Goal: Task Accomplishment & Management: Manage account settings

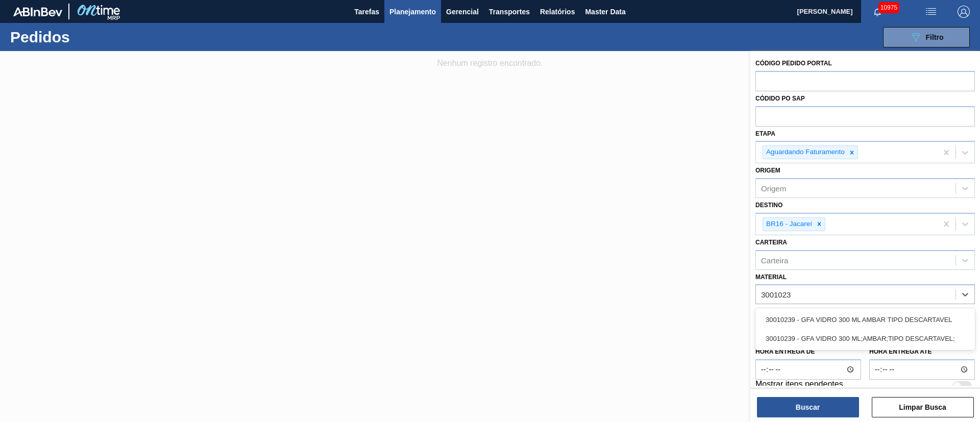
type input "30010239"
click at [887, 322] on div "30010239 - GFA VIDRO 300 ML AMBAR TIPO DESCARTAVEL" at bounding box center [866, 319] width 220 height 19
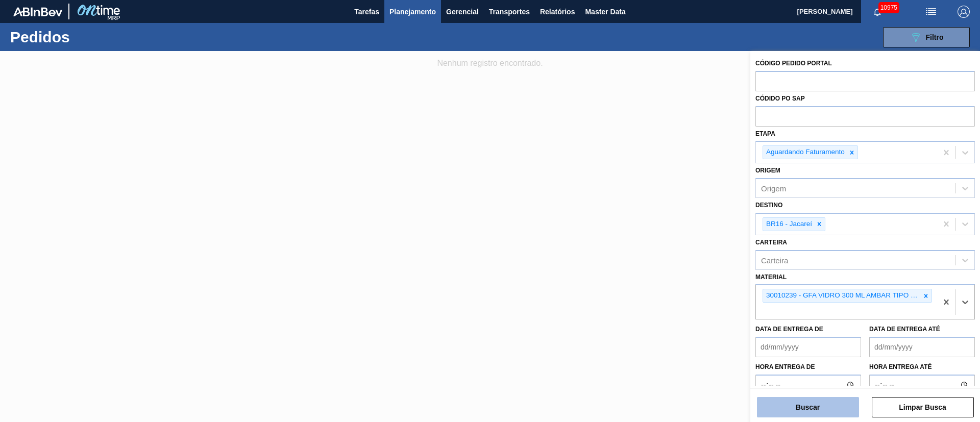
click at [823, 402] on button "Buscar" at bounding box center [808, 407] width 102 height 20
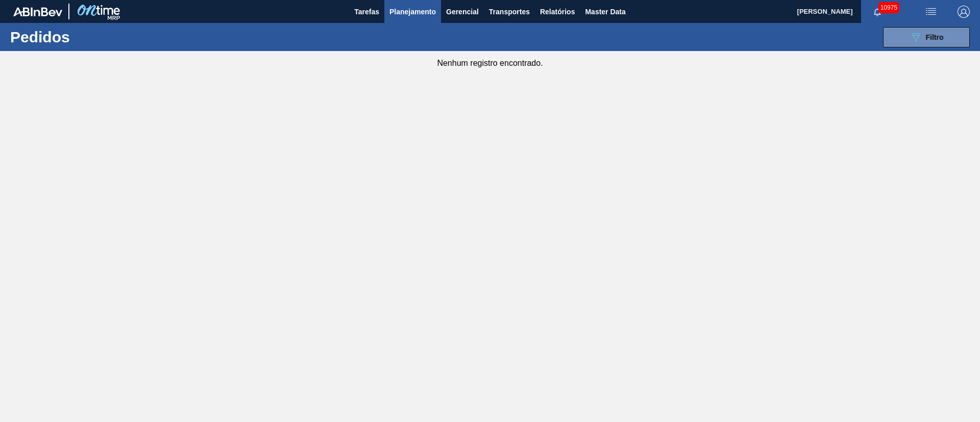
click at [412, 10] on span "Planejamento" at bounding box center [413, 12] width 46 height 12
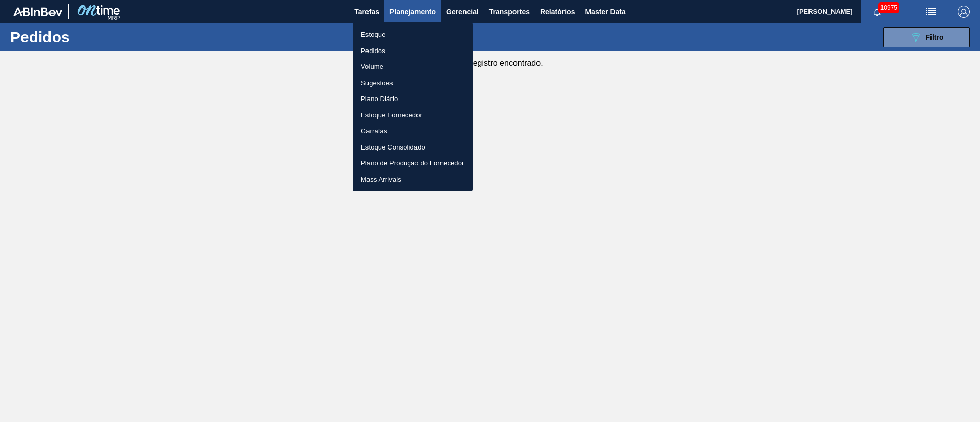
click at [374, 47] on li "Pedidos" at bounding box center [413, 51] width 120 height 16
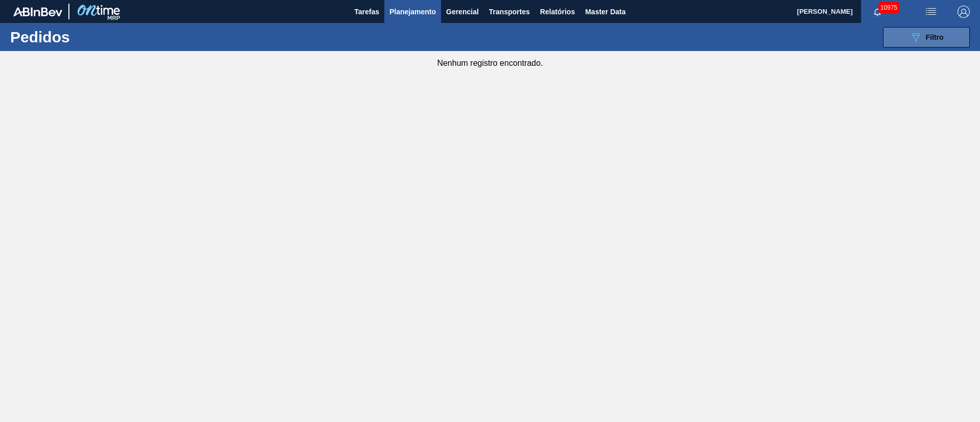
click at [933, 36] on span "Filtro" at bounding box center [935, 37] width 18 height 8
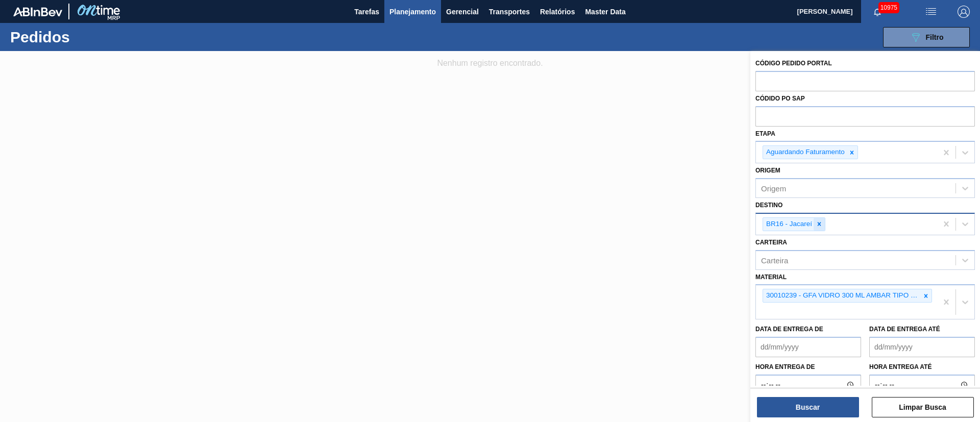
click at [821, 225] on icon at bounding box center [820, 225] width 4 height 4
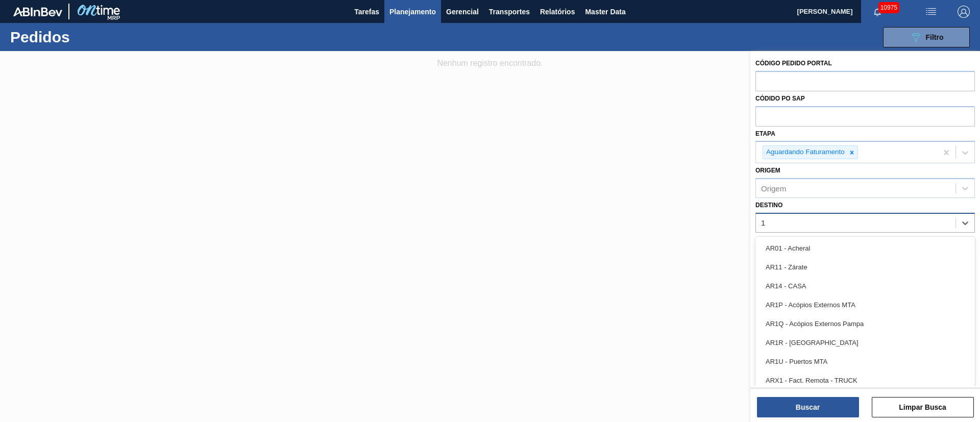
type input "19"
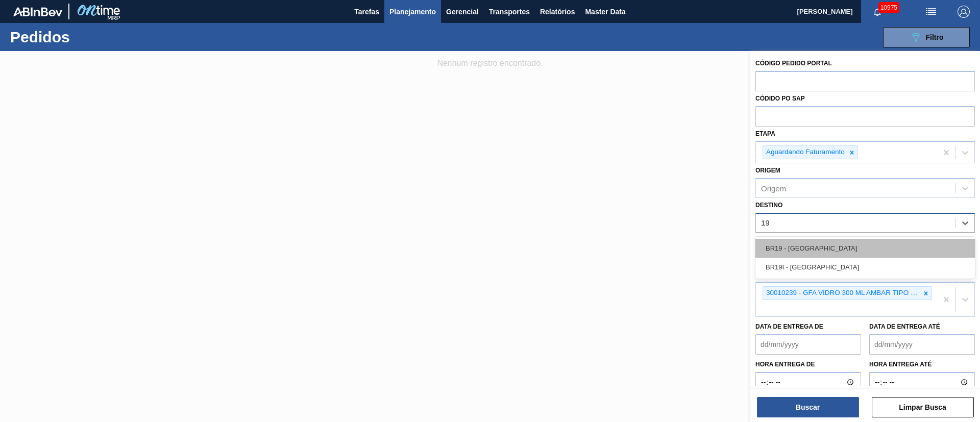
click at [788, 243] on div "BR19 - [GEOGRAPHIC_DATA]" at bounding box center [866, 248] width 220 height 19
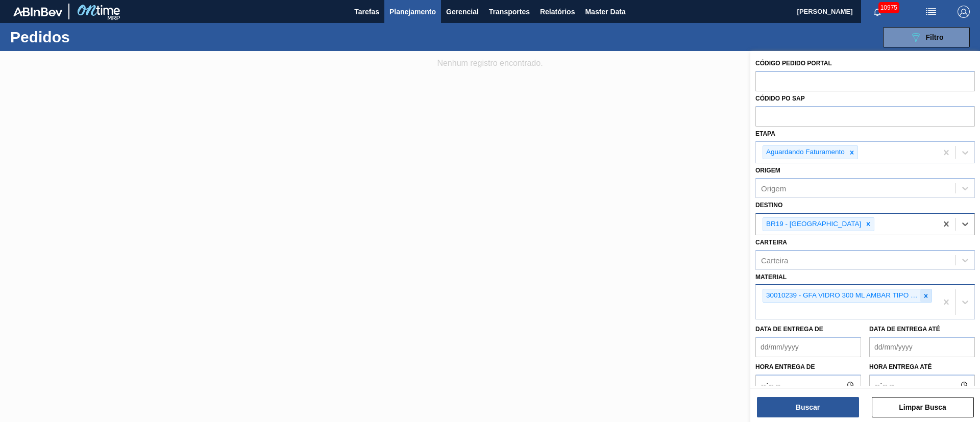
click at [924, 294] on icon at bounding box center [926, 296] width 7 height 7
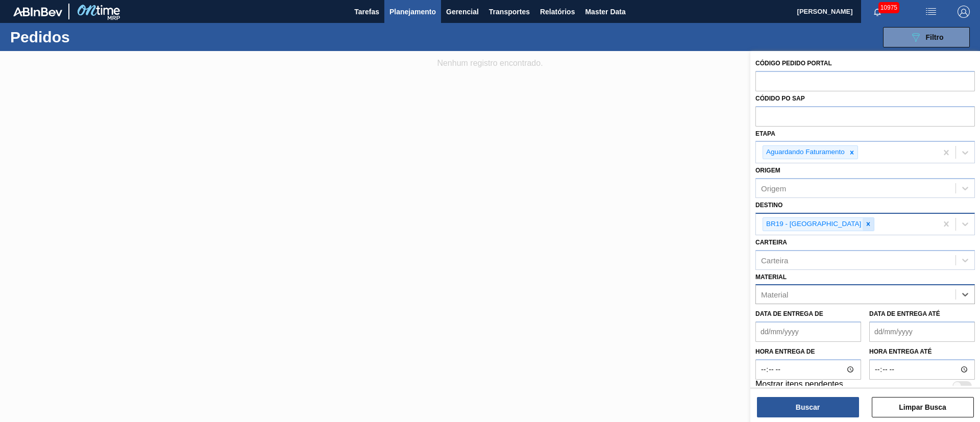
click at [865, 225] on icon at bounding box center [868, 224] width 7 height 7
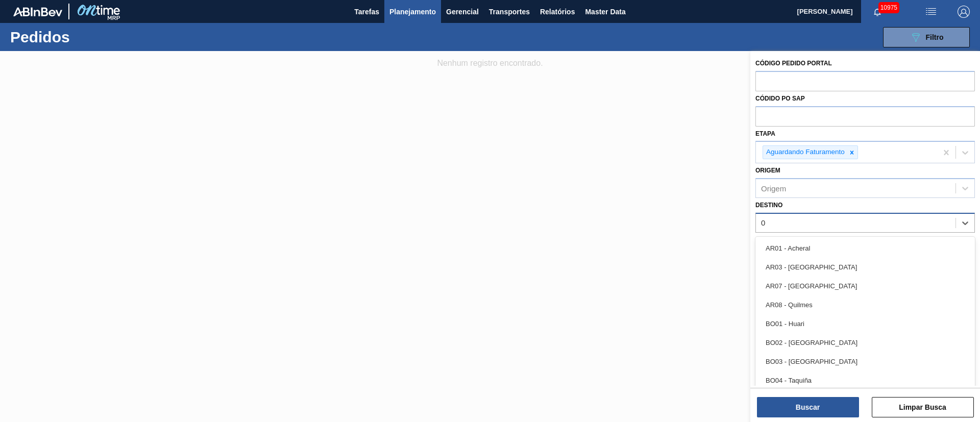
type input "03"
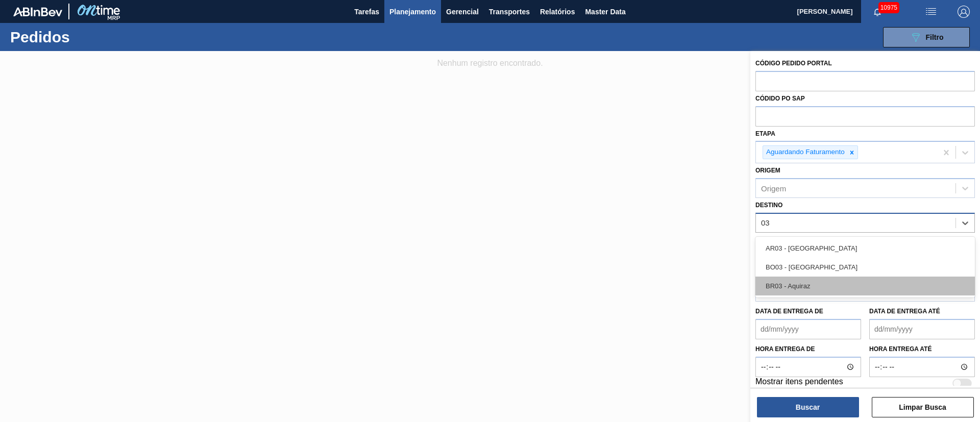
click at [795, 290] on div "BR03 - Aquiraz" at bounding box center [866, 286] width 220 height 19
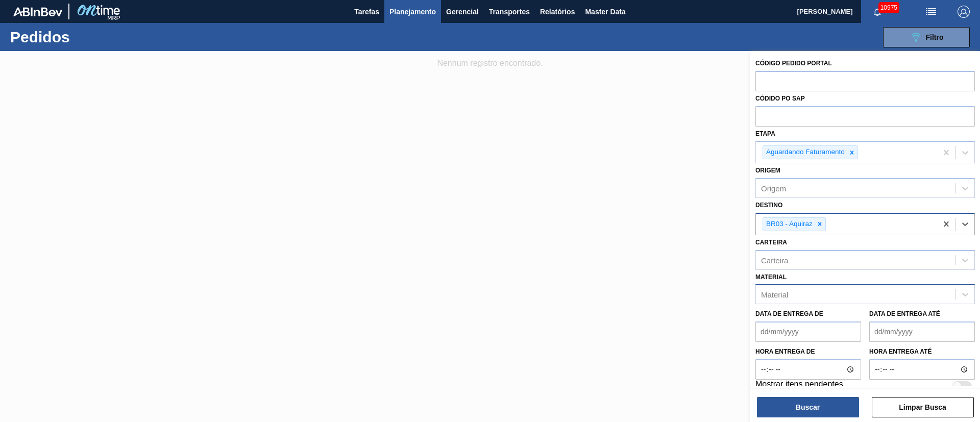
click at [779, 297] on div "Material" at bounding box center [774, 295] width 27 height 9
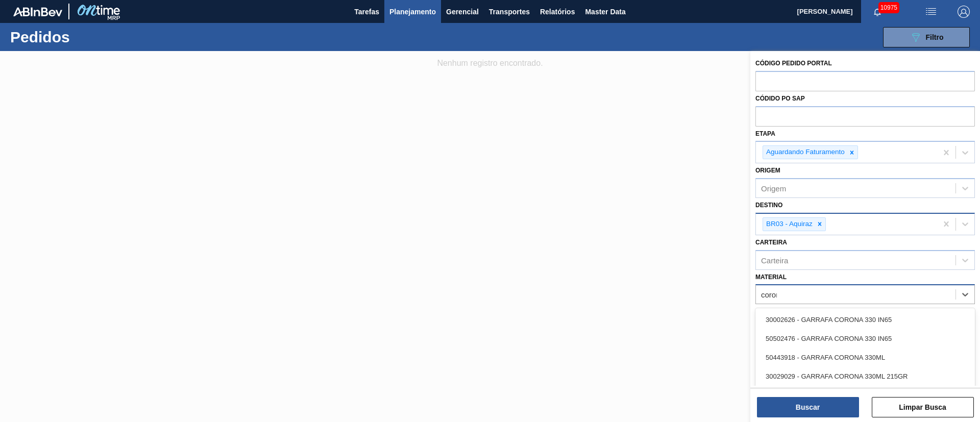
type input "corona"
click at [795, 320] on div "30002626 - GARRAFA CORONA 330 IN65" at bounding box center [866, 319] width 220 height 19
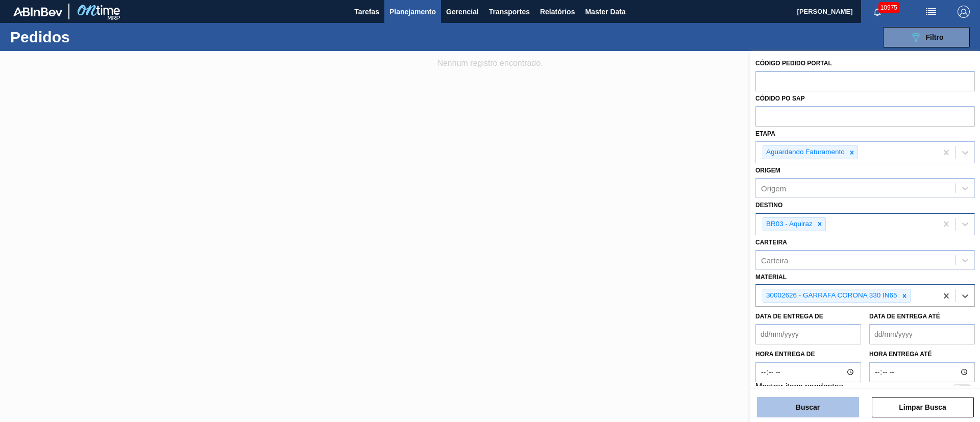
click at [801, 410] on button "Buscar" at bounding box center [808, 407] width 102 height 20
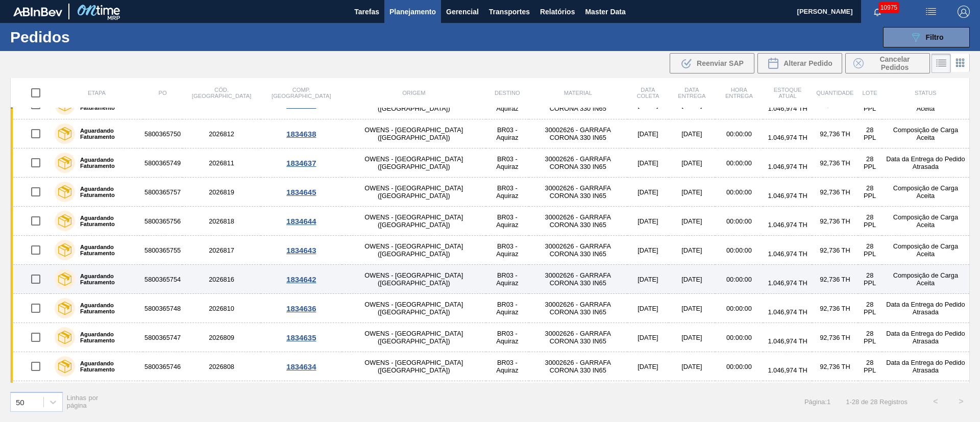
scroll to position [153, 0]
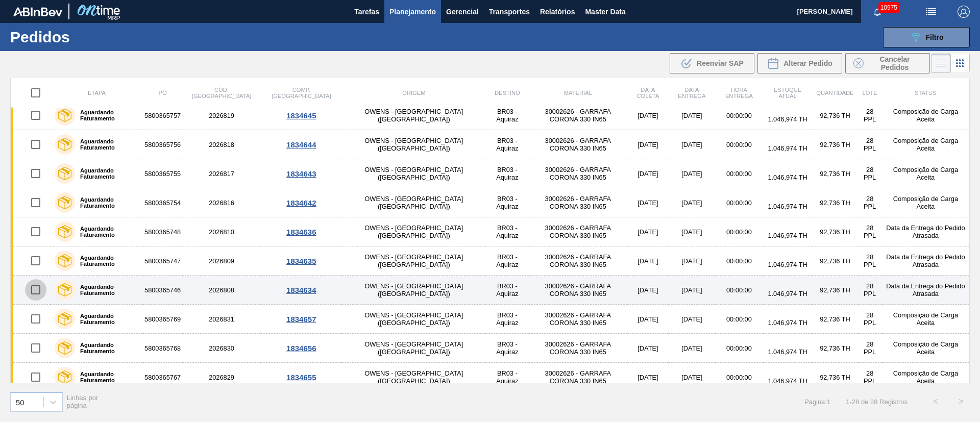
click at [39, 289] on input "checkbox" at bounding box center [35, 289] width 21 height 21
checkbox input "true"
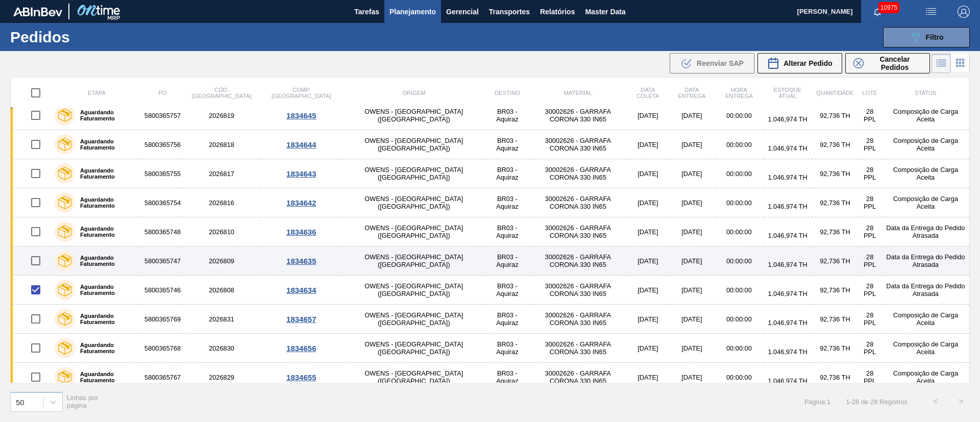
click at [34, 259] on input "checkbox" at bounding box center [35, 260] width 21 height 21
checkbox input "true"
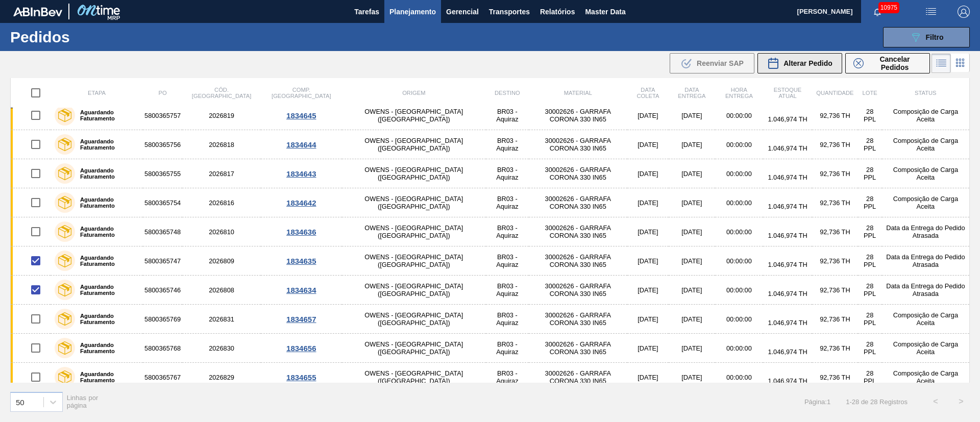
click at [807, 68] on div "Alterar Pedido" at bounding box center [799, 63] width 65 height 12
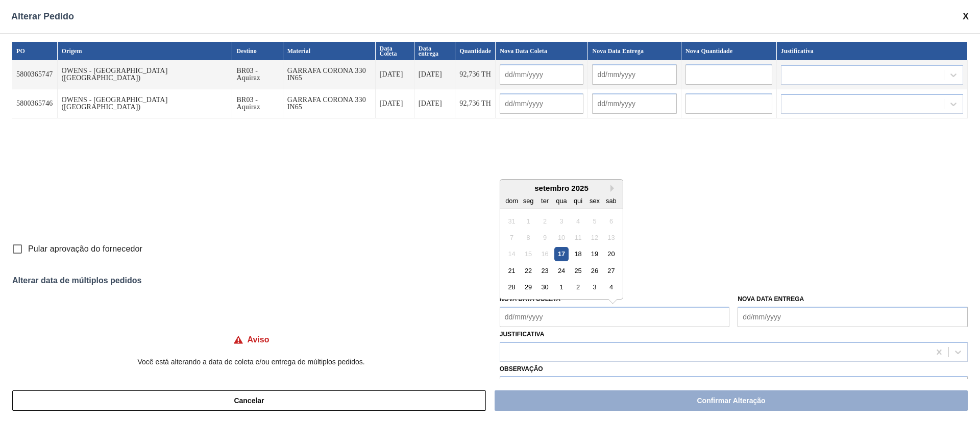
click at [520, 314] on Coleta "Nova Data Coleta" at bounding box center [615, 317] width 230 height 20
click at [557, 254] on div "17" at bounding box center [562, 254] width 14 height 14
type Coleta "[DATE]"
type input "[DATE]"
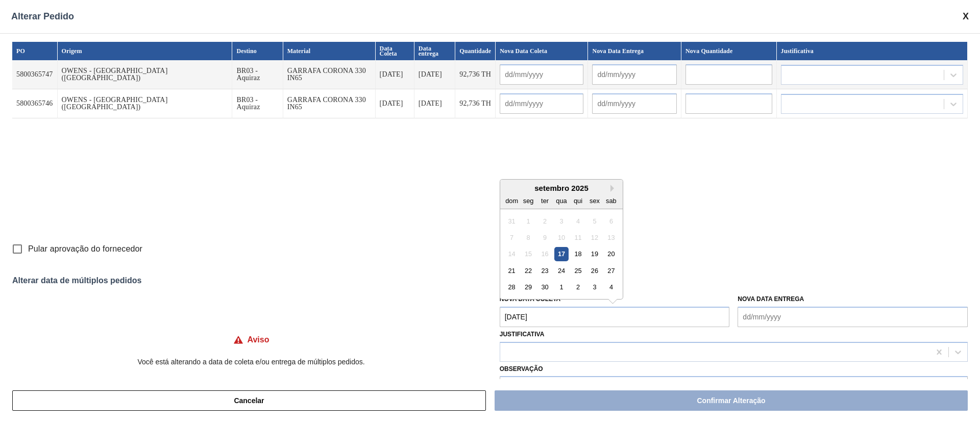
type input "[DATE]"
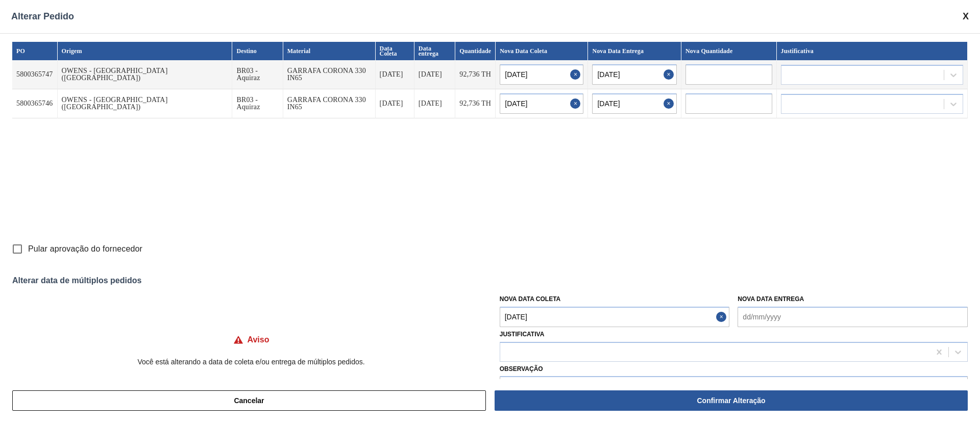
click at [553, 315] on Coleta "[DATE]" at bounding box center [615, 317] width 230 height 20
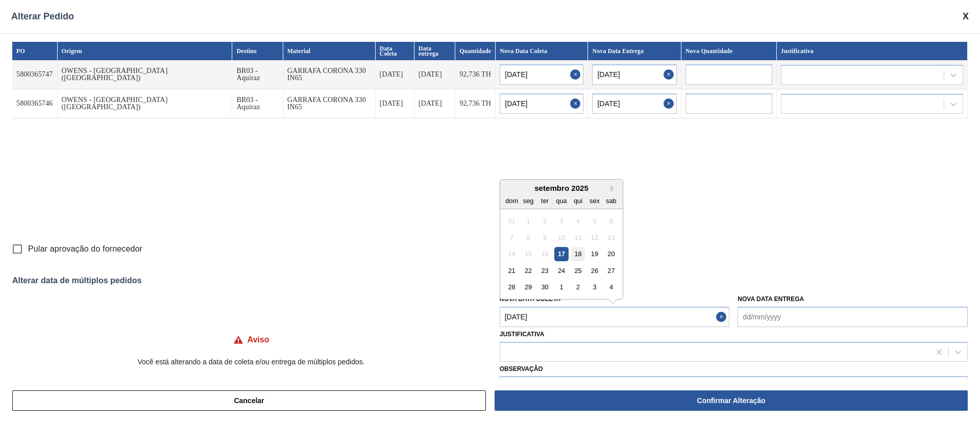
click at [576, 257] on div "18" at bounding box center [578, 254] width 14 height 14
type Coleta "[DATE]"
type input "[DATE]"
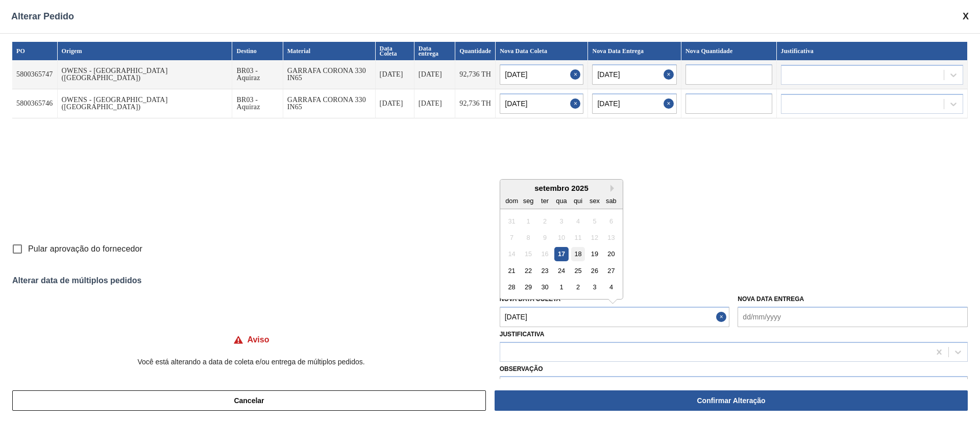
type input "[DATE]"
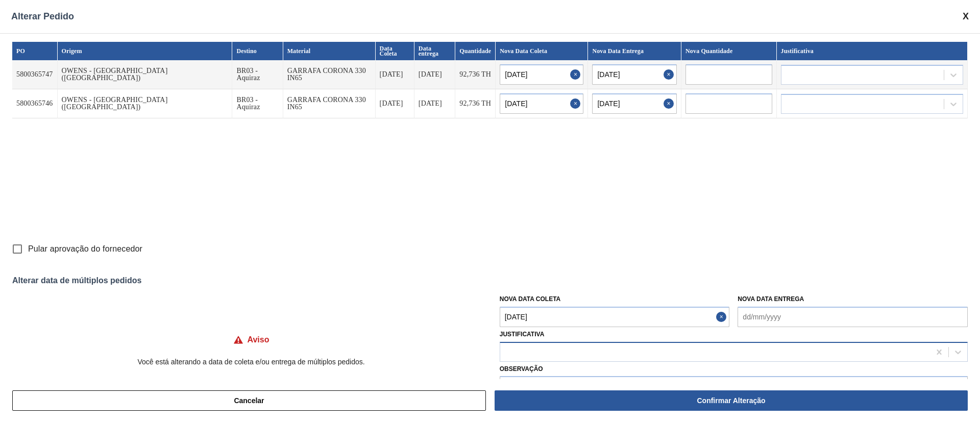
click at [526, 355] on div at bounding box center [715, 352] width 430 height 15
type input "ou"
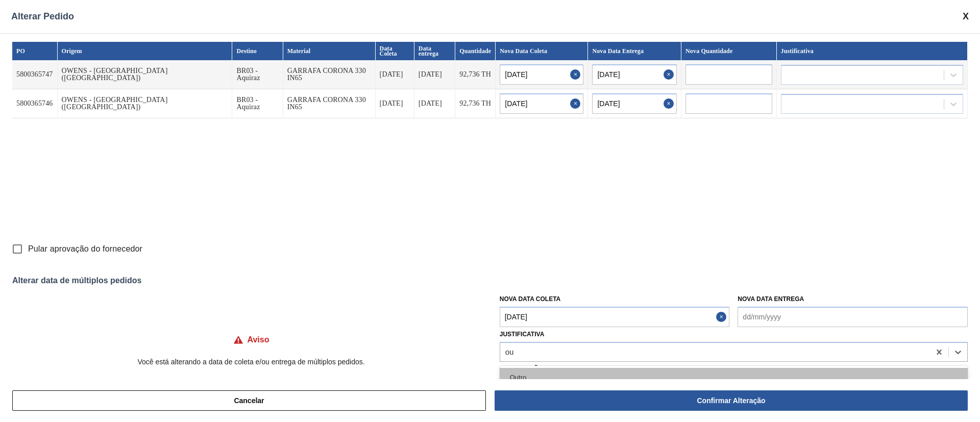
click at [519, 378] on div "Outro" at bounding box center [734, 377] width 468 height 19
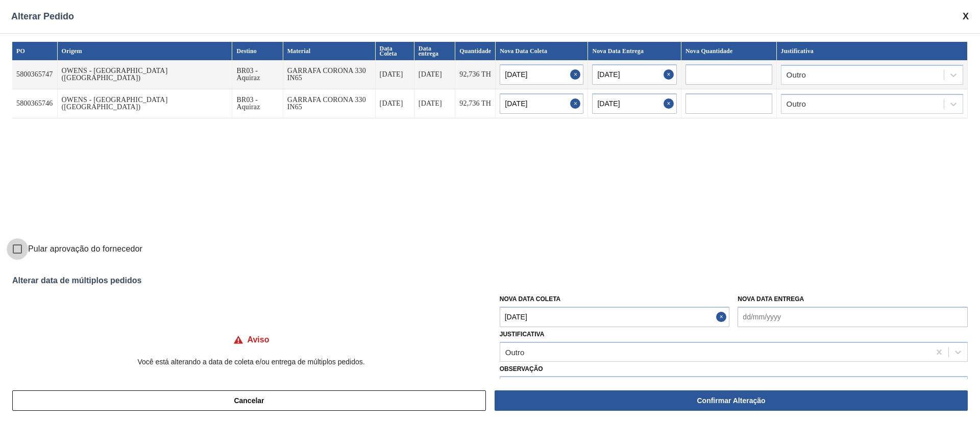
click at [18, 242] on input "Pular aprovação do fornecedor" at bounding box center [17, 248] width 21 height 21
checkbox input "true"
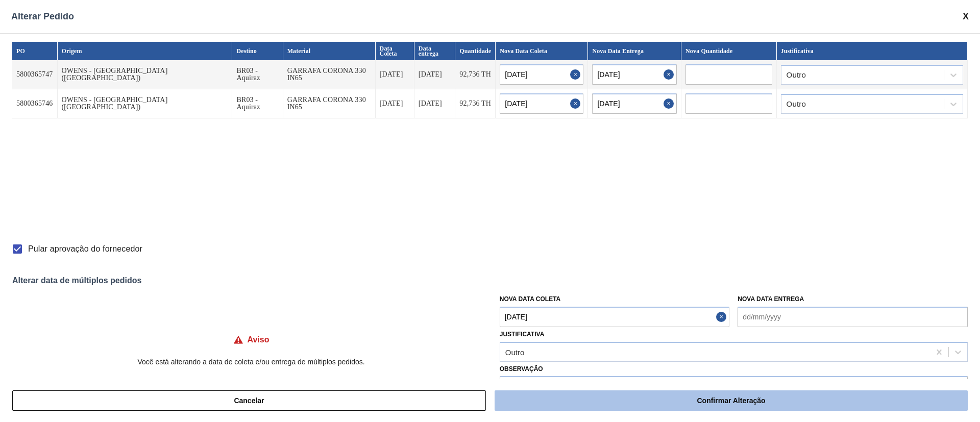
click at [784, 400] on button "Confirmar Alteração" at bounding box center [731, 401] width 473 height 20
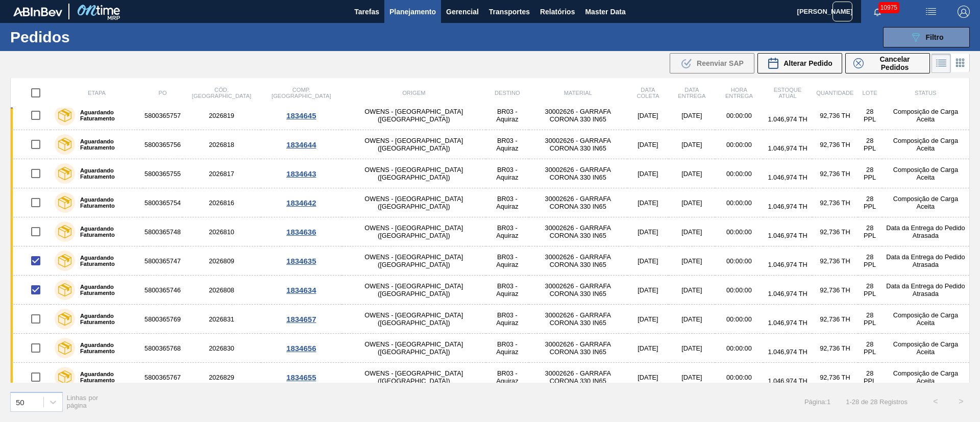
checkbox input "false"
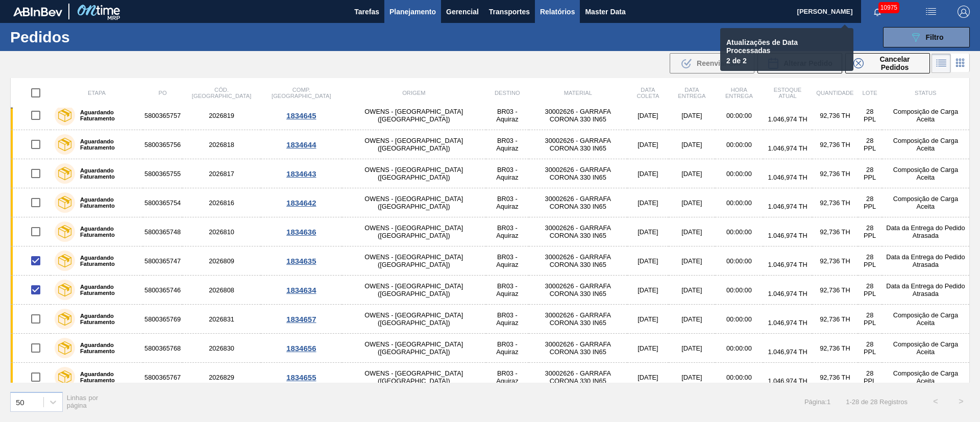
checkbox input "false"
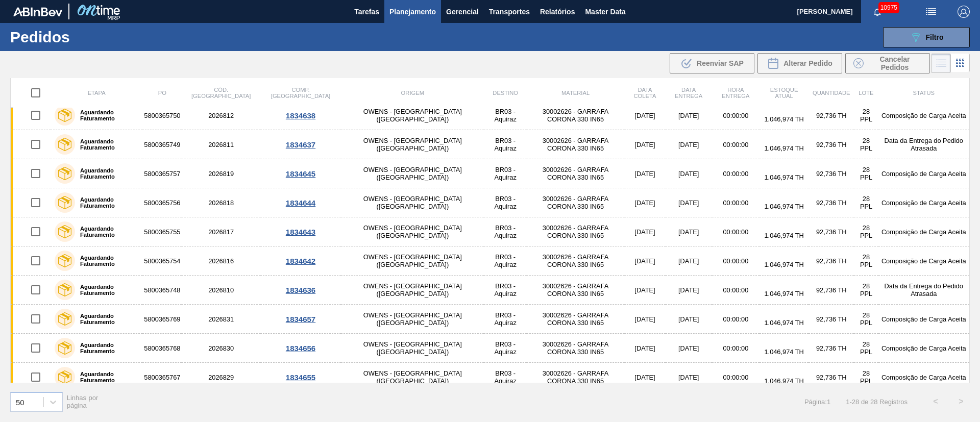
scroll to position [0, 0]
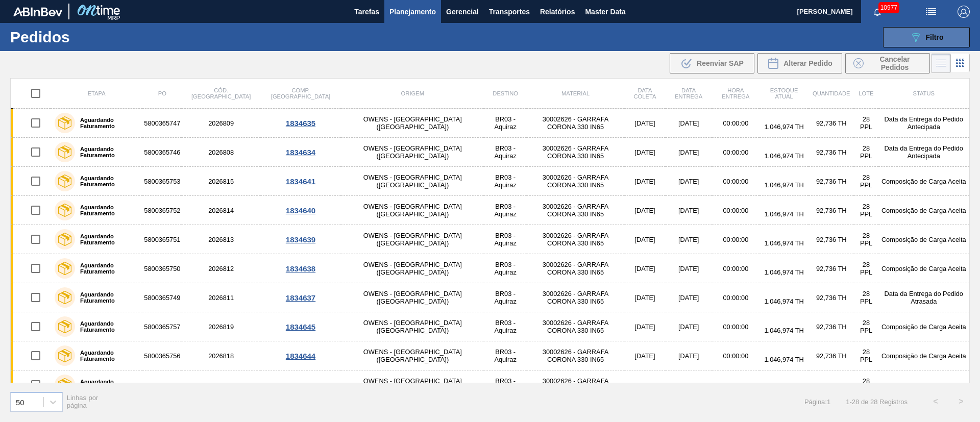
click at [921, 35] on icon "089F7B8B-B2A5-4AFE-B5C0-19BA573D28AC" at bounding box center [916, 37] width 12 height 12
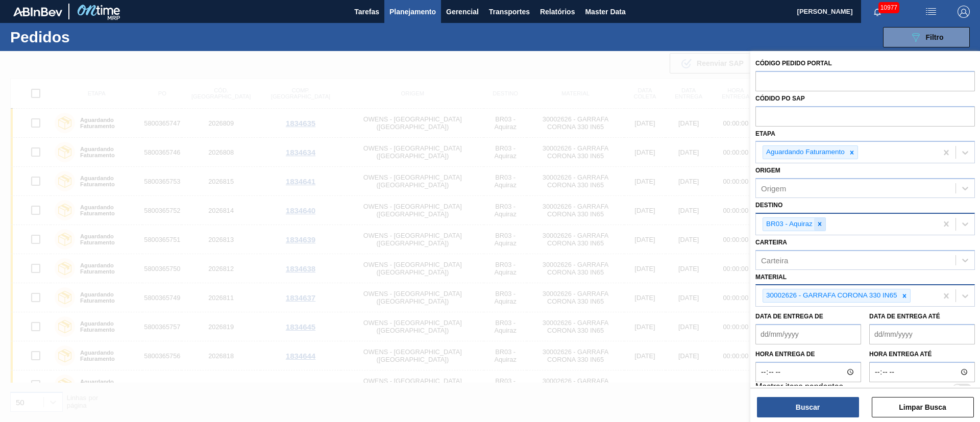
click at [820, 223] on icon at bounding box center [821, 225] width 4 height 4
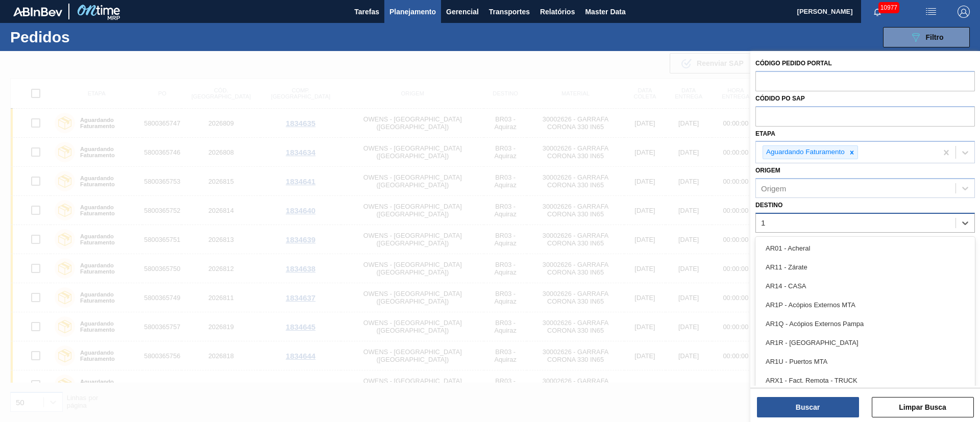
type input "16"
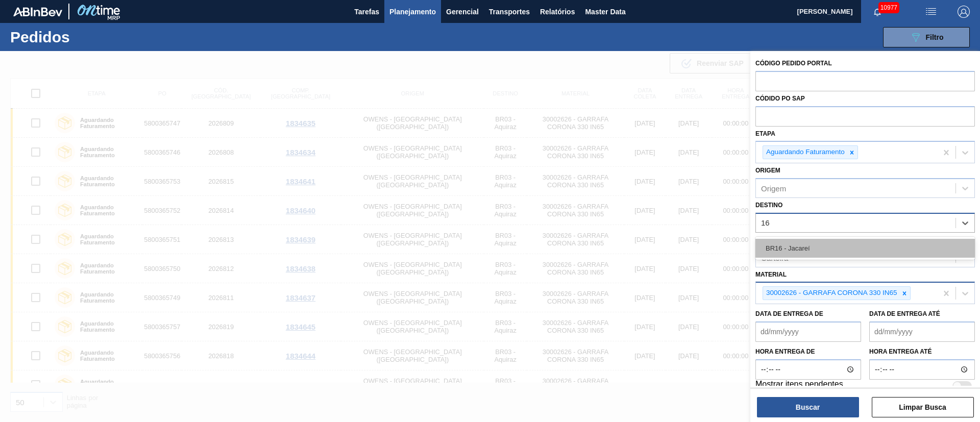
click at [803, 244] on div "BR16 - Jacareí" at bounding box center [866, 248] width 220 height 19
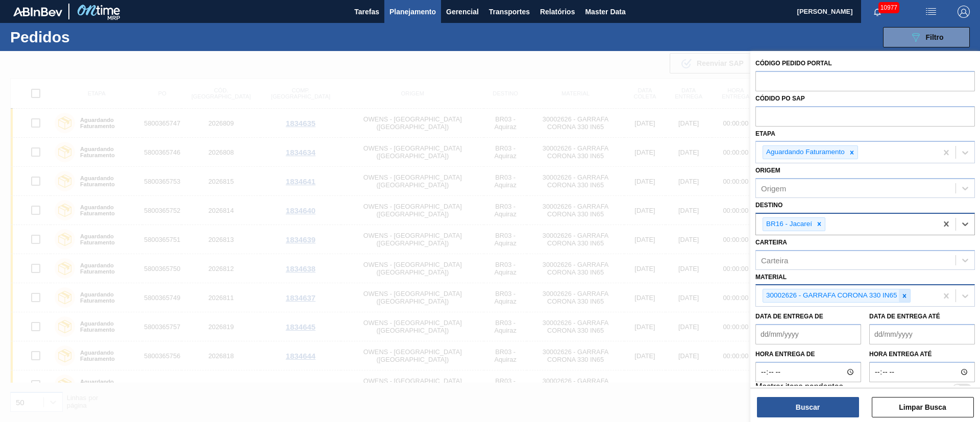
click at [905, 295] on icon at bounding box center [905, 296] width 4 height 4
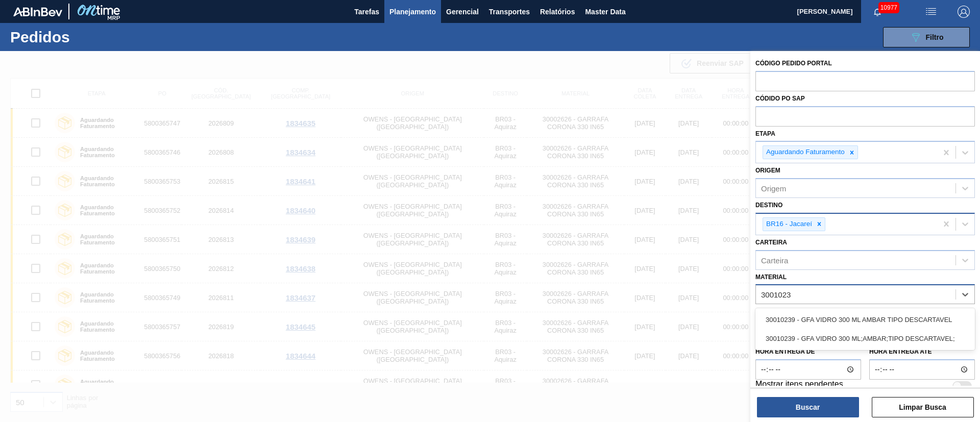
type input "30010239"
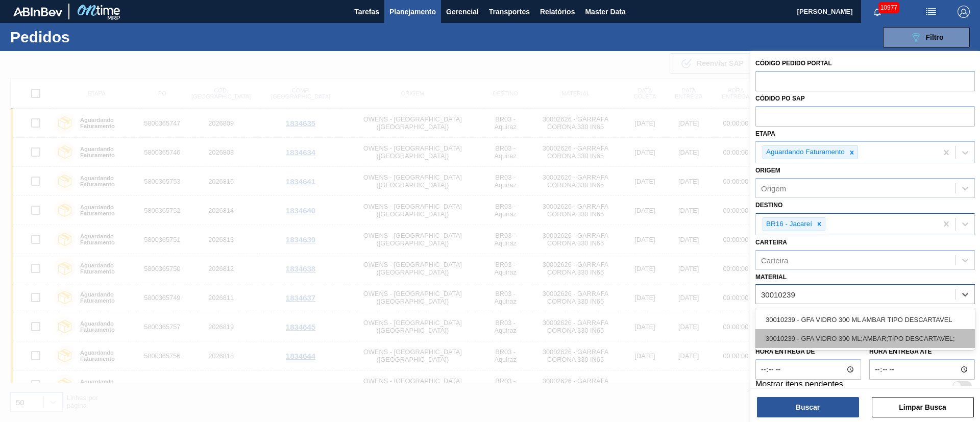
click at [854, 329] on div "30010239 - GFA VIDRO 300 ML;AMBAR;TIPO DESCARTAVEL;" at bounding box center [866, 338] width 220 height 19
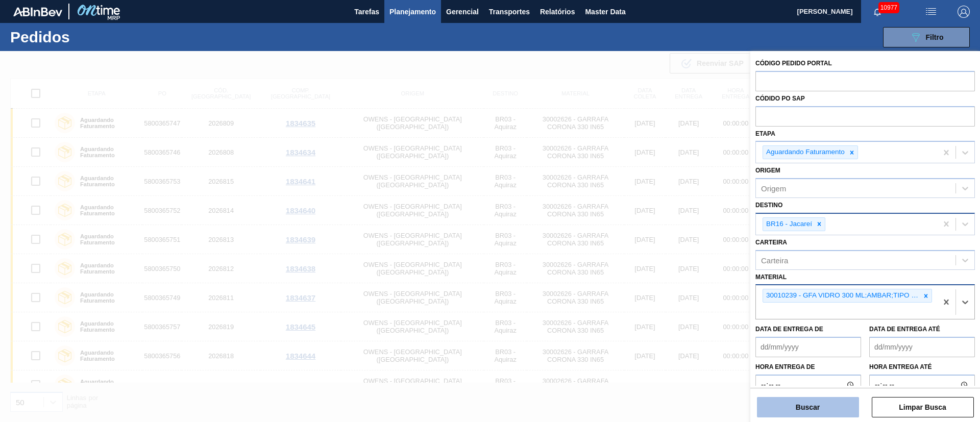
click at [815, 409] on button "Buscar" at bounding box center [808, 407] width 102 height 20
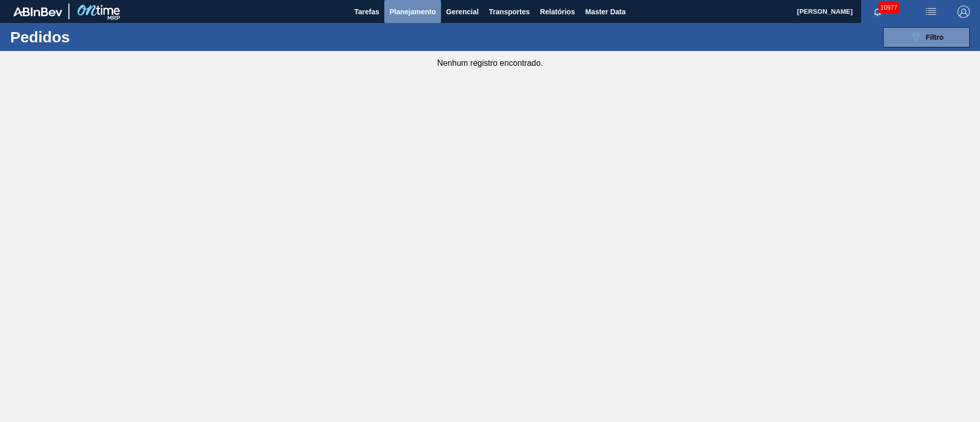
click at [418, 16] on span "Planejamento" at bounding box center [413, 12] width 46 height 12
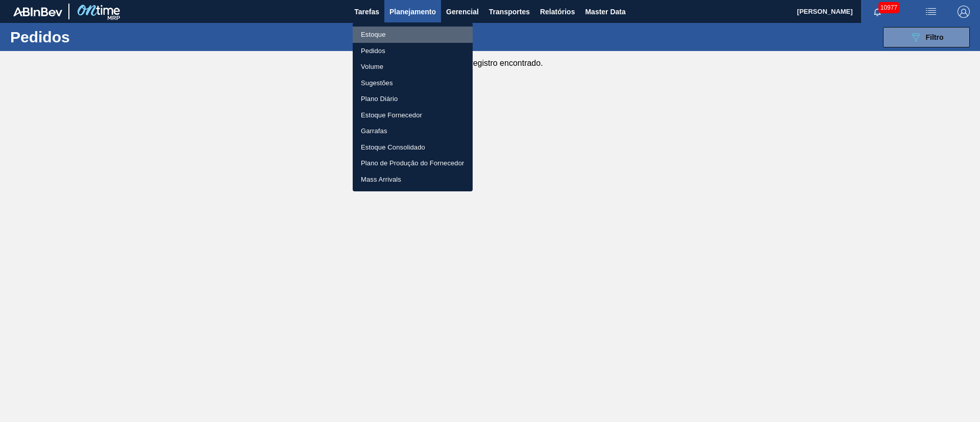
click at [374, 31] on li "Estoque" at bounding box center [413, 35] width 120 height 16
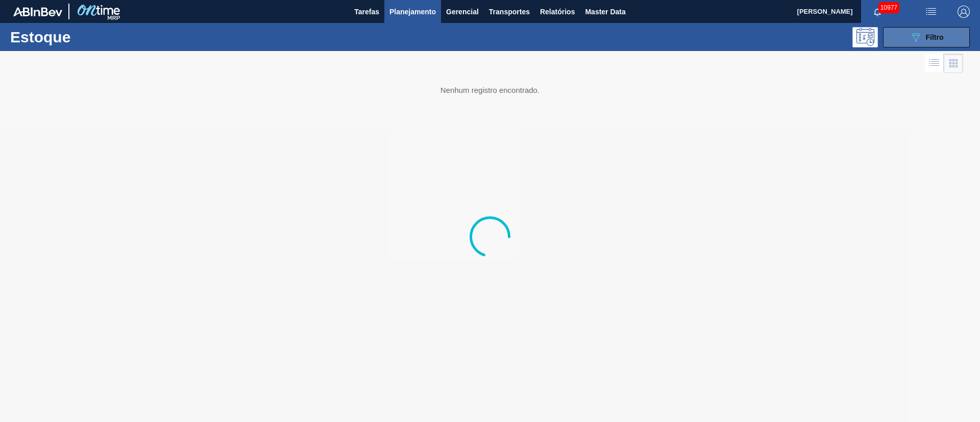
click at [938, 35] on span "Filtro" at bounding box center [935, 37] width 18 height 8
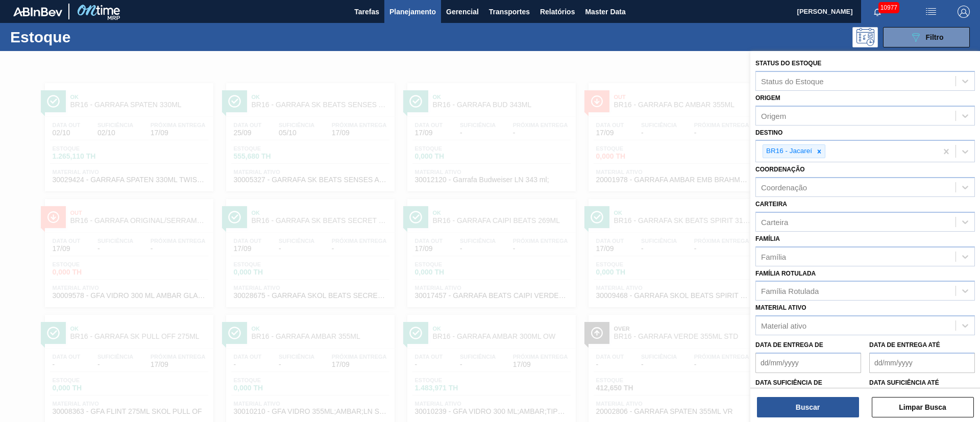
click at [396, 15] on span "Planejamento" at bounding box center [413, 12] width 46 height 12
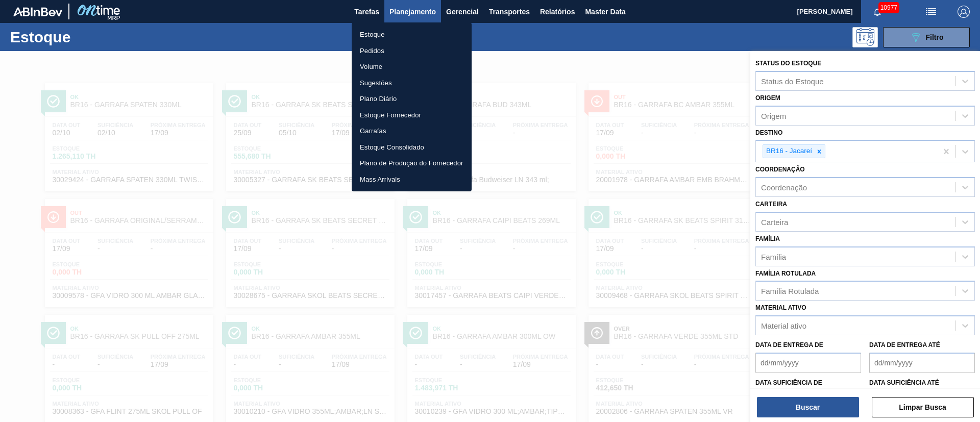
click at [367, 36] on li "Estoque" at bounding box center [412, 35] width 120 height 16
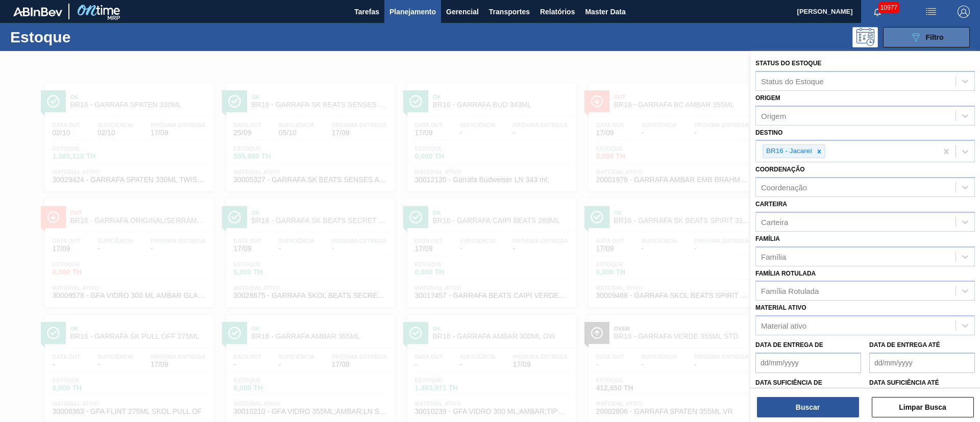
click at [921, 42] on div "089F7B8B-B2A5-4AFE-B5C0-19BA573D28AC Filtro" at bounding box center [927, 37] width 34 height 12
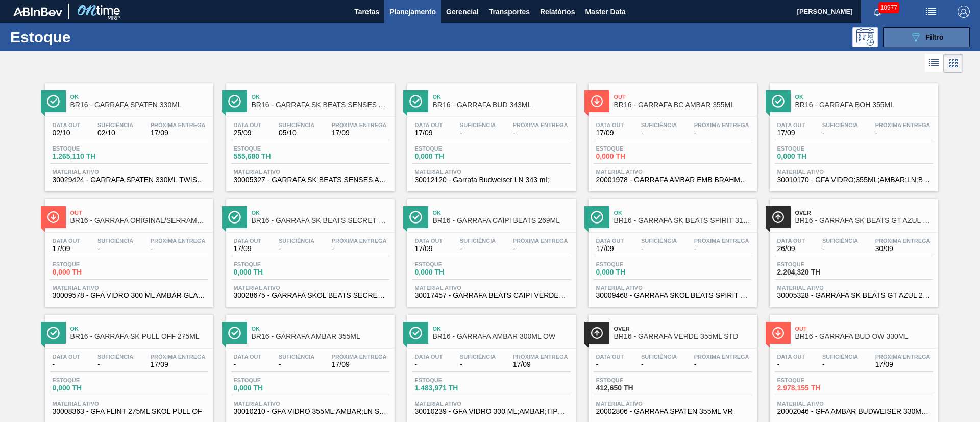
click at [930, 41] on div "089F7B8B-B2A5-4AFE-B5C0-19BA573D28AC Filtro" at bounding box center [927, 37] width 34 height 12
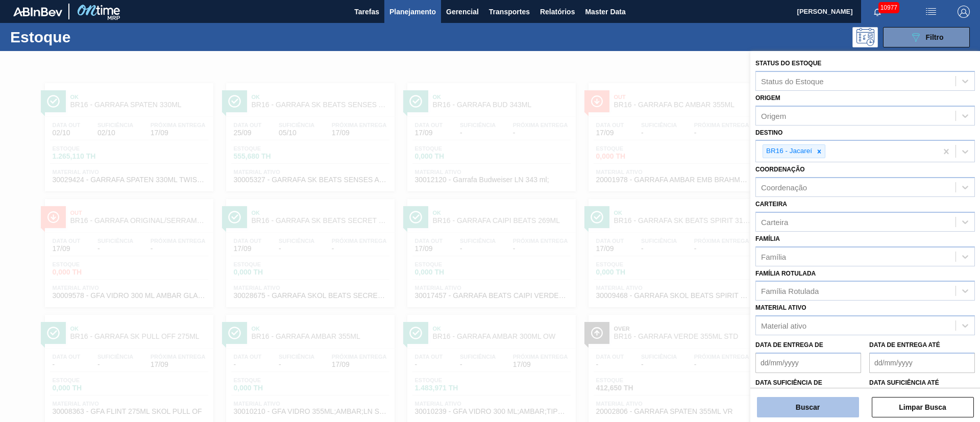
click at [794, 409] on button "Buscar" at bounding box center [808, 407] width 102 height 20
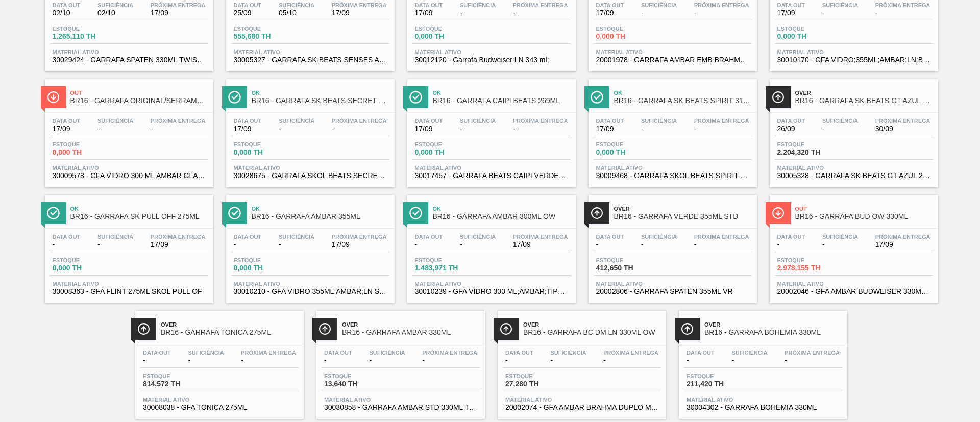
scroll to position [142, 0]
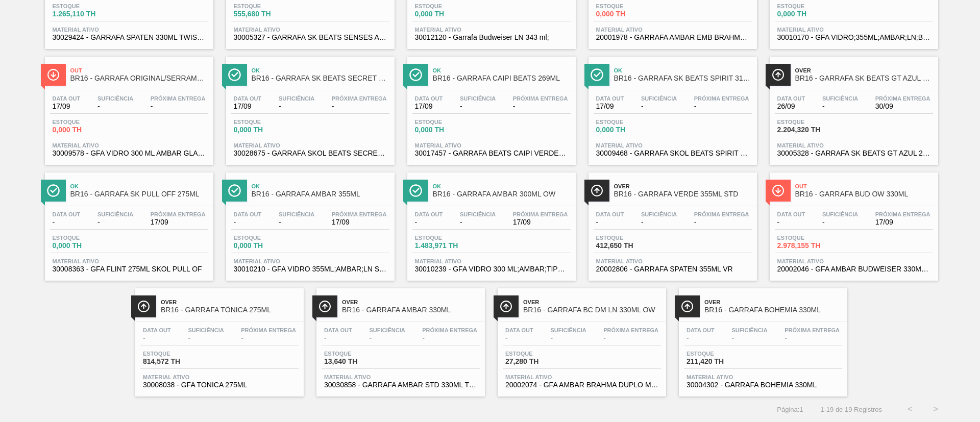
click at [479, 212] on span "Suficiência" at bounding box center [478, 214] width 36 height 6
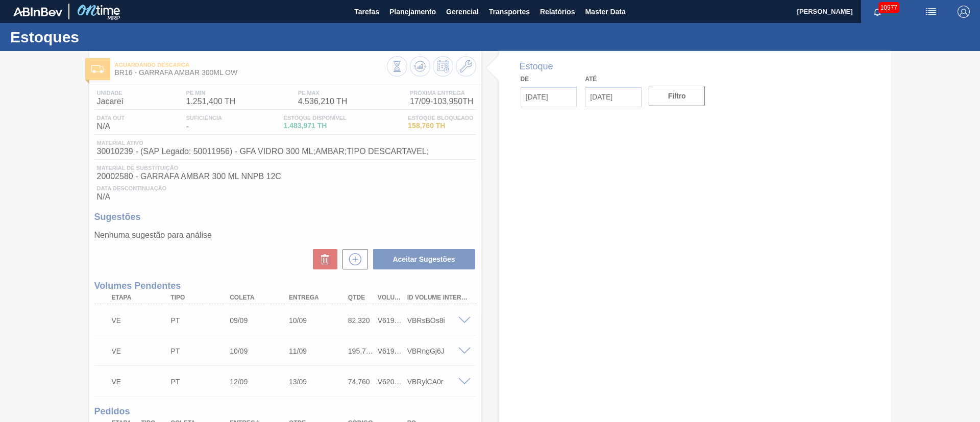
type input "[DATE]"
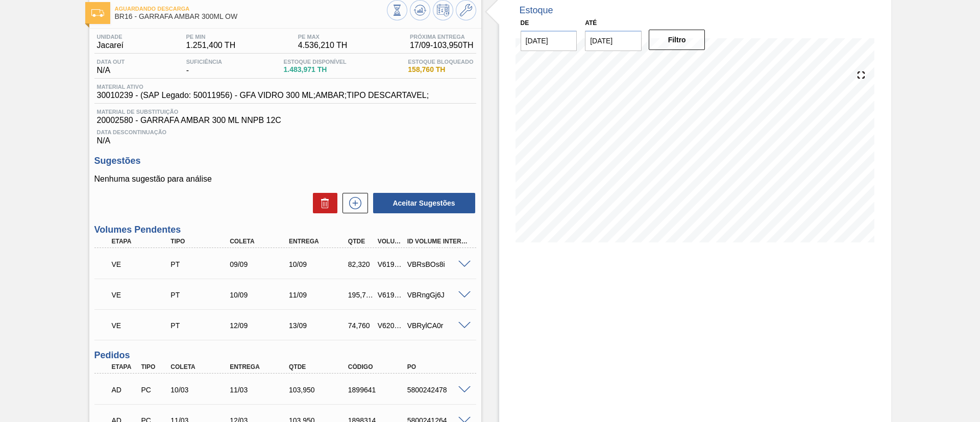
scroll to position [77, 0]
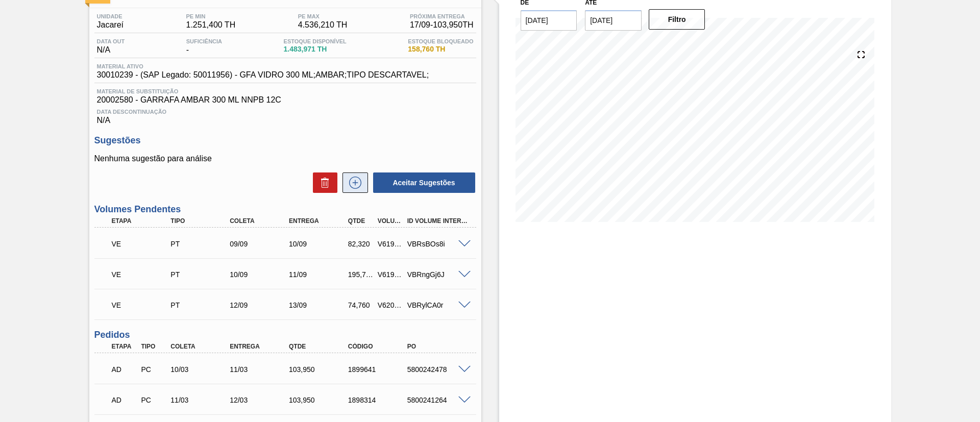
click at [353, 179] on icon at bounding box center [355, 183] width 16 height 12
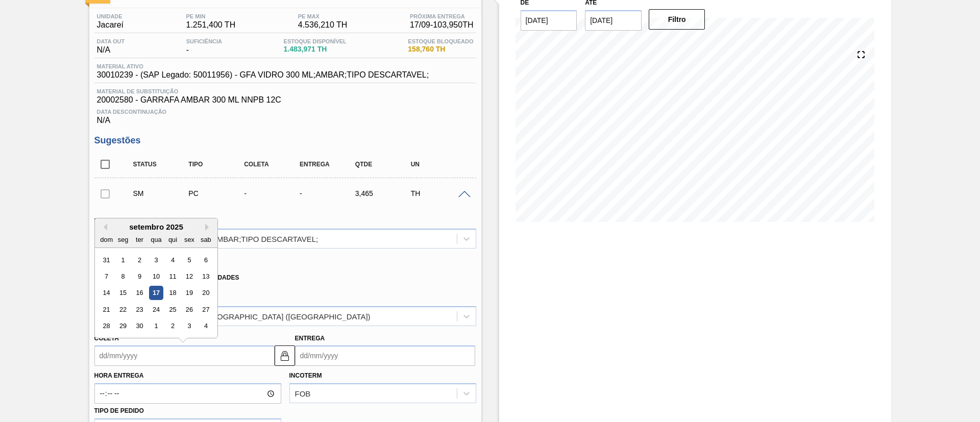
click at [148, 355] on input "Coleta" at bounding box center [184, 356] width 180 height 20
click at [189, 295] on div "19" at bounding box center [189, 293] width 14 height 14
type input "[DATE]"
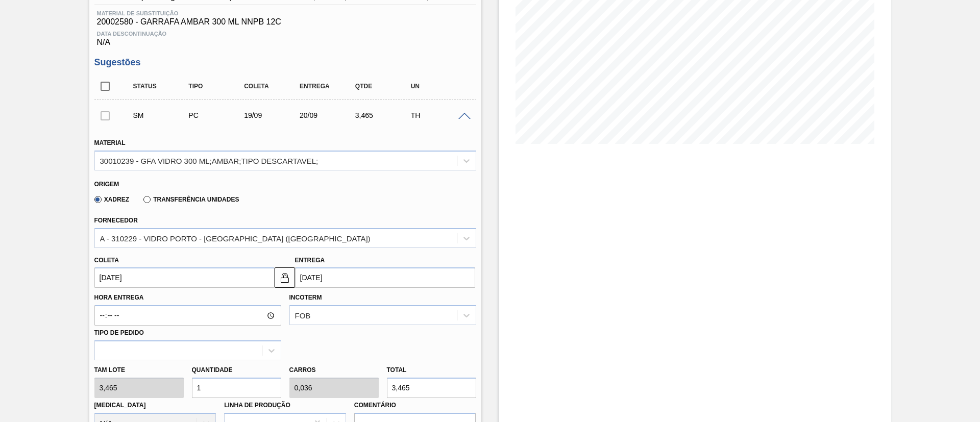
scroll to position [230, 0]
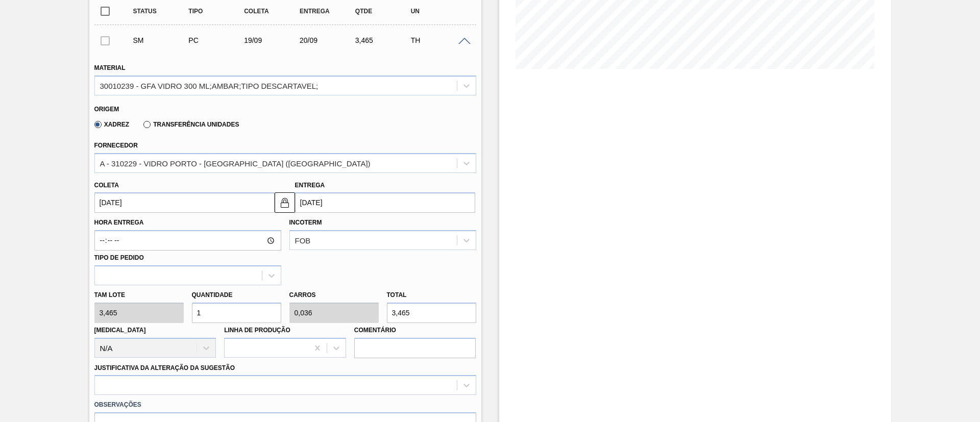
click at [135, 317] on div "Tam lote 3,465 Quantidade 1 Carros 0,036 Total 3,465 [MEDICAL_DATA] N/A Linha d…" at bounding box center [285, 321] width 390 height 73
type input "8"
type input "0,286"
type input "27,72"
type input "84"
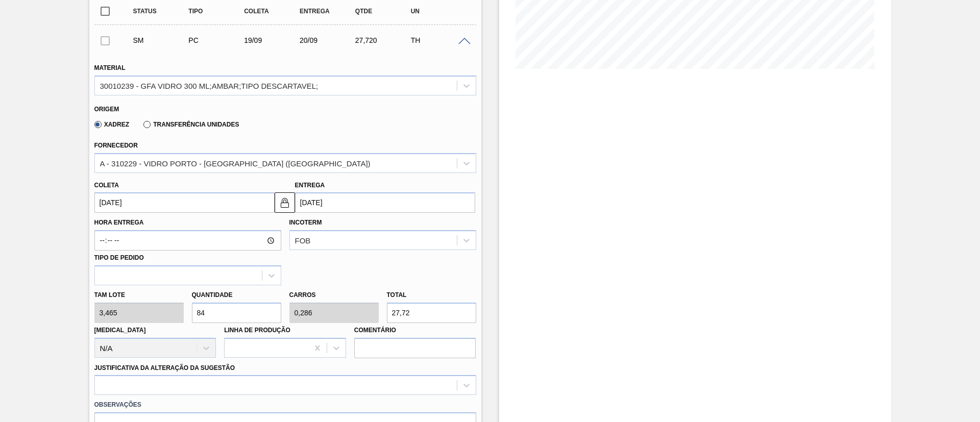
type input "3"
type input "291,06"
drag, startPoint x: 226, startPoint y: 317, endPoint x: 83, endPoint y: 315, distance: 143.5
type input "1"
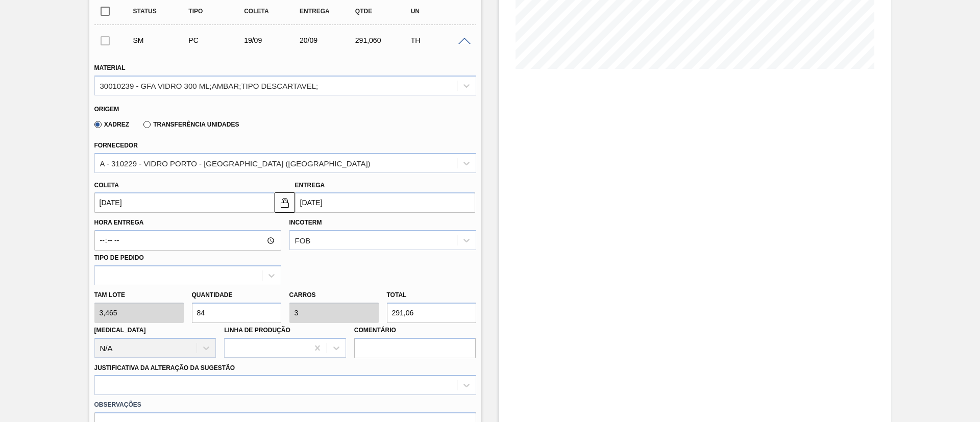
type input "0,036"
type input "3,465"
type input "11"
type input "0,393"
type input "38,115"
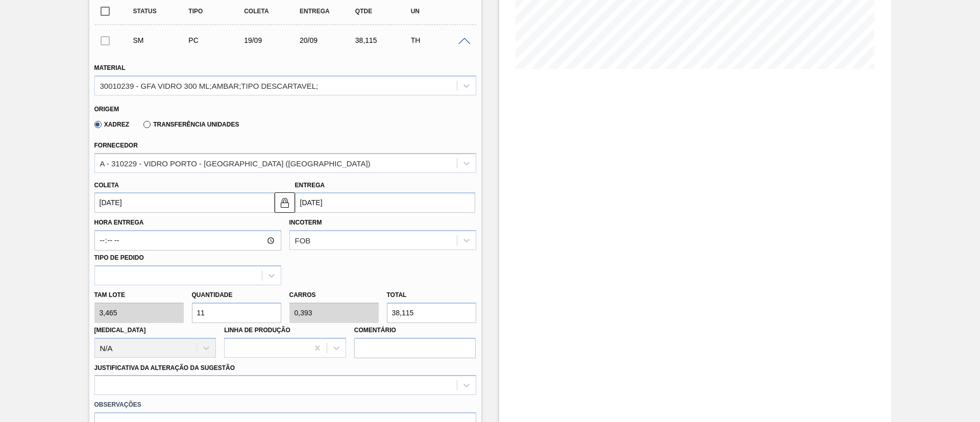
type input "112"
type input "4"
type input "388,08"
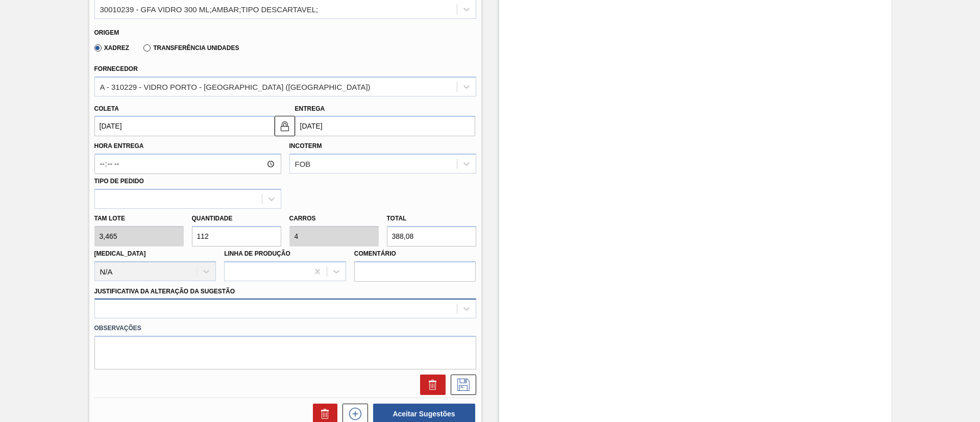
type input "112"
click at [186, 310] on div at bounding box center [285, 309] width 382 height 20
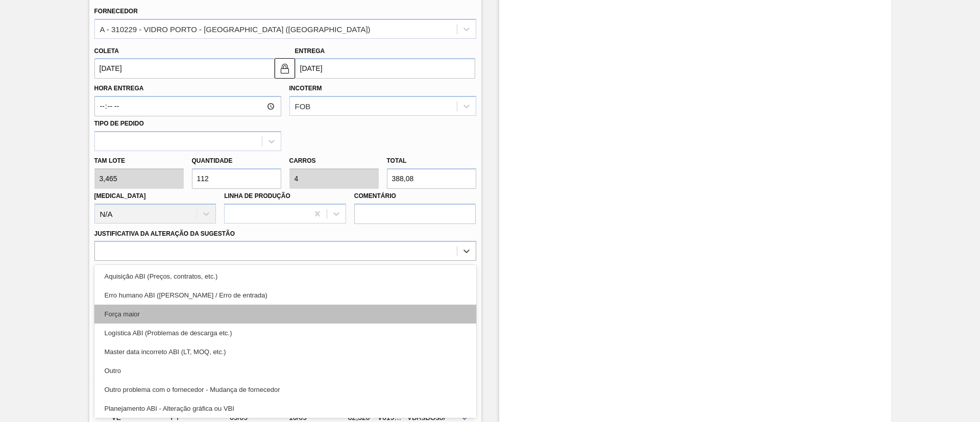
click at [135, 308] on div "Força maior" at bounding box center [285, 314] width 382 height 19
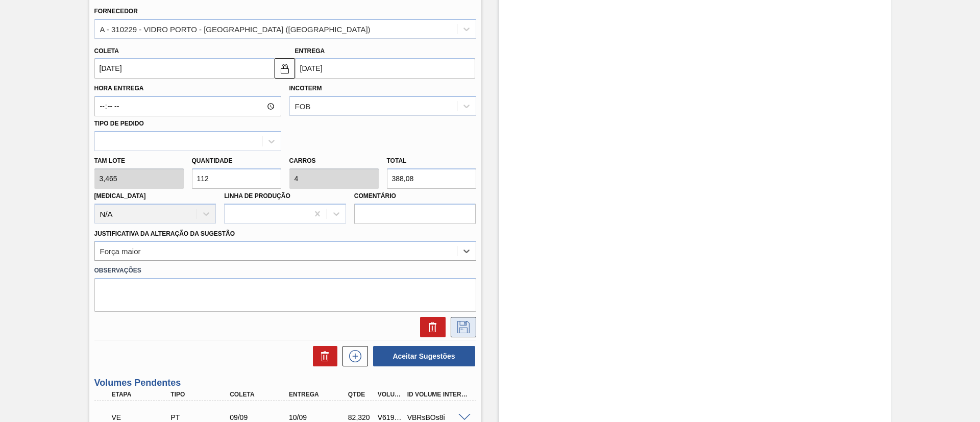
click at [465, 328] on icon at bounding box center [463, 327] width 16 height 12
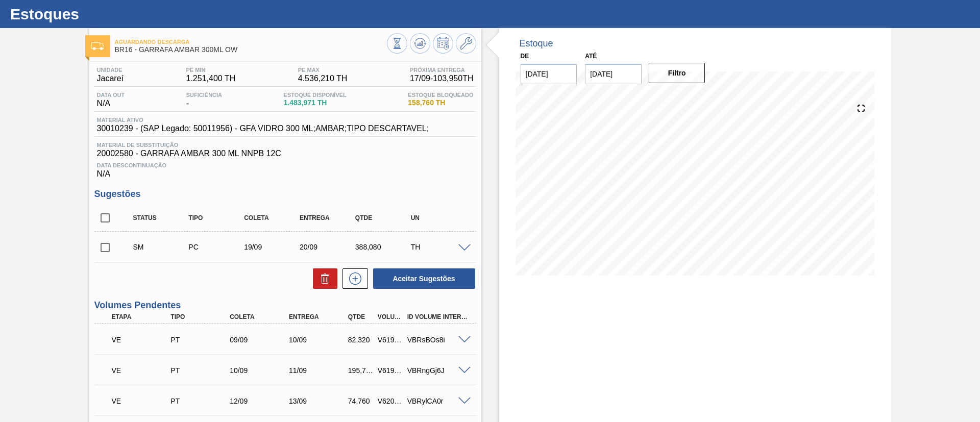
scroll to position [0, 0]
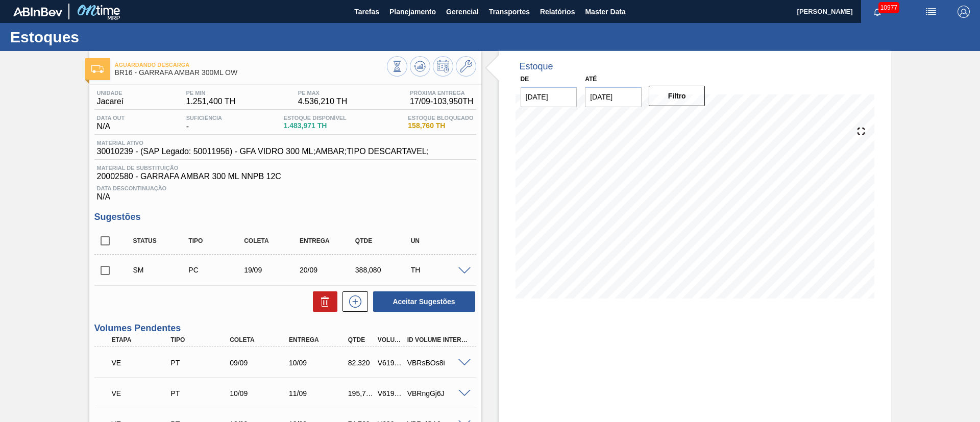
click at [109, 272] on input "checkbox" at bounding box center [104, 270] width 21 height 21
checkbox input "true"
click at [359, 299] on icon at bounding box center [355, 302] width 16 height 12
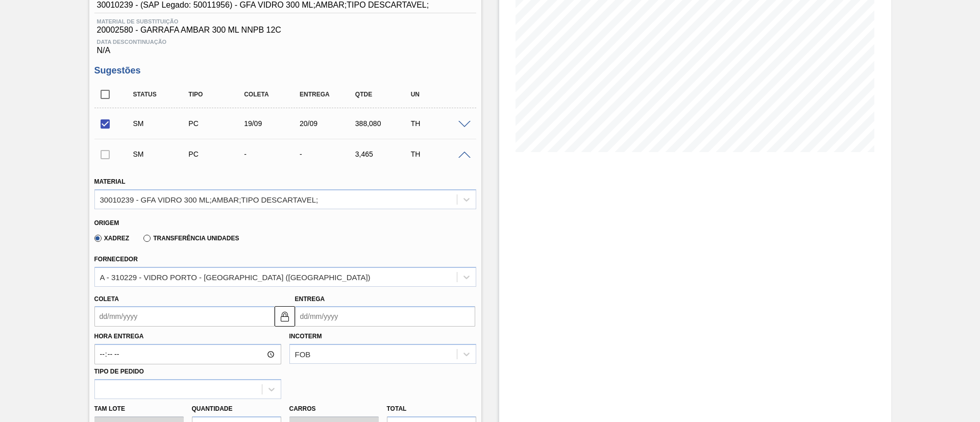
scroll to position [153, 0]
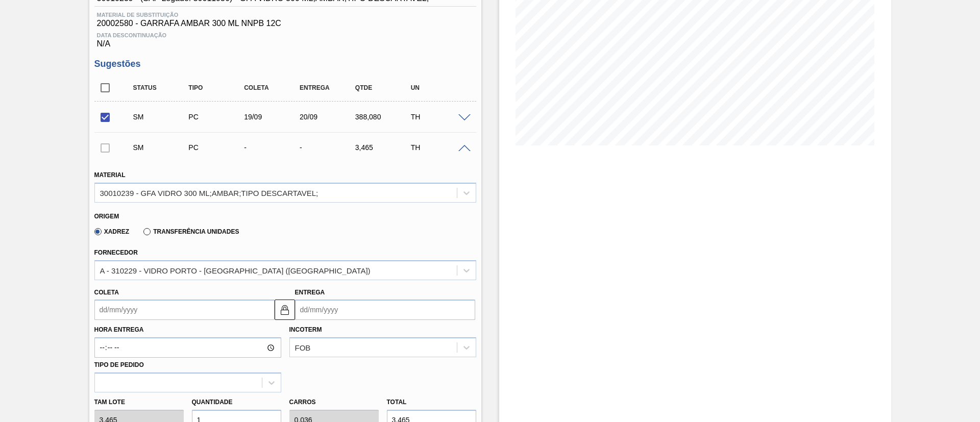
click at [133, 318] on input "Coleta" at bounding box center [184, 310] width 180 height 20
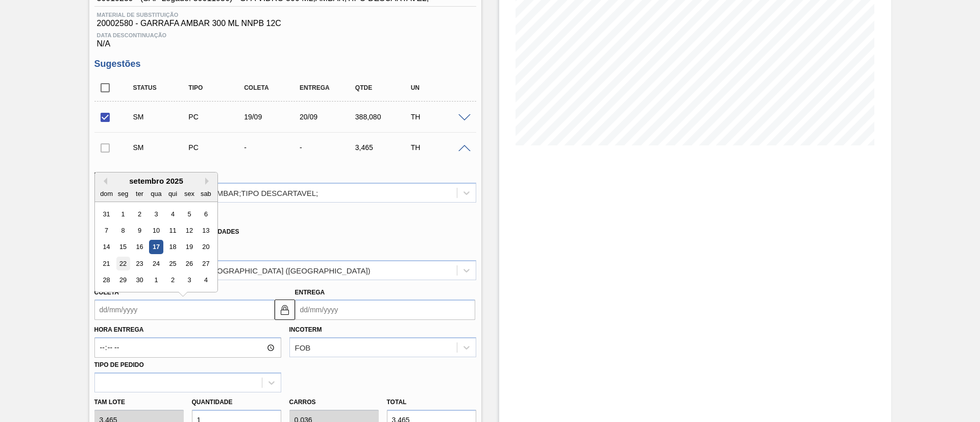
click at [126, 259] on div "22" at bounding box center [123, 264] width 14 height 14
type input "[DATE]"
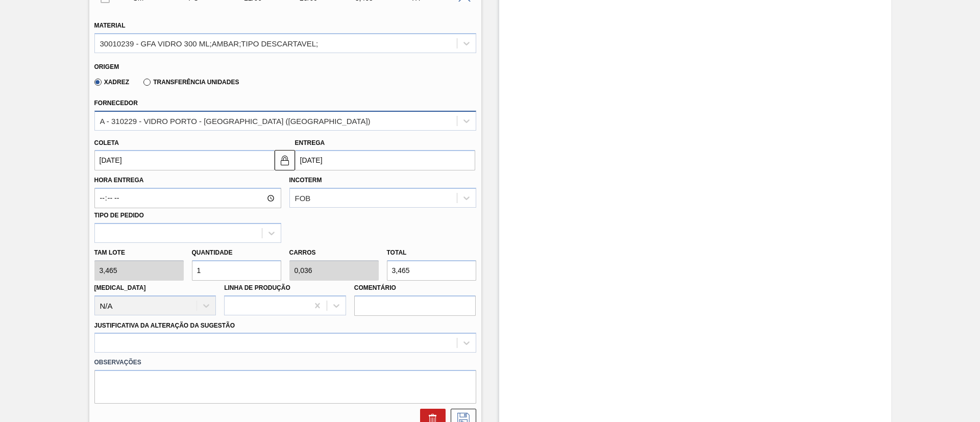
scroll to position [306, 0]
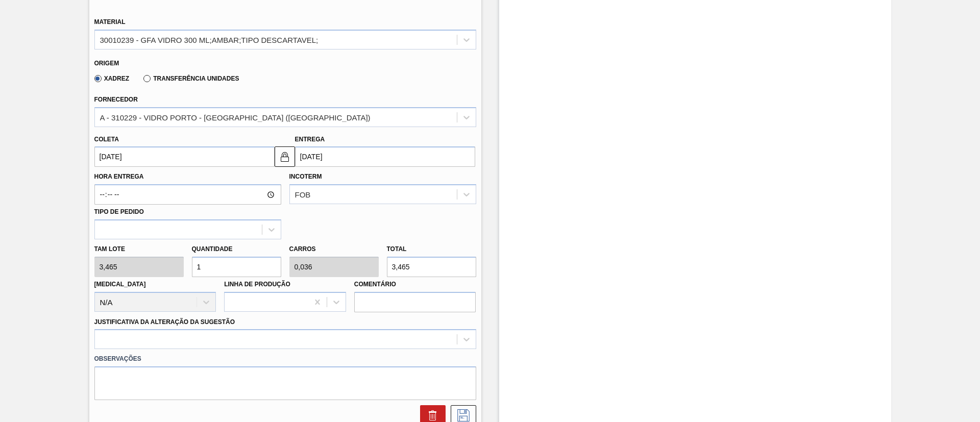
drag, startPoint x: 229, startPoint y: 271, endPoint x: 54, endPoint y: 272, distance: 175.1
type input "8"
type input "0,286"
type input "27,72"
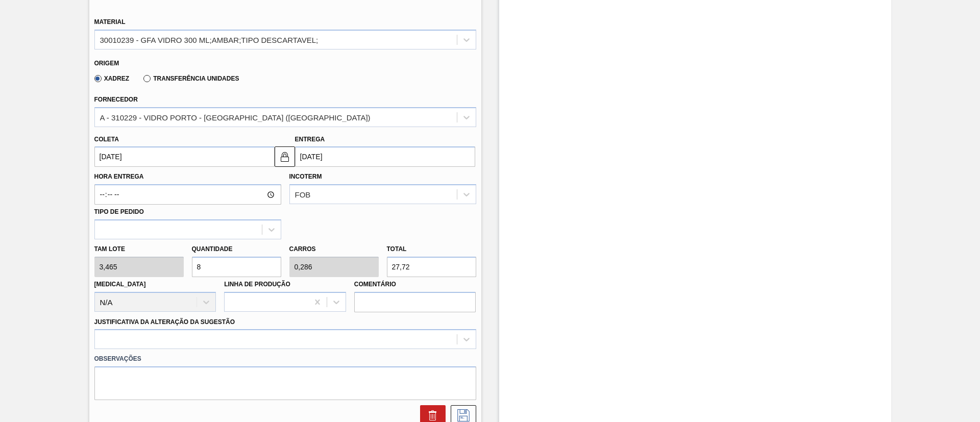
type input "84"
type input "3"
type input "291,06"
type input "84"
click at [213, 345] on div at bounding box center [285, 339] width 382 height 20
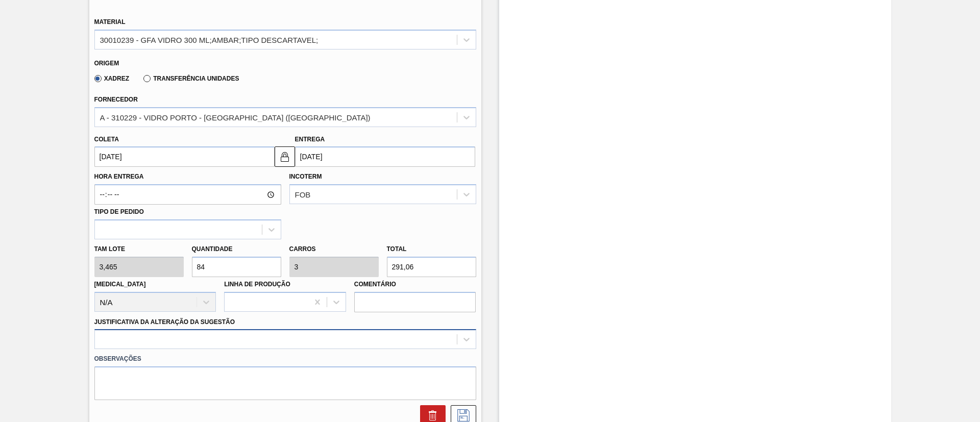
scroll to position [395, 0]
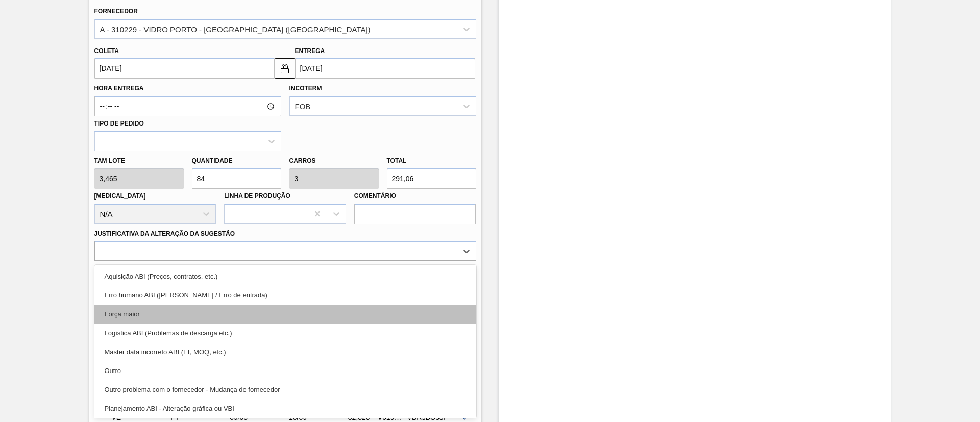
click at [143, 313] on div "Força maior" at bounding box center [285, 314] width 382 height 19
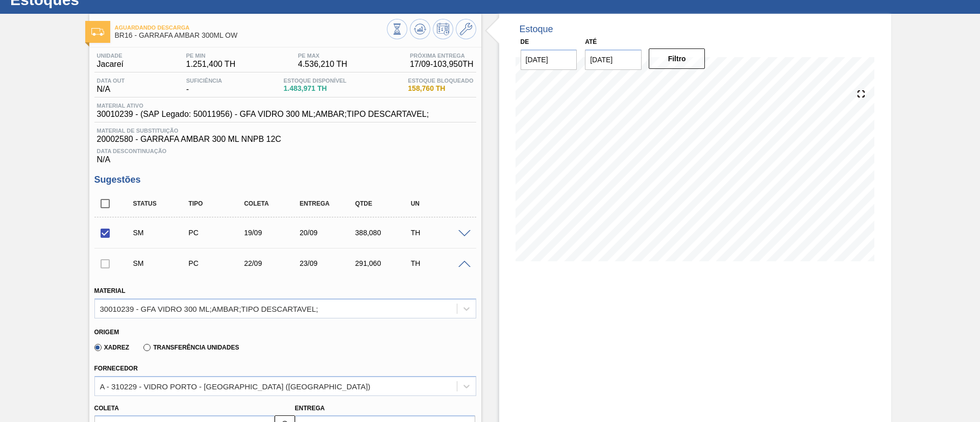
scroll to position [12, 0]
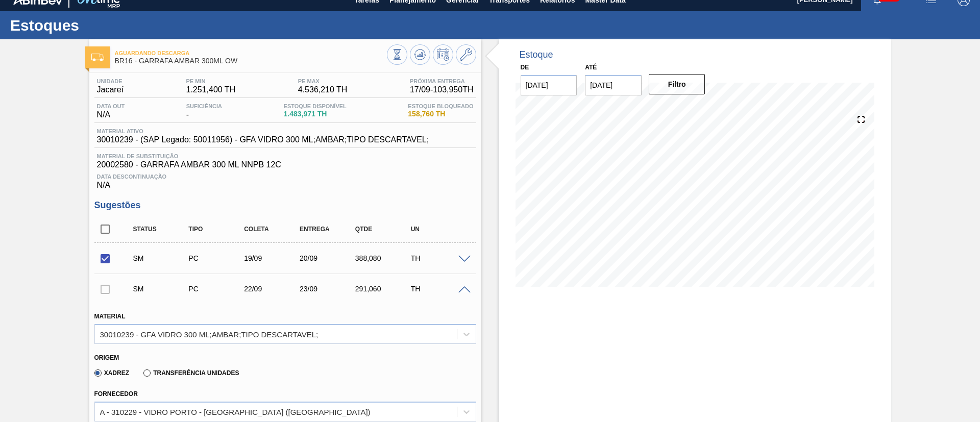
click at [106, 290] on div at bounding box center [104, 289] width 21 height 20
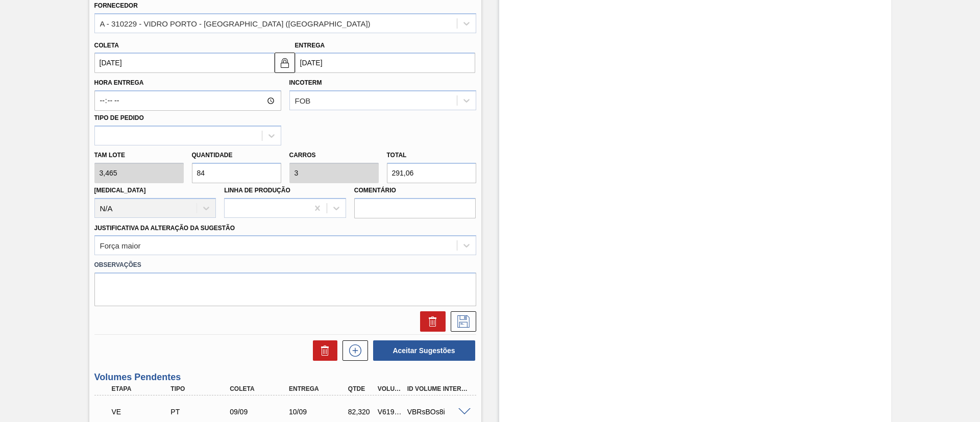
scroll to position [395, 0]
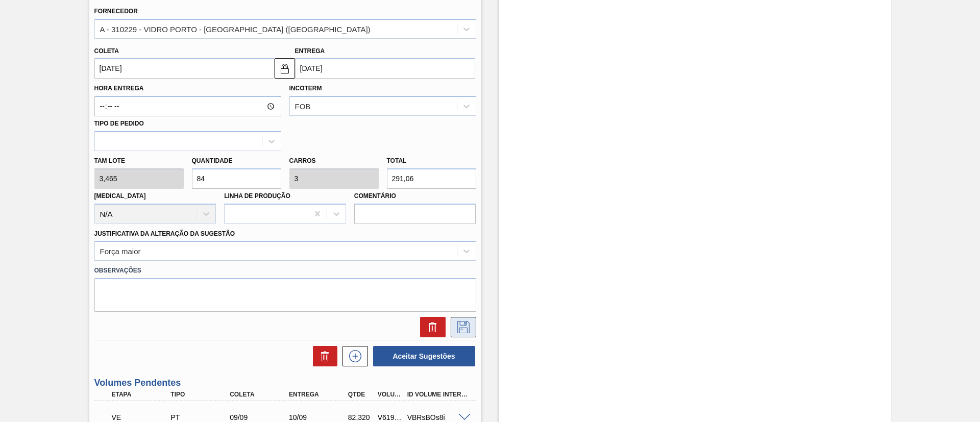
click at [466, 327] on icon at bounding box center [463, 327] width 16 height 12
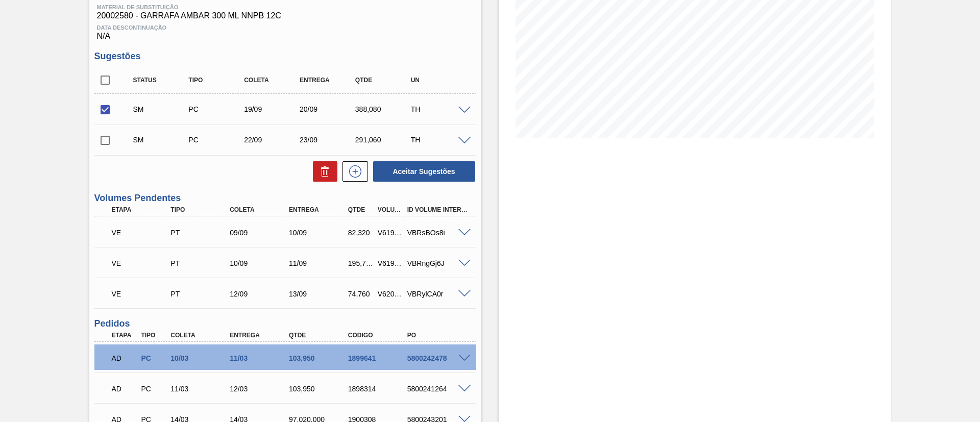
scroll to position [0, 0]
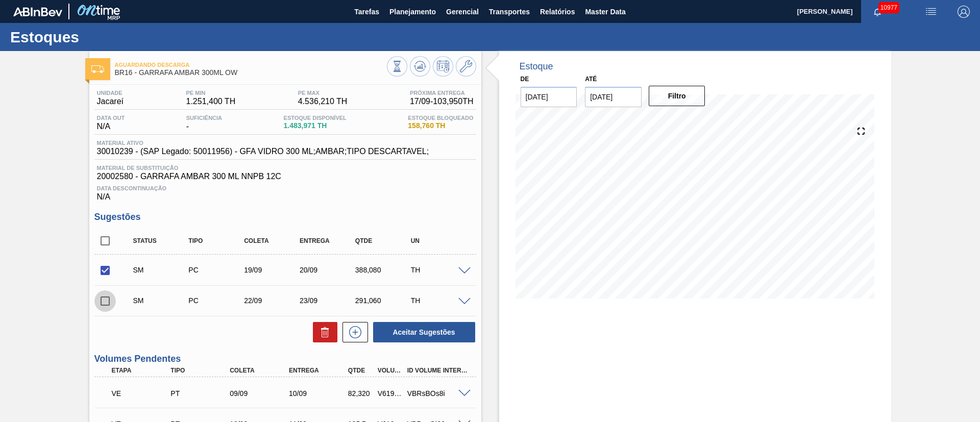
click at [105, 301] on input "checkbox" at bounding box center [104, 301] width 21 height 21
checkbox input "true"
click at [404, 331] on button "Aceitar Sugestões" at bounding box center [424, 332] width 102 height 20
checkbox input "false"
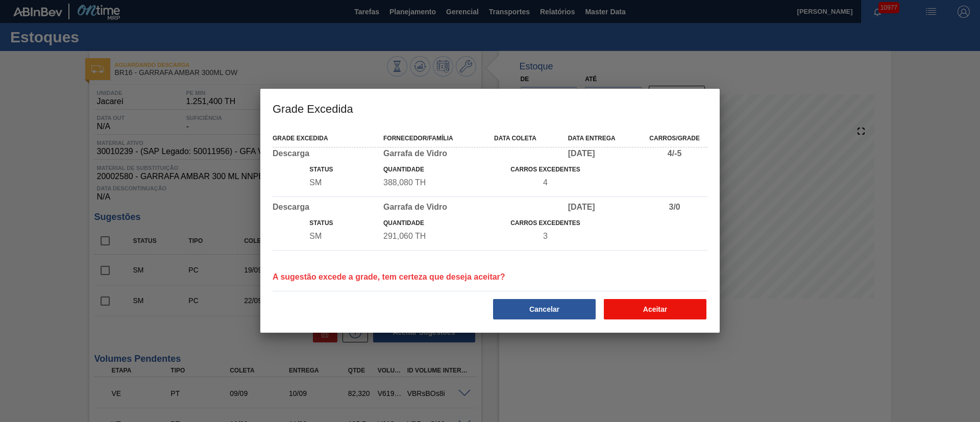
click at [672, 315] on button "Aceitar" at bounding box center [655, 309] width 103 height 20
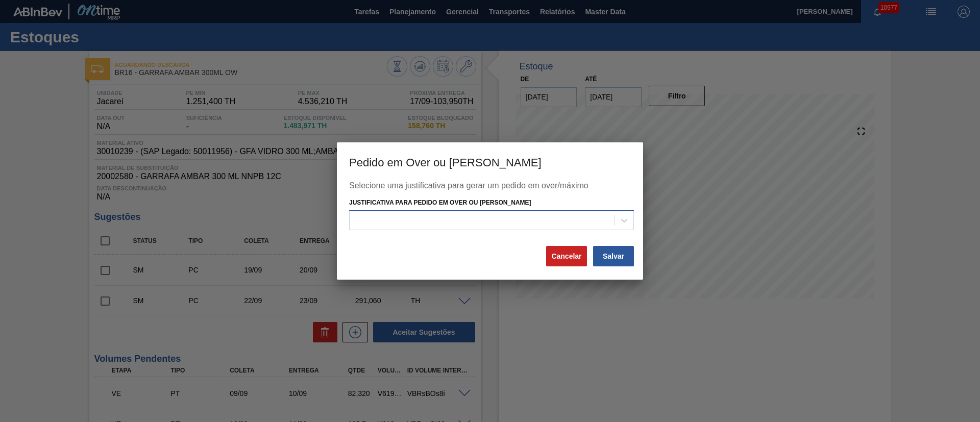
click at [417, 214] on div at bounding box center [482, 220] width 265 height 15
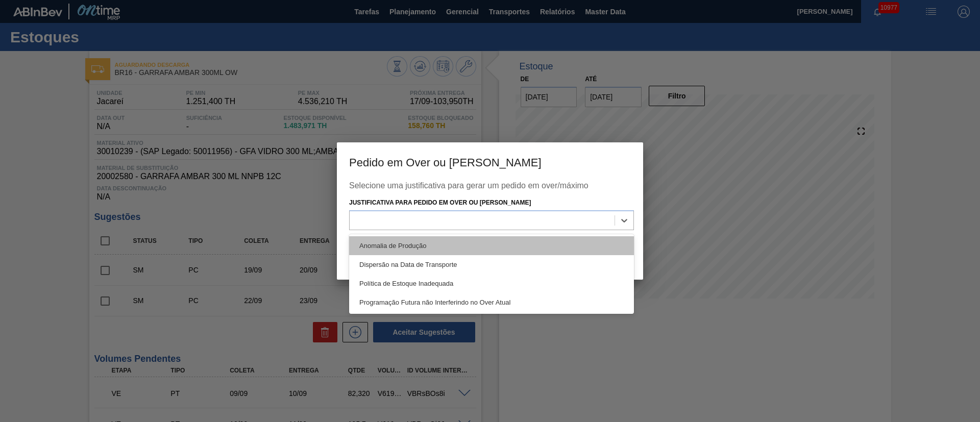
click at [390, 239] on div "Anomalia de Produção" at bounding box center [491, 245] width 285 height 19
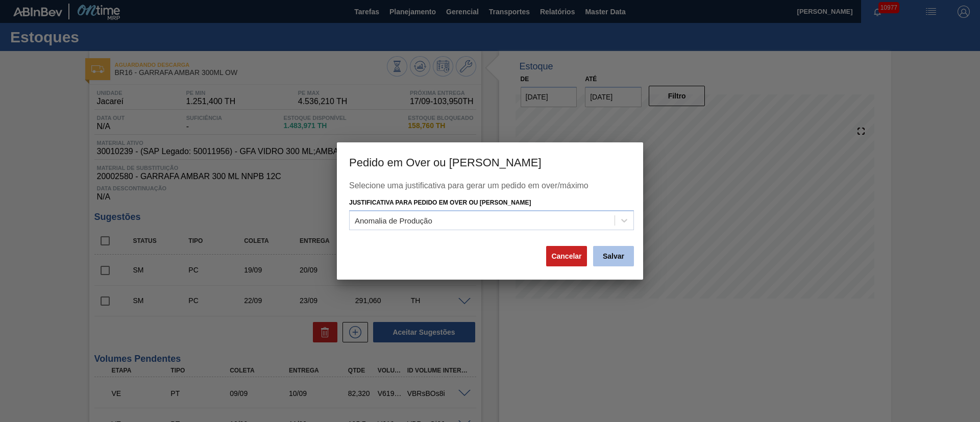
click at [610, 254] on button "Salvar" at bounding box center [613, 256] width 41 height 20
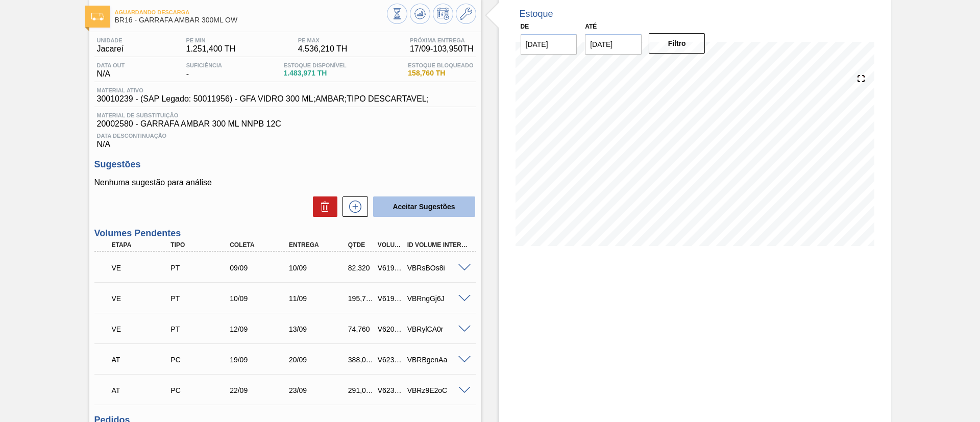
scroll to position [77, 0]
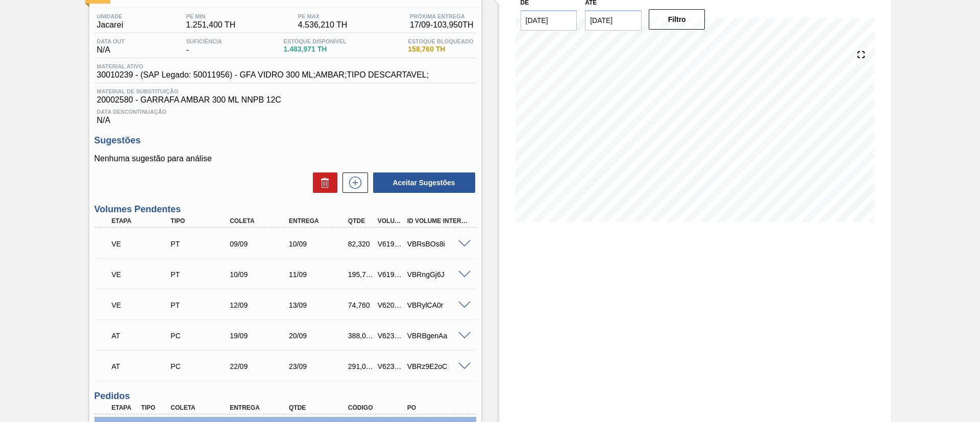
click at [464, 242] on span at bounding box center [465, 245] width 12 height 8
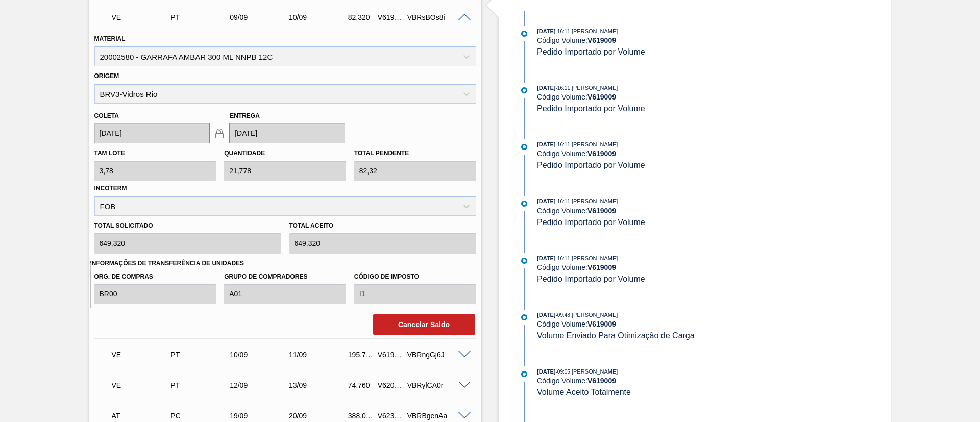
scroll to position [306, 0]
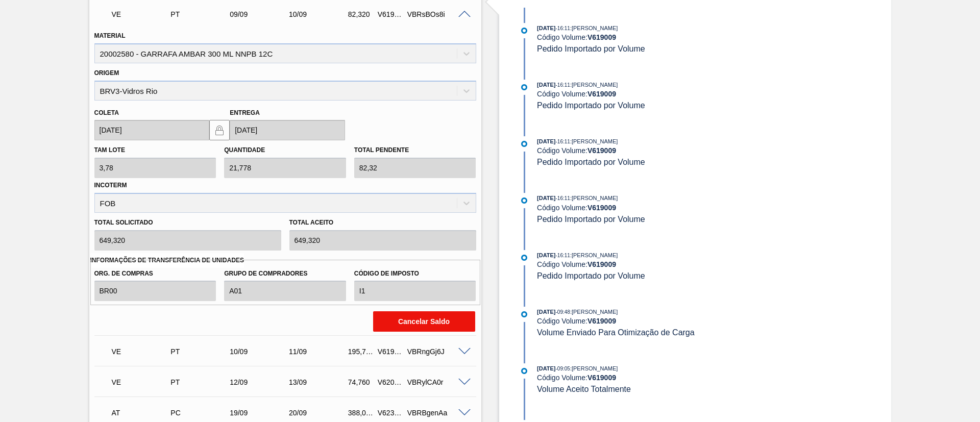
click at [423, 320] on button "Cancelar Saldo" at bounding box center [424, 321] width 102 height 20
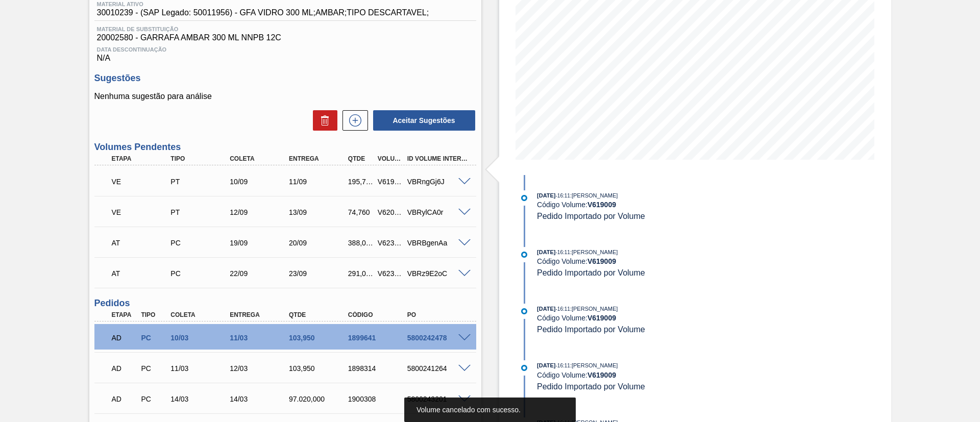
scroll to position [153, 0]
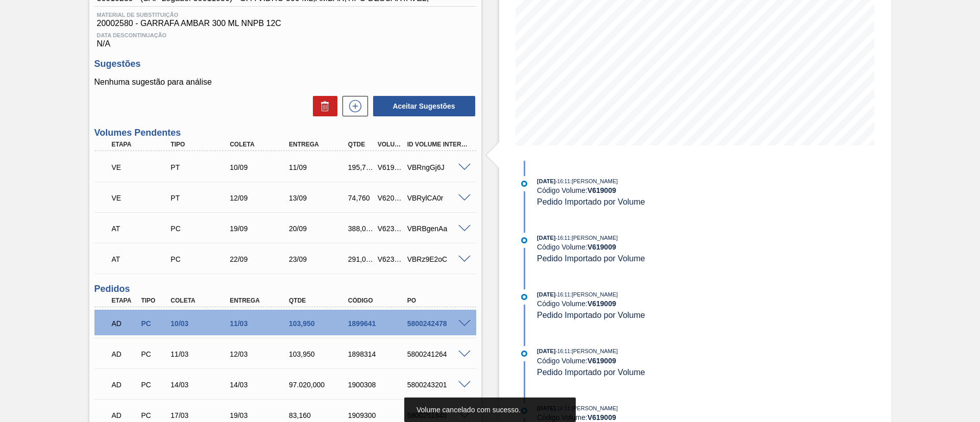
click at [460, 167] on span at bounding box center [465, 168] width 12 height 8
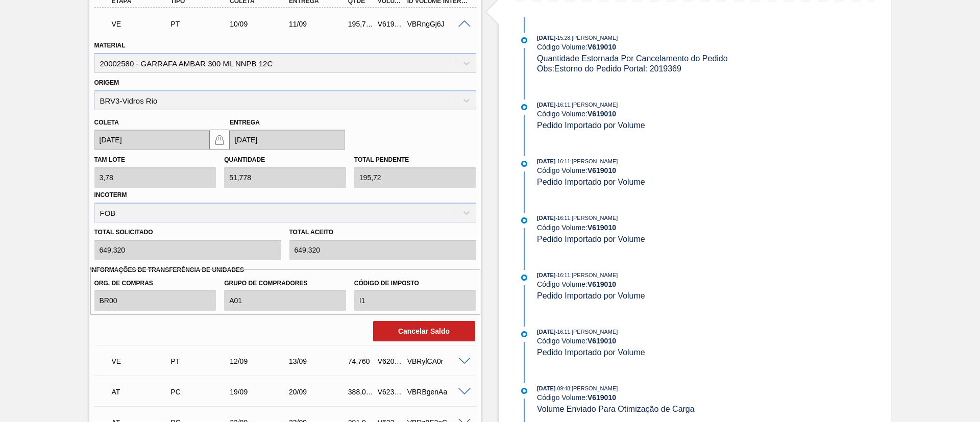
scroll to position [306, 0]
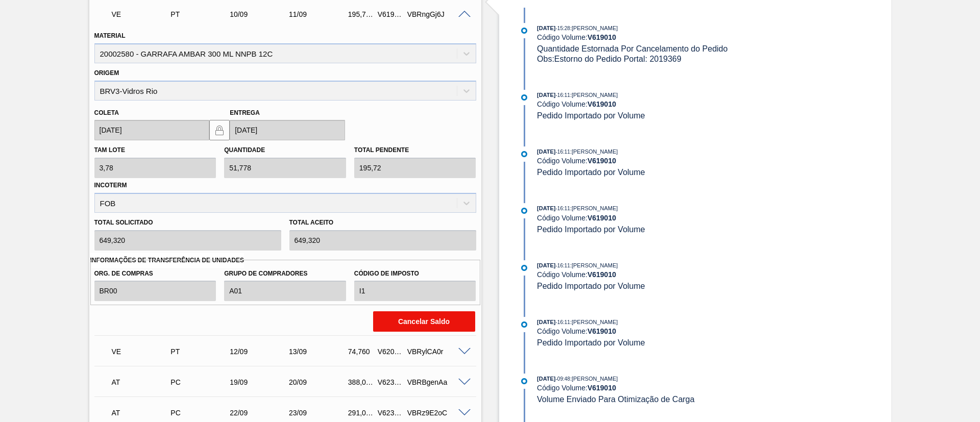
click at [434, 331] on button "Cancelar Saldo" at bounding box center [424, 321] width 102 height 20
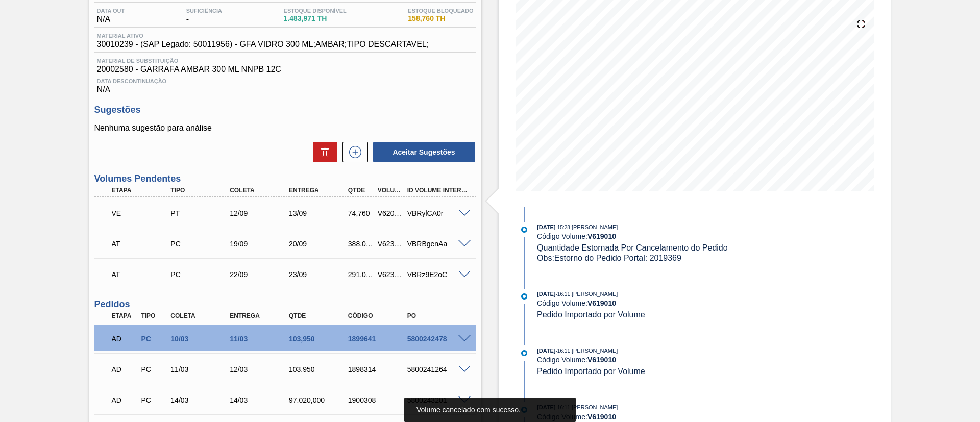
scroll to position [153, 0]
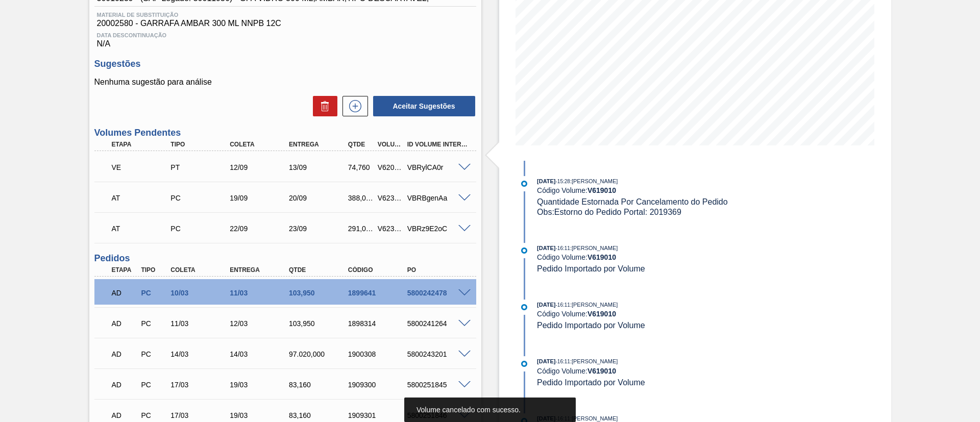
click at [460, 168] on span at bounding box center [465, 168] width 12 height 8
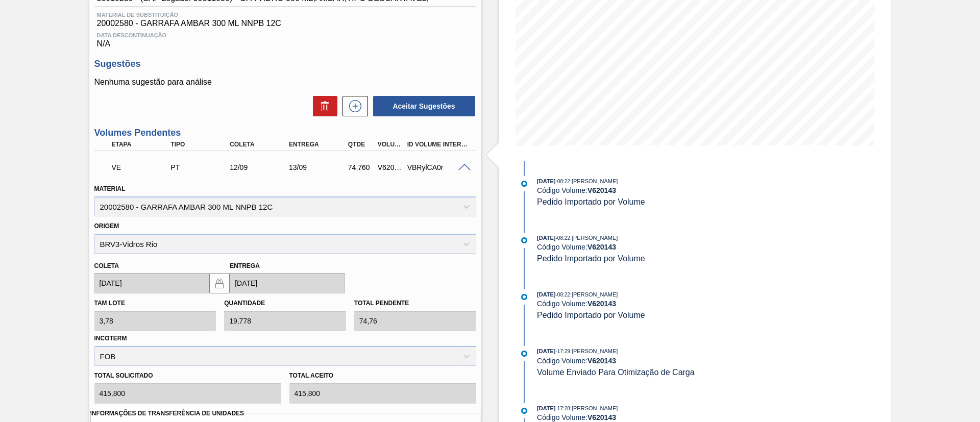
scroll to position [230, 0]
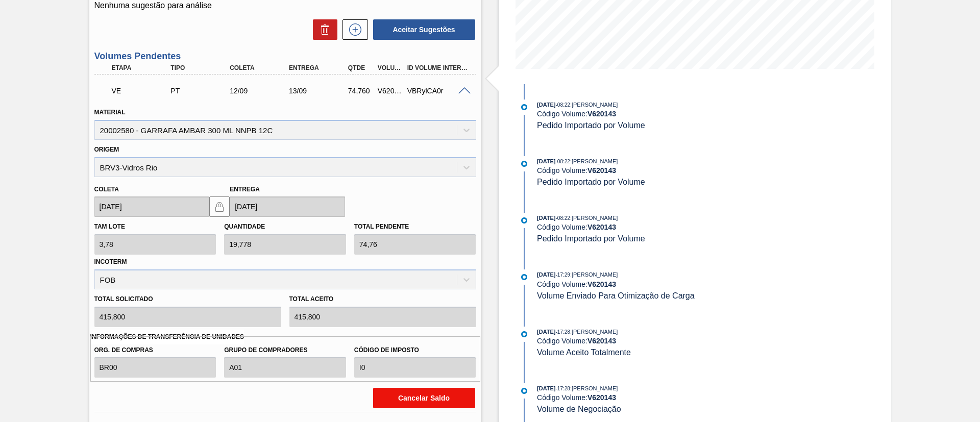
click at [390, 397] on button "Cancelar Saldo" at bounding box center [424, 398] width 102 height 20
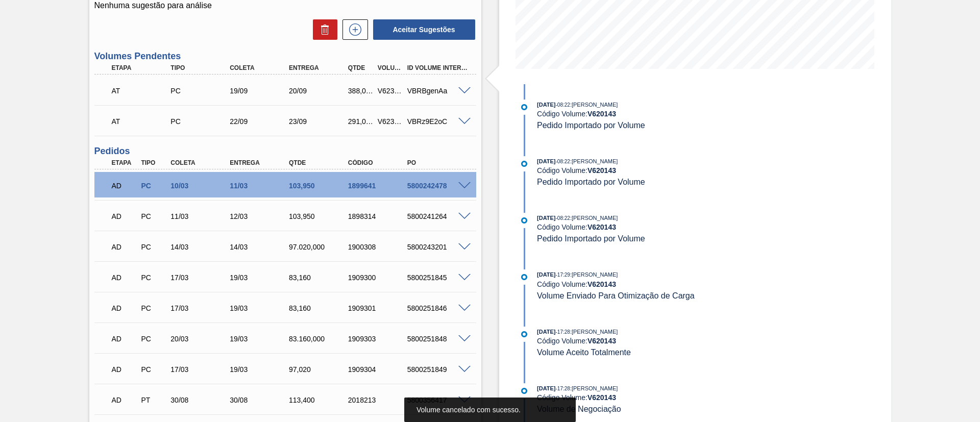
scroll to position [0, 0]
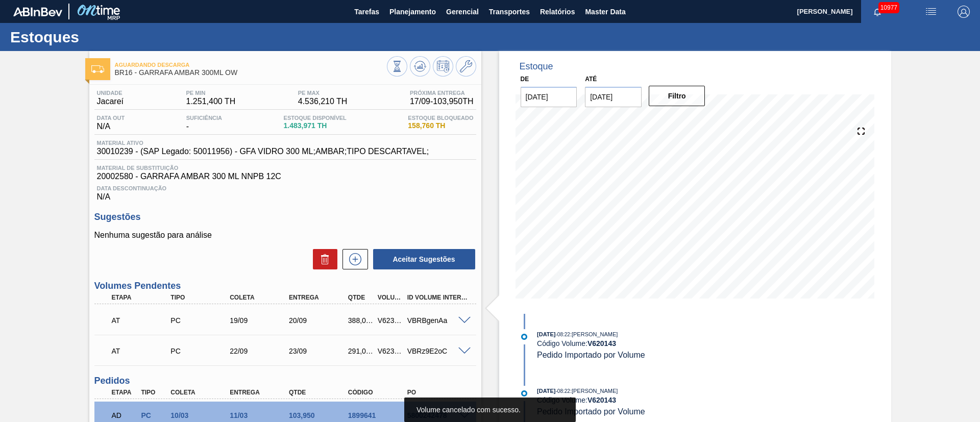
drag, startPoint x: 514, startPoint y: 7, endPoint x: 516, endPoint y: 33, distance: 25.6
click at [514, 9] on span "Transportes" at bounding box center [509, 12] width 41 height 12
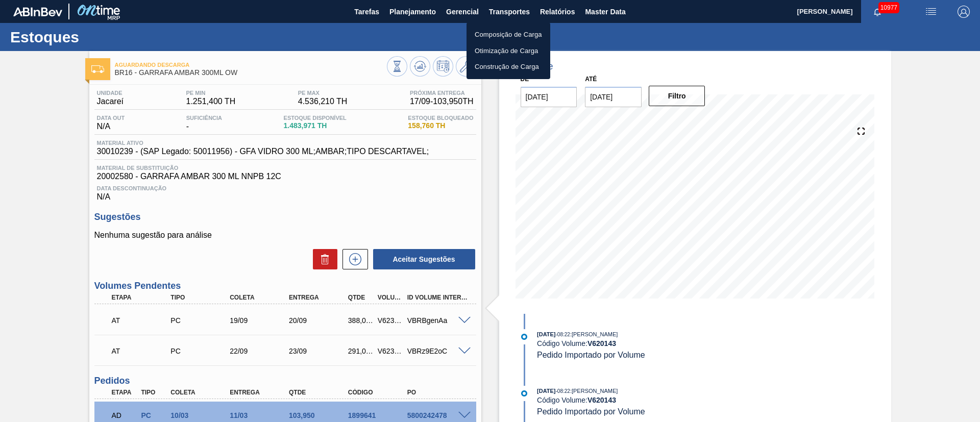
click at [503, 47] on li "Otimização de Carga" at bounding box center [509, 51] width 84 height 16
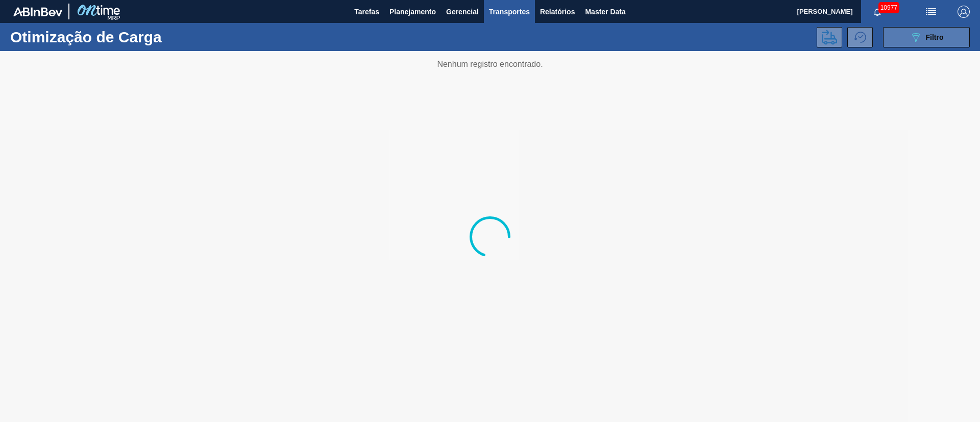
click at [927, 39] on span "Filtro" at bounding box center [935, 37] width 18 height 8
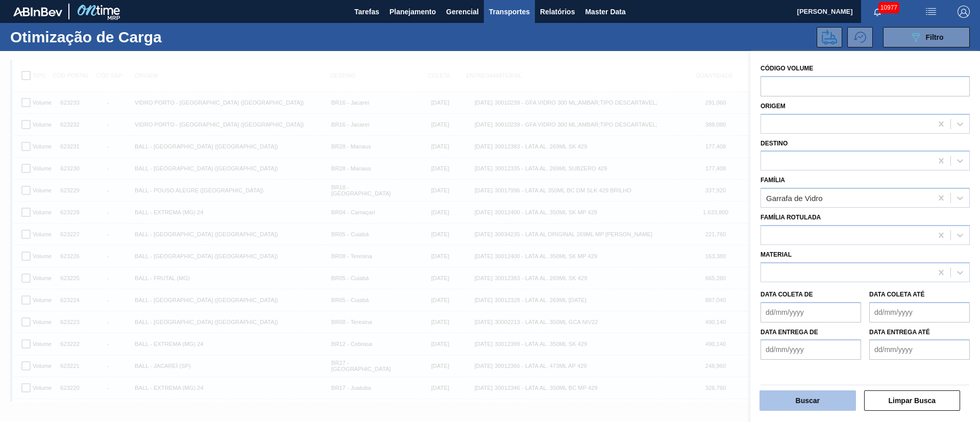
click at [802, 409] on button "Buscar" at bounding box center [808, 401] width 97 height 20
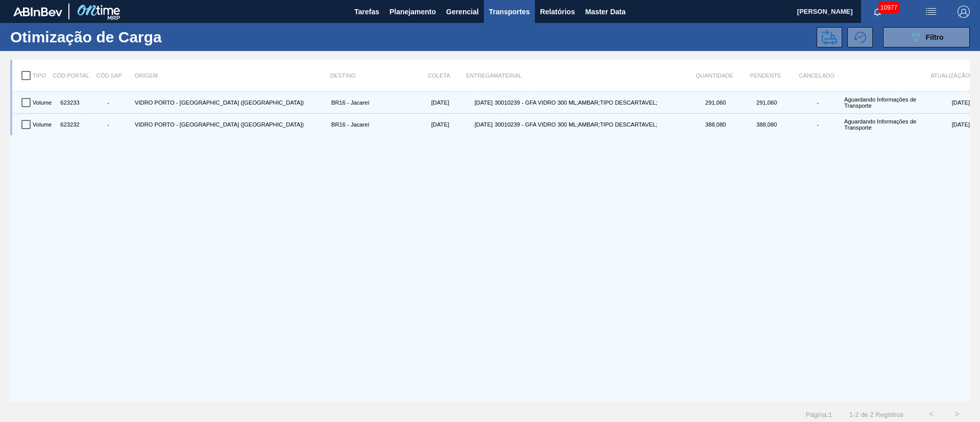
click at [26, 71] on input "checkbox" at bounding box center [25, 75] width 21 height 21
checkbox input "true"
click at [830, 40] on icon at bounding box center [829, 37] width 15 height 15
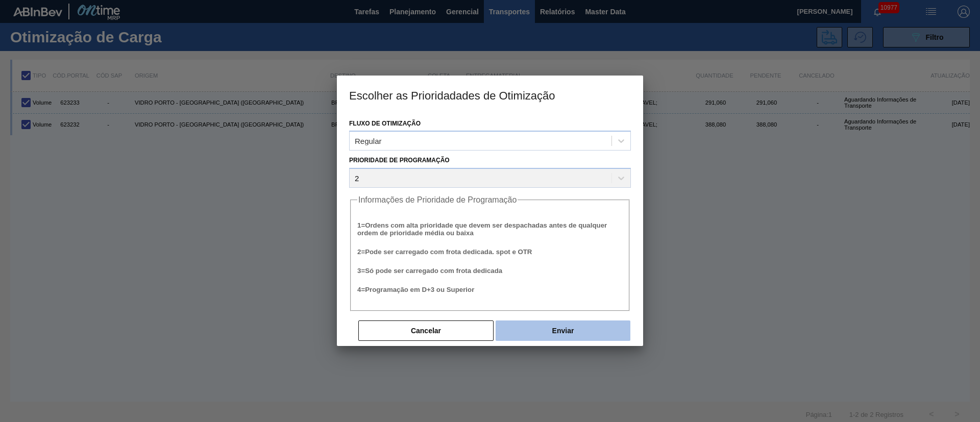
click at [558, 330] on button "Enviar" at bounding box center [563, 331] width 135 height 20
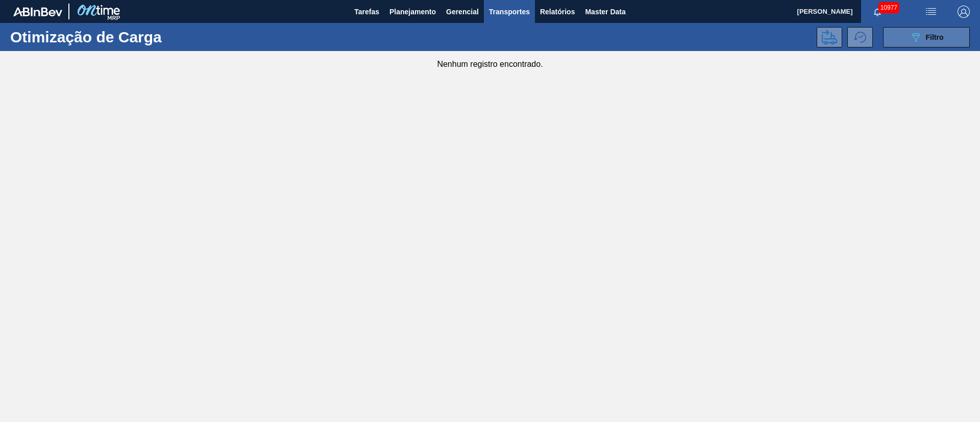
click at [940, 31] on div "089F7B8B-B2A5-4AFE-B5C0-19BA573D28AC Filtro" at bounding box center [927, 37] width 34 height 12
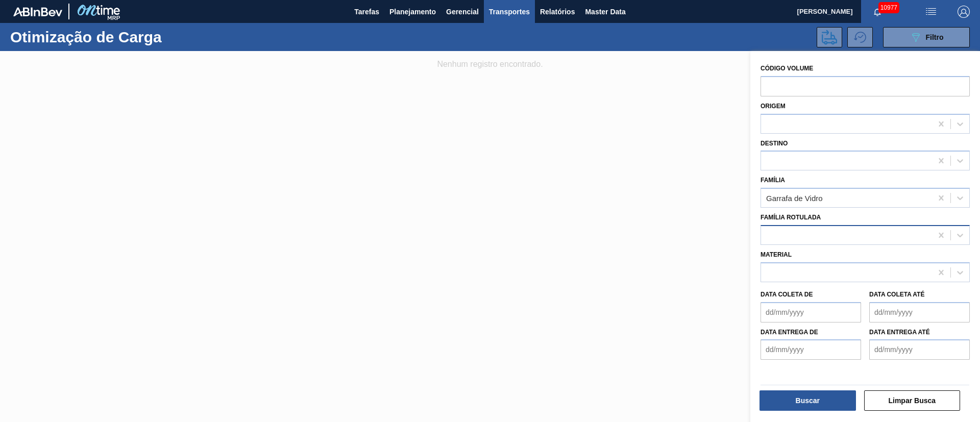
click at [828, 235] on div at bounding box center [846, 235] width 171 height 15
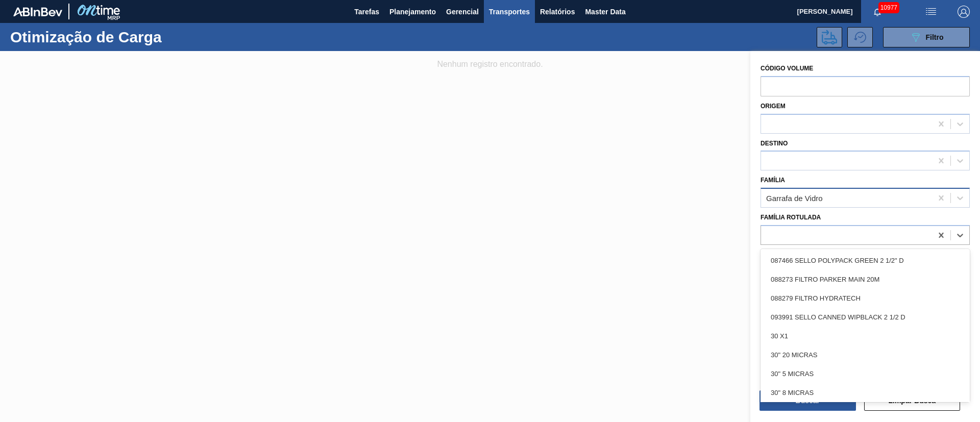
click at [787, 195] on div "Garrafa de Vidro" at bounding box center [794, 198] width 57 height 9
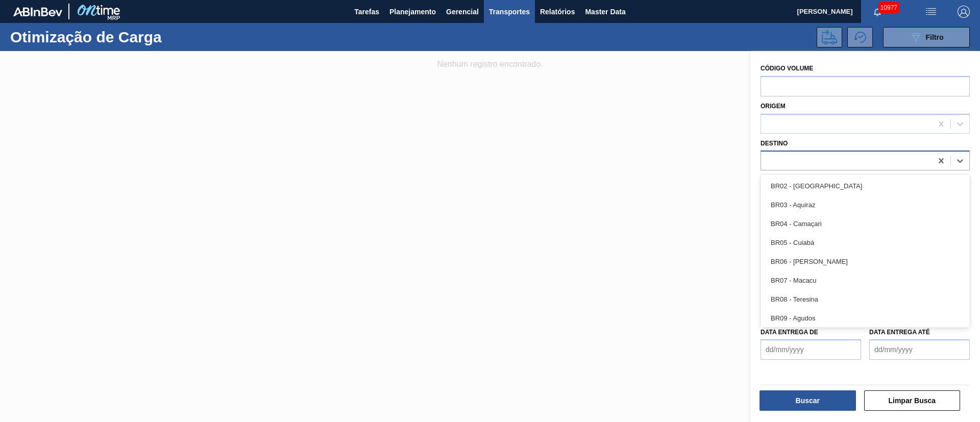
click at [784, 158] on div at bounding box center [846, 161] width 171 height 15
type input "0"
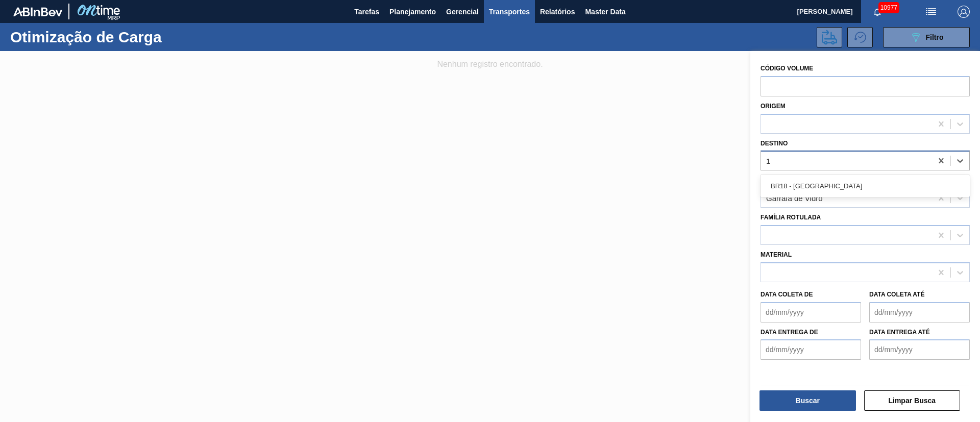
type input "18"
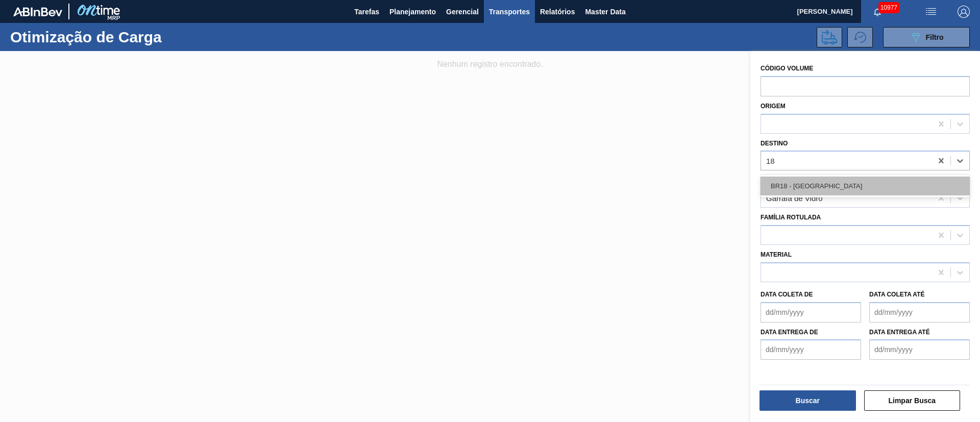
click at [798, 187] on div "BR18 - [GEOGRAPHIC_DATA]" at bounding box center [865, 186] width 209 height 19
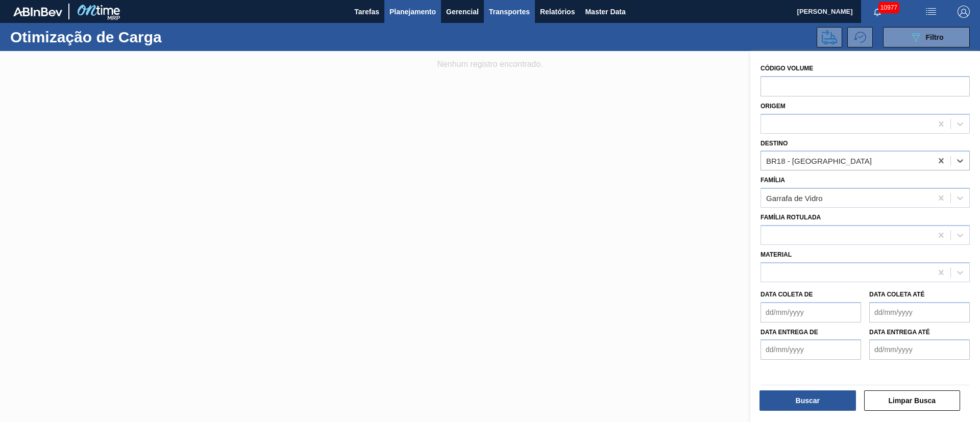
click at [413, 11] on span "Planejamento" at bounding box center [413, 12] width 46 height 12
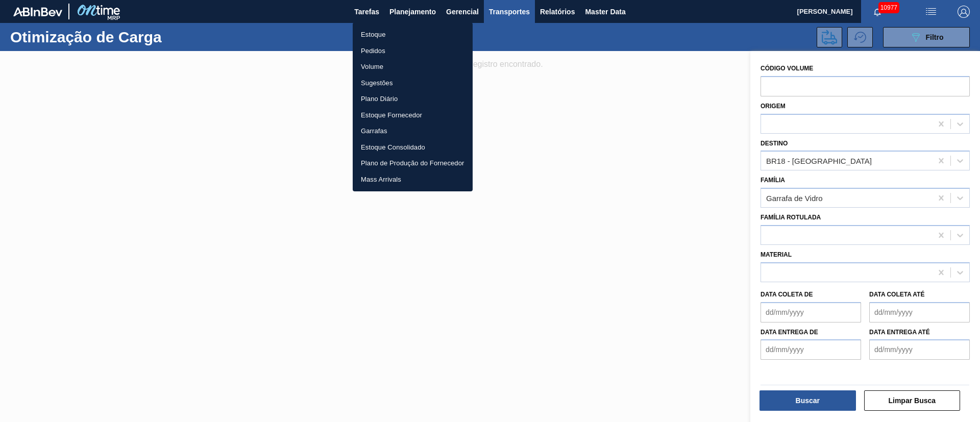
click at [378, 47] on li "Pedidos" at bounding box center [413, 51] width 120 height 16
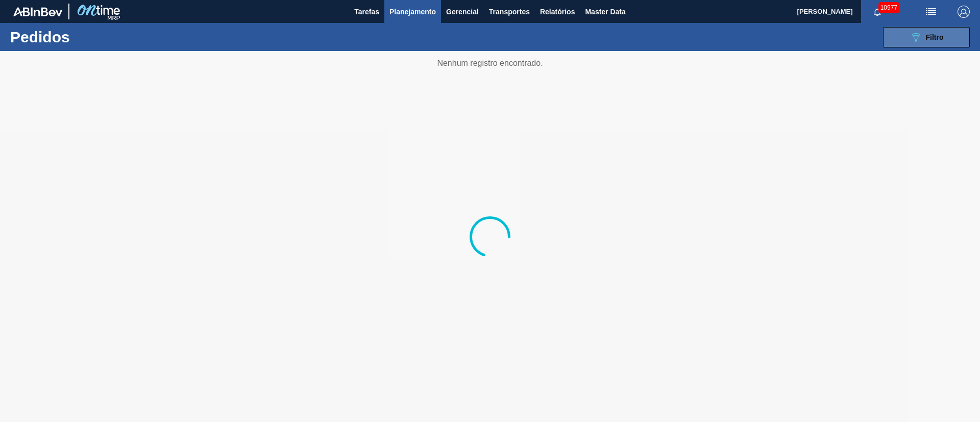
click at [959, 42] on button "089F7B8B-B2A5-4AFE-B5C0-19BA573D28AC Filtro" at bounding box center [926, 37] width 87 height 20
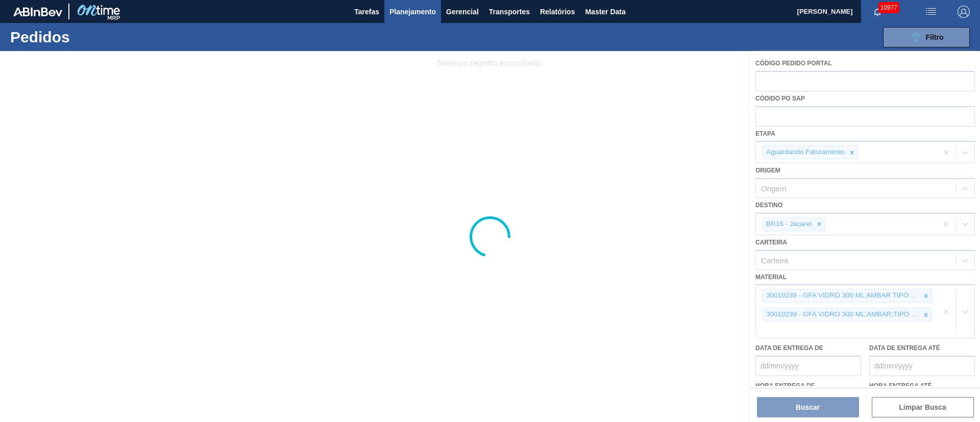
click at [822, 225] on div at bounding box center [490, 236] width 980 height 371
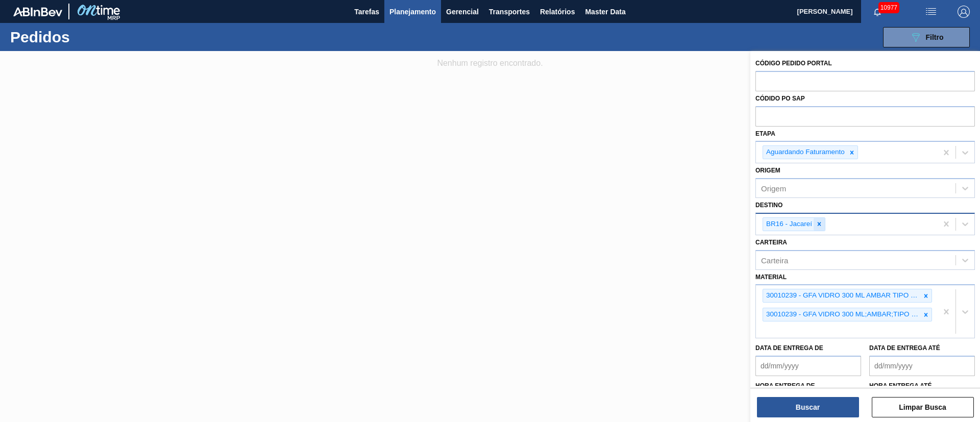
click at [818, 225] on icon at bounding box center [819, 224] width 7 height 7
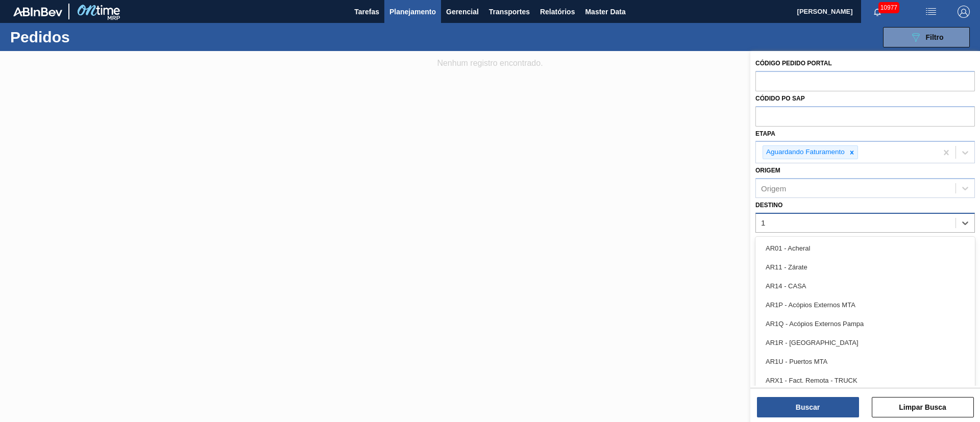
type input "18"
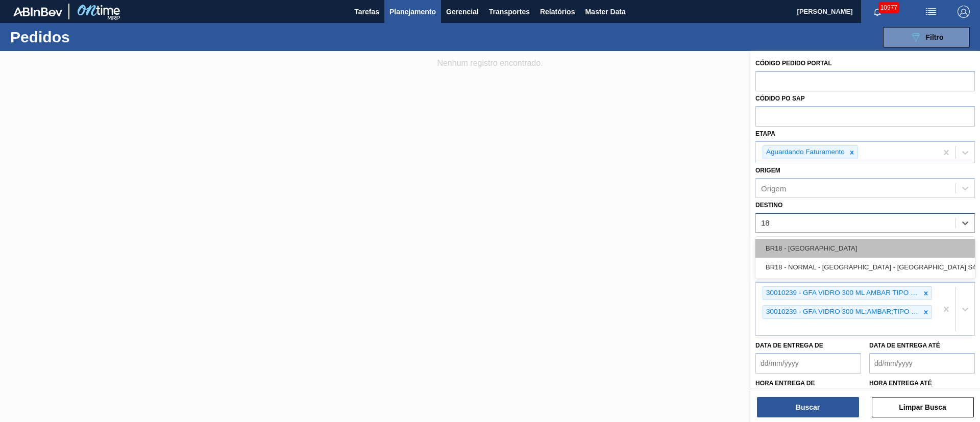
click at [803, 254] on div "BR18 - [GEOGRAPHIC_DATA]" at bounding box center [866, 248] width 220 height 19
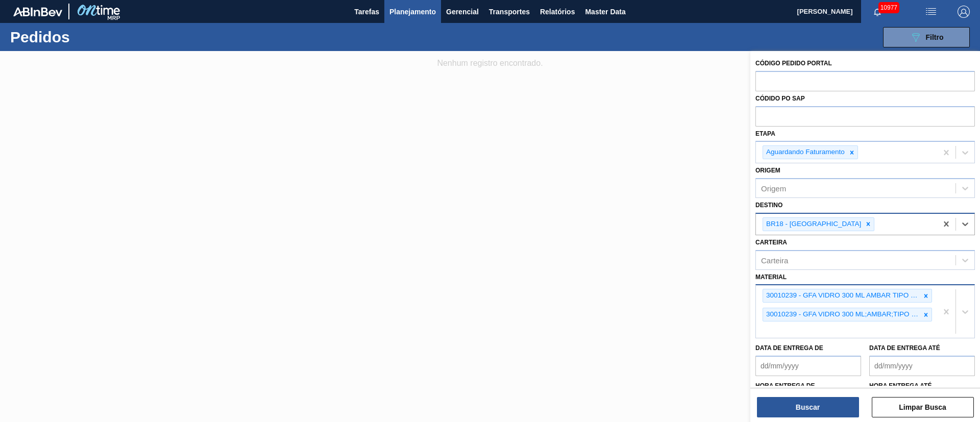
click at [926, 298] on icon at bounding box center [926, 296] width 7 height 7
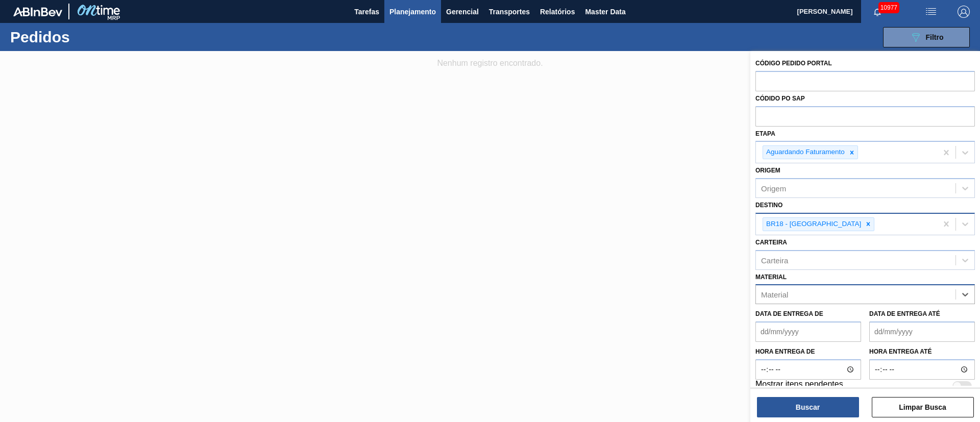
click at [891, 292] on div "Material" at bounding box center [856, 294] width 200 height 15
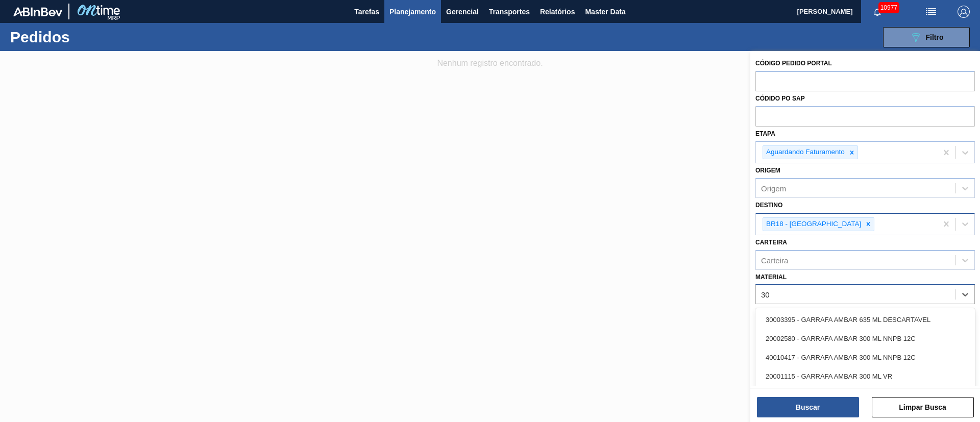
type input "3"
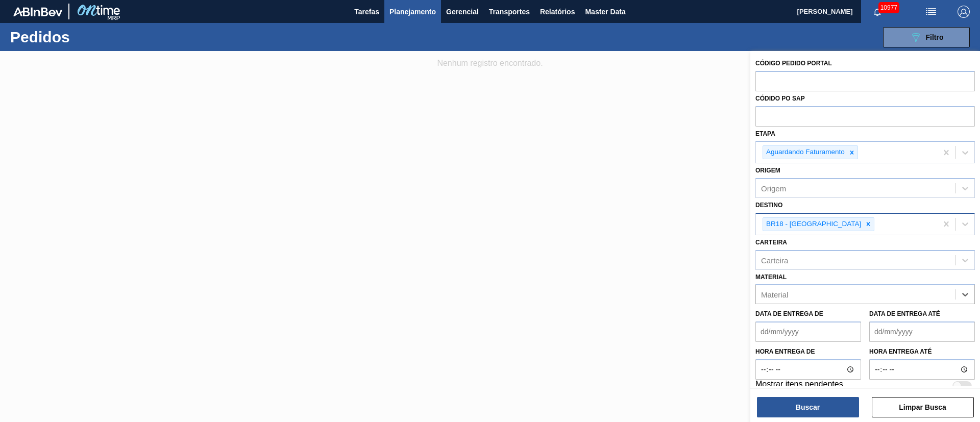
click at [361, 101] on div at bounding box center [490, 262] width 980 height 422
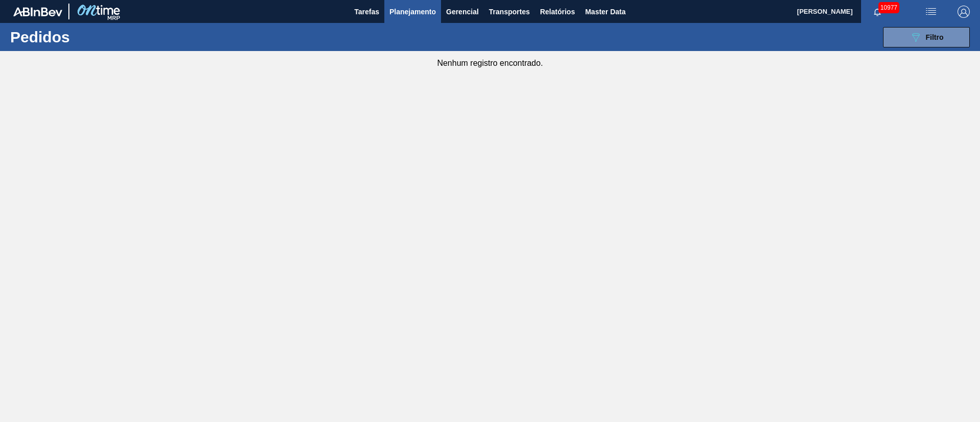
click at [399, 15] on span "Planejamento" at bounding box center [413, 12] width 46 height 12
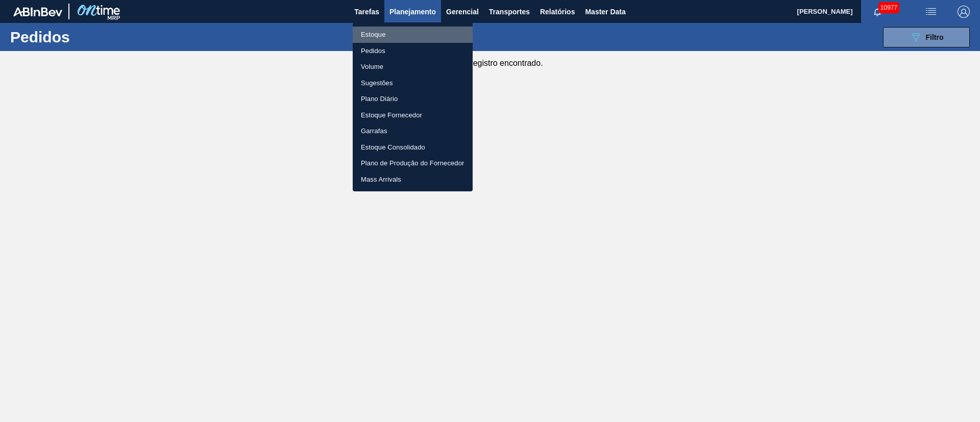
click at [377, 37] on li "Estoque" at bounding box center [413, 35] width 120 height 16
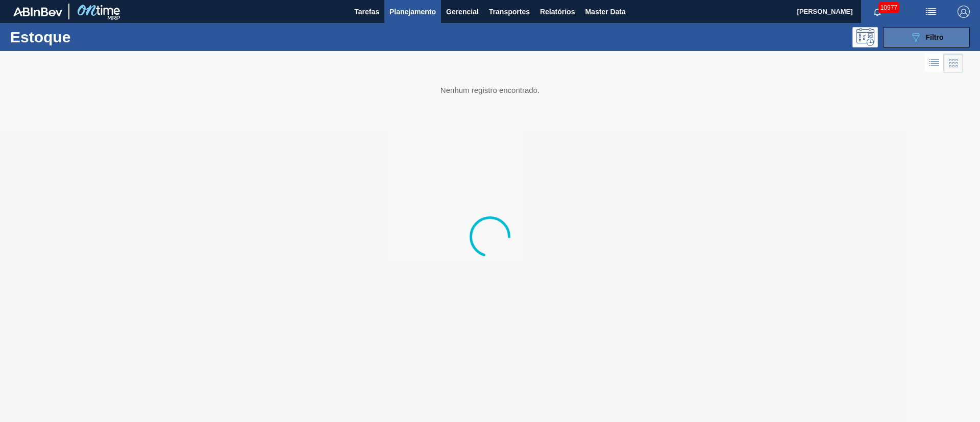
click at [929, 39] on span "Filtro" at bounding box center [935, 37] width 18 height 8
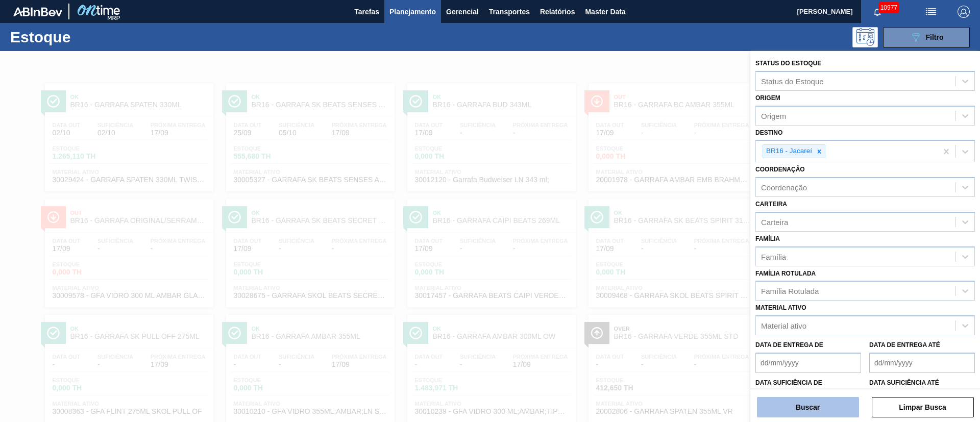
click at [789, 411] on button "Buscar" at bounding box center [808, 407] width 102 height 20
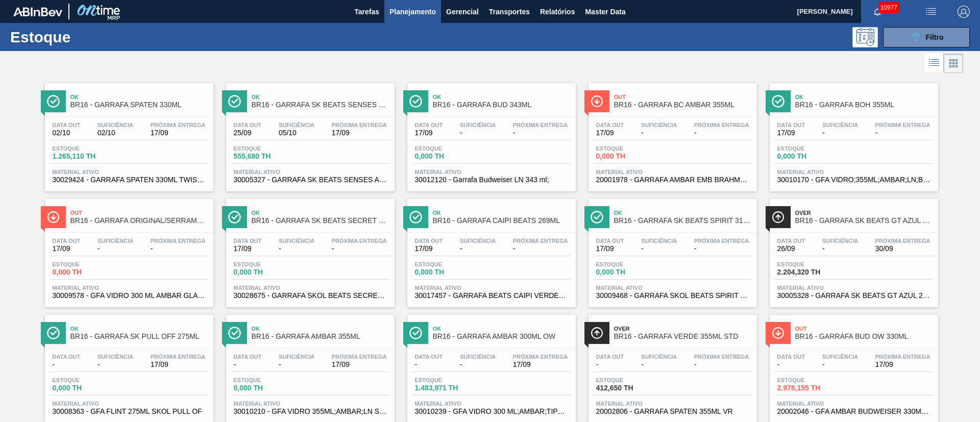
click at [110, 143] on div "Data [DATE] Suficiência 02/10 Próxima Entrega 17/09 Estoque 1.265,110 TH Materi…" at bounding box center [129, 151] width 169 height 69
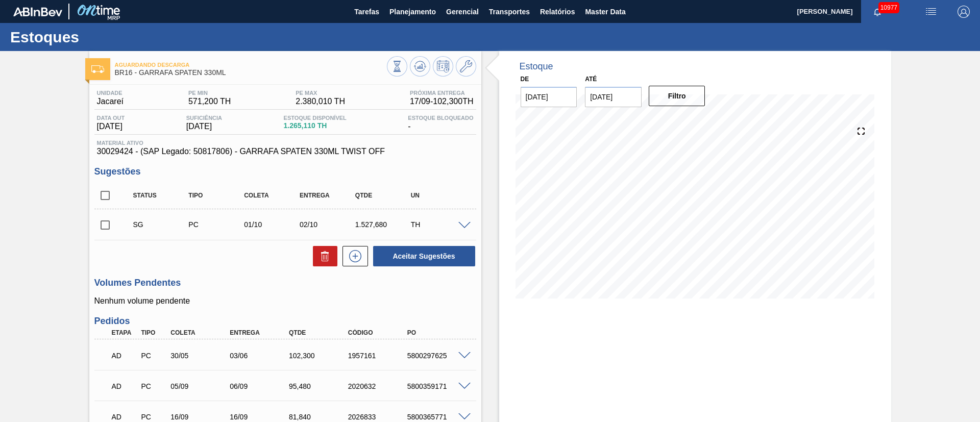
click at [104, 225] on input "checkbox" at bounding box center [104, 224] width 21 height 21
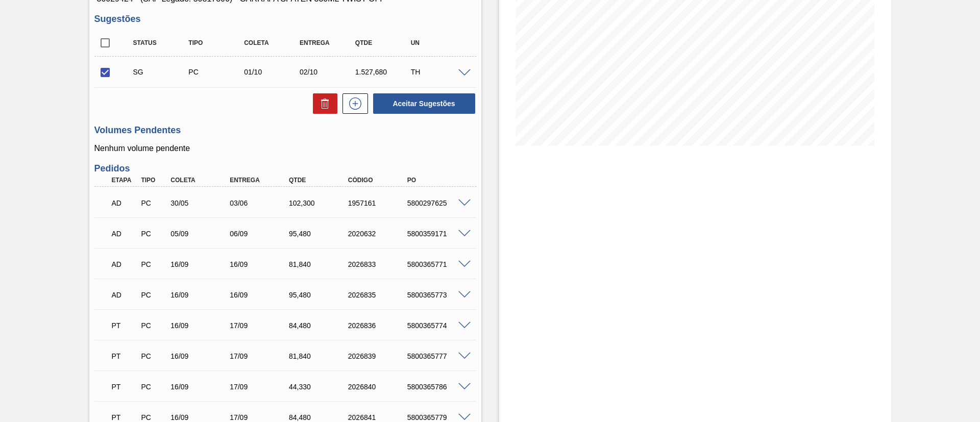
scroll to position [1, 0]
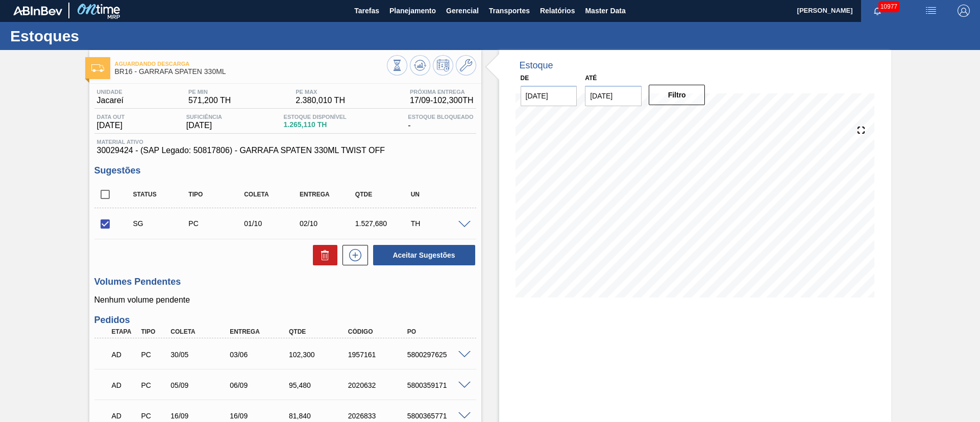
click at [463, 226] on span at bounding box center [465, 225] width 12 height 8
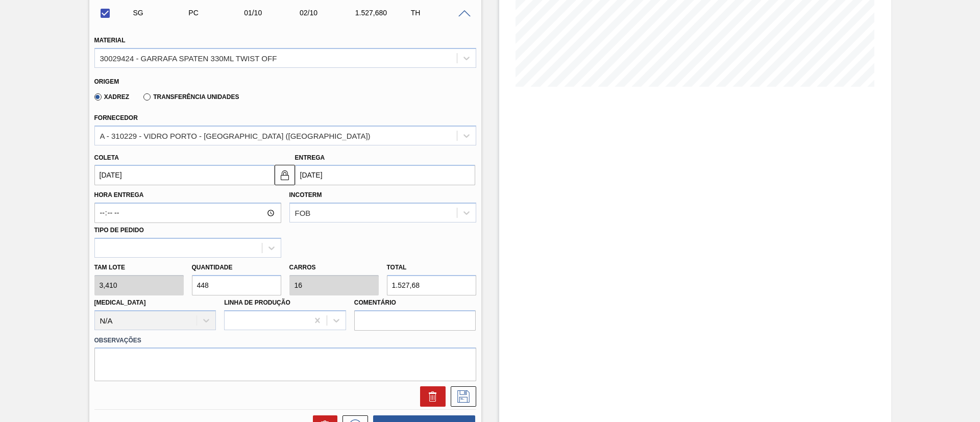
scroll to position [231, 0]
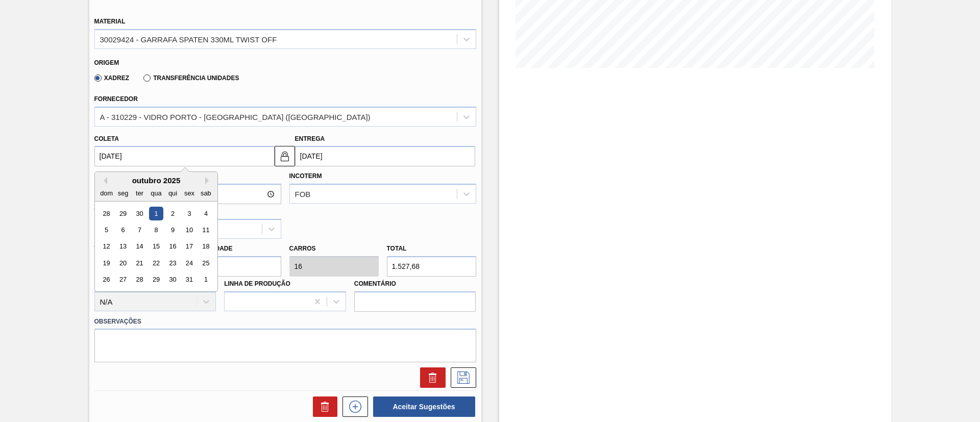
click at [173, 159] on input "[DATE]" at bounding box center [184, 156] width 180 height 20
click at [189, 117] on div "A - 310229 - VIDRO PORTO - [GEOGRAPHIC_DATA] ([GEOGRAPHIC_DATA])" at bounding box center [235, 116] width 271 height 9
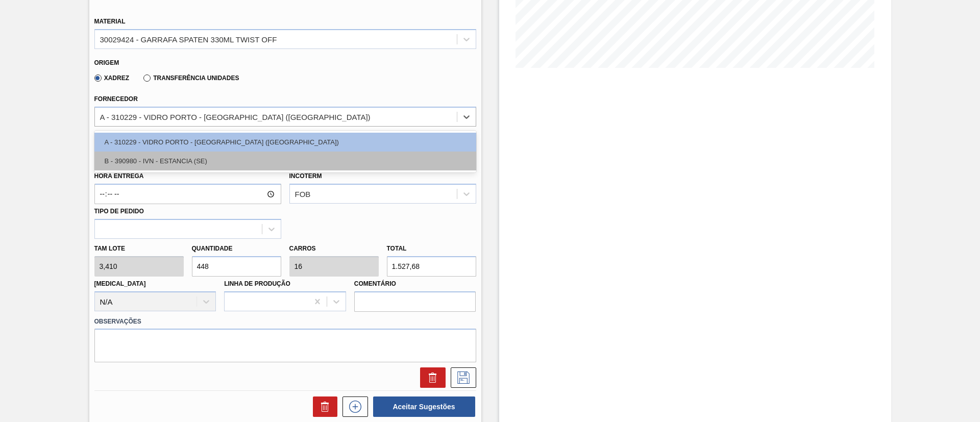
click at [156, 155] on div "B - 390980 - IVN - ESTANCIA (SE)" at bounding box center [285, 161] width 382 height 19
checkbox input "false"
type input "[DATE]"
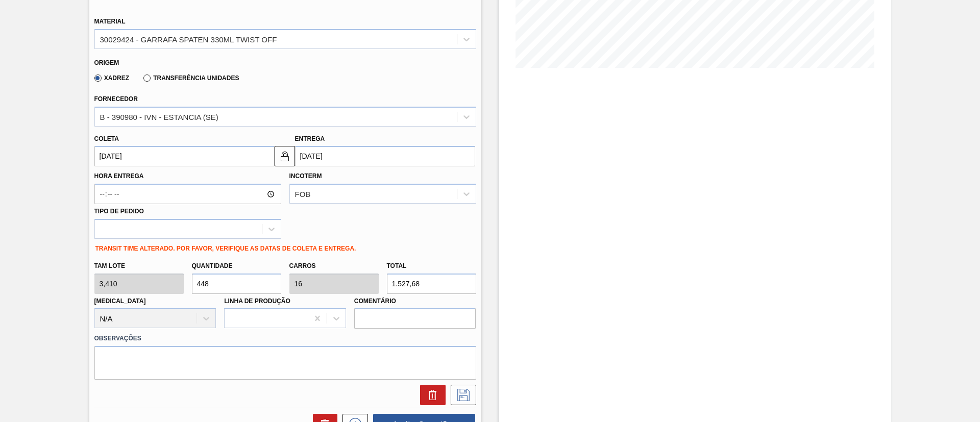
click at [121, 285] on div "Tam lote 3,410 Quantidade 448 Carros 16 Total 1.527,68 [MEDICAL_DATA] N/A Linha…" at bounding box center [285, 292] width 390 height 73
type input "1"
type input "0,036"
type input "3,41"
type input "11"
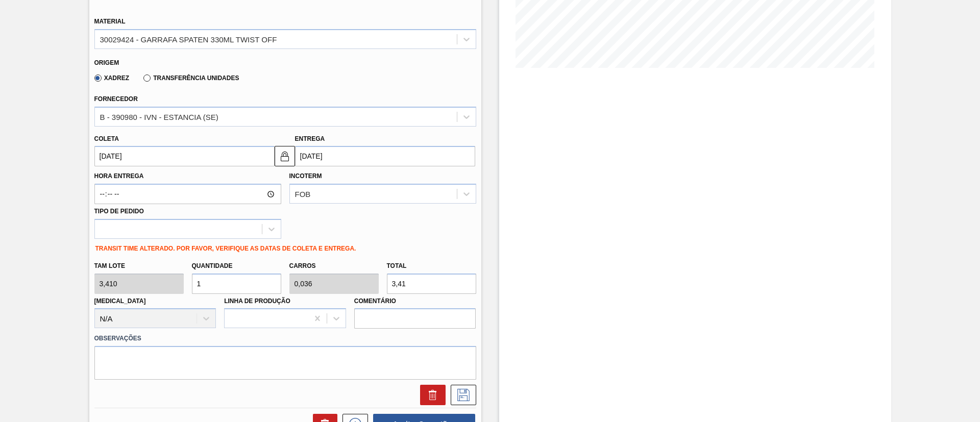
type input "0,393"
type input "37,51"
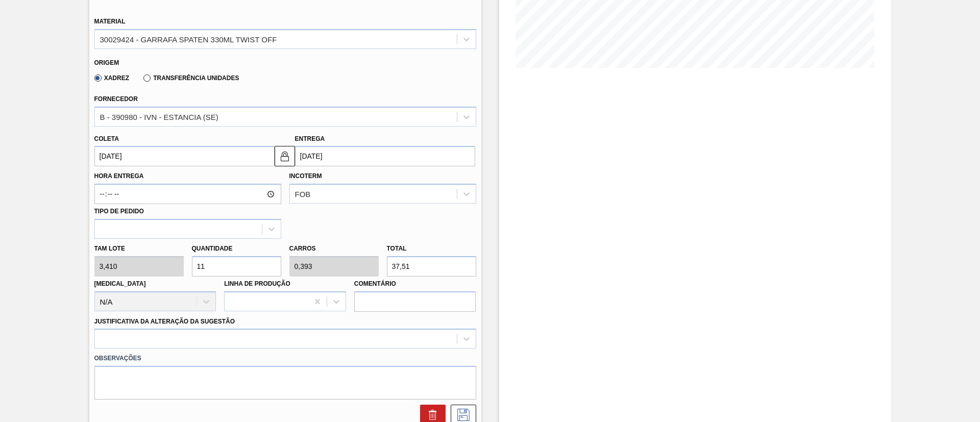
type input "112"
type input "4"
type input "381,92"
type input "112"
click at [203, 337] on div at bounding box center [285, 339] width 382 height 20
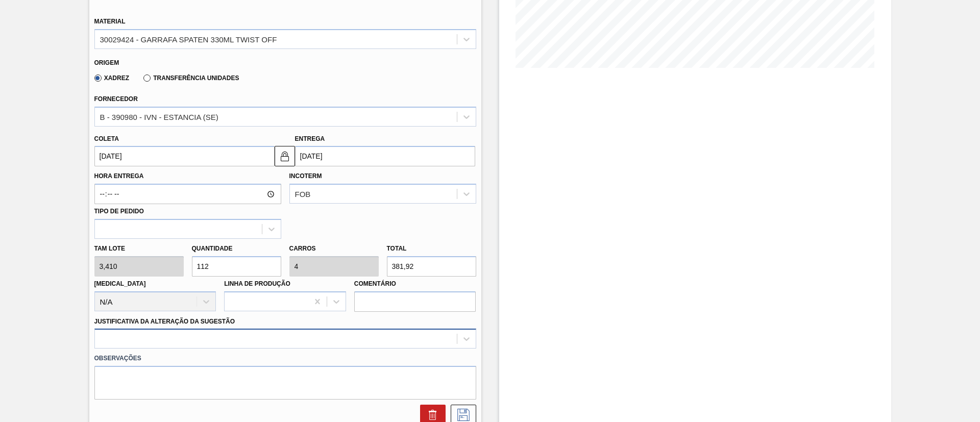
scroll to position [319, 0]
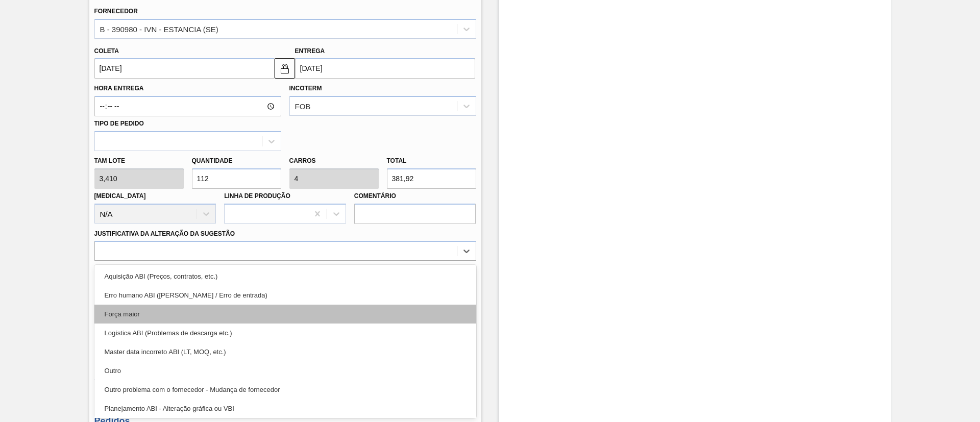
click at [141, 312] on div "Força maior" at bounding box center [285, 314] width 382 height 19
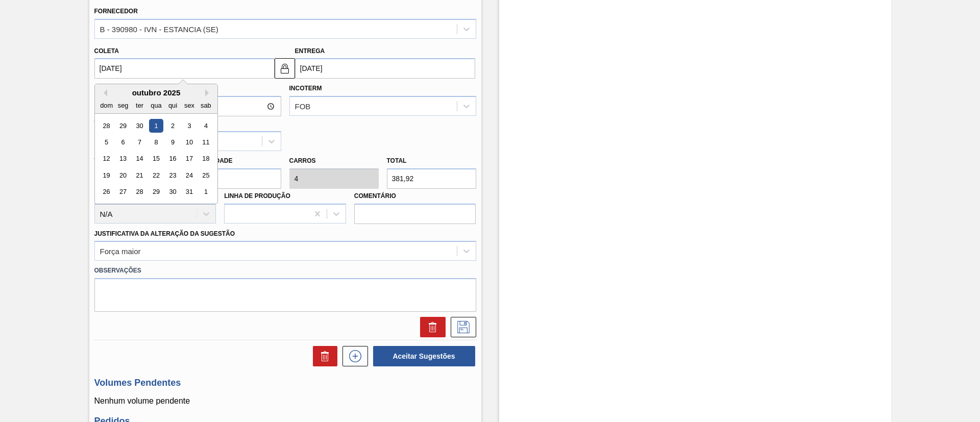
click at [164, 68] on input "[DATE]" at bounding box center [184, 68] width 180 height 20
click at [160, 195] on div "29" at bounding box center [156, 192] width 14 height 14
type input "[DATE]"
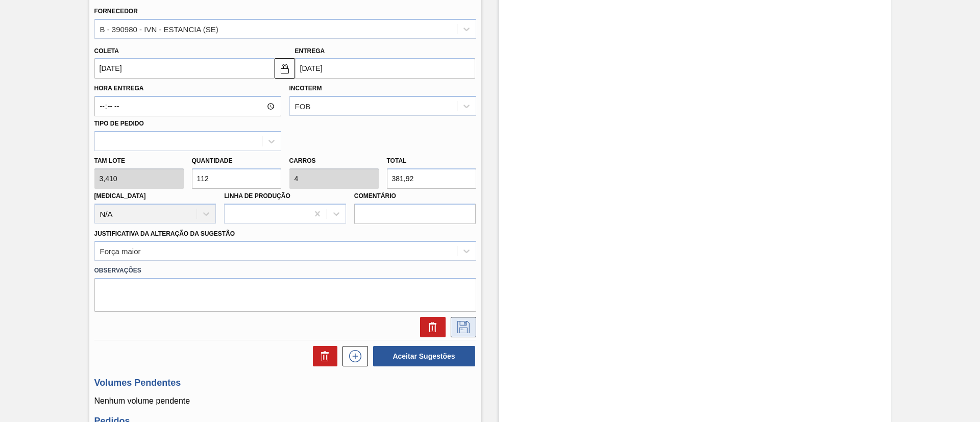
click at [468, 327] on icon at bounding box center [464, 327] width 12 height 12
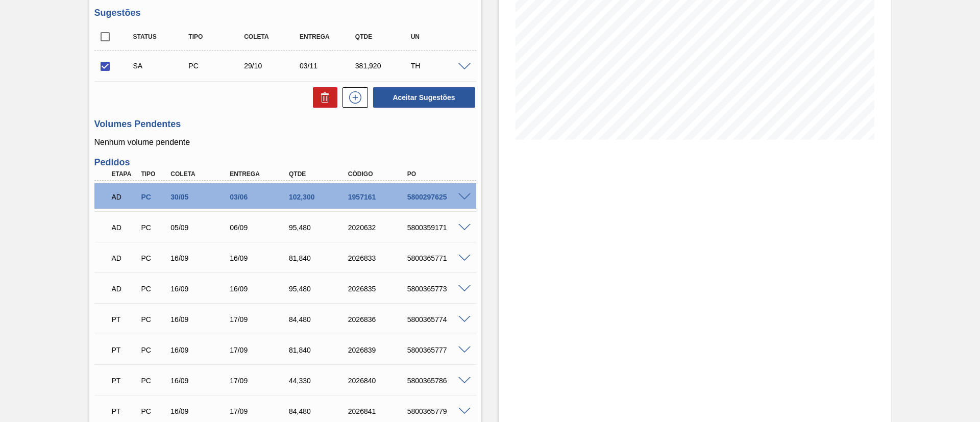
scroll to position [154, 0]
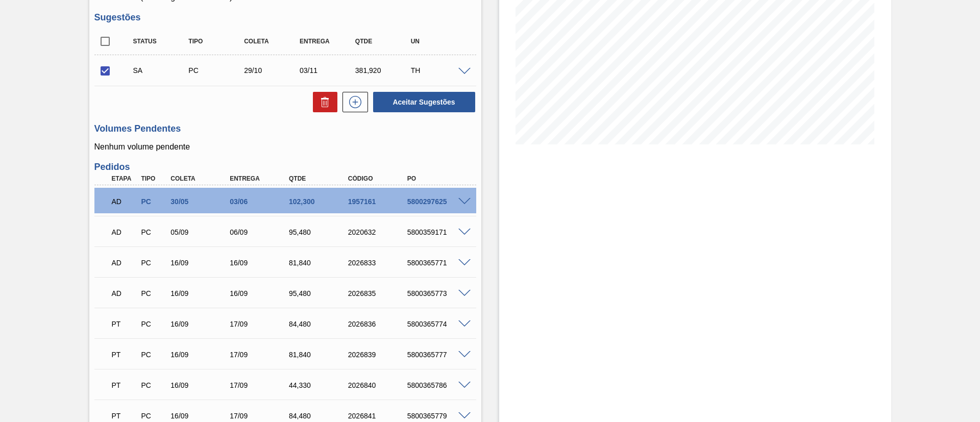
click at [464, 72] on span at bounding box center [465, 72] width 12 height 8
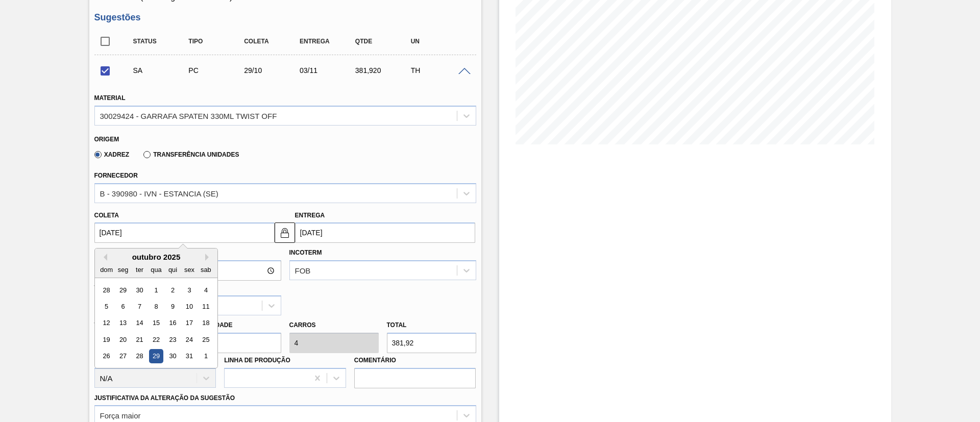
click at [135, 231] on input "[DATE]" at bounding box center [184, 233] width 180 height 20
click at [105, 256] on button "Previous Month" at bounding box center [103, 257] width 7 height 7
click at [188, 340] on div "26" at bounding box center [189, 340] width 14 height 14
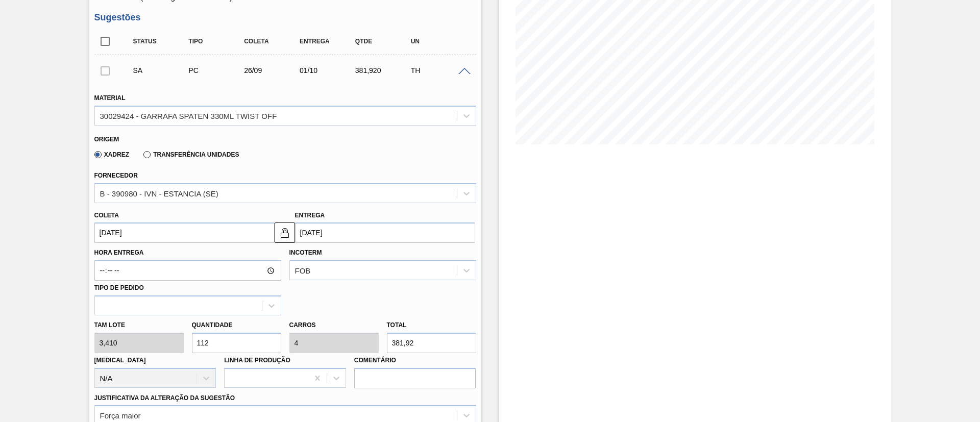
checkbox input "false"
type input "[DATE]"
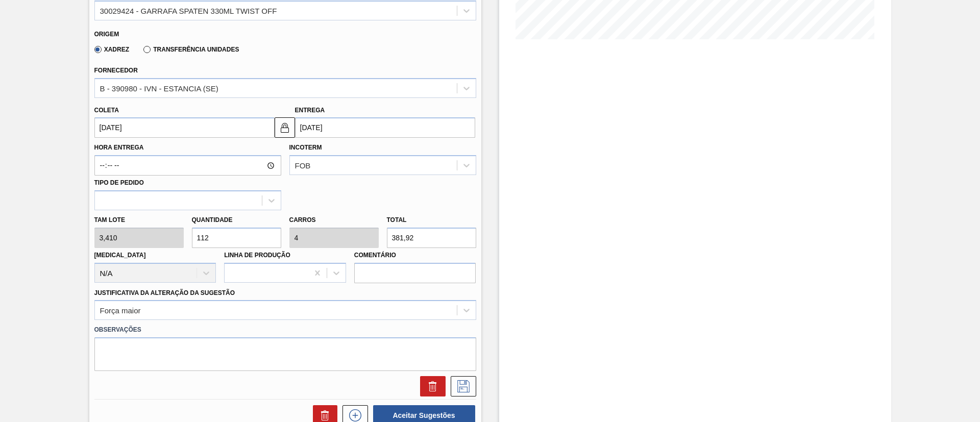
scroll to position [307, 0]
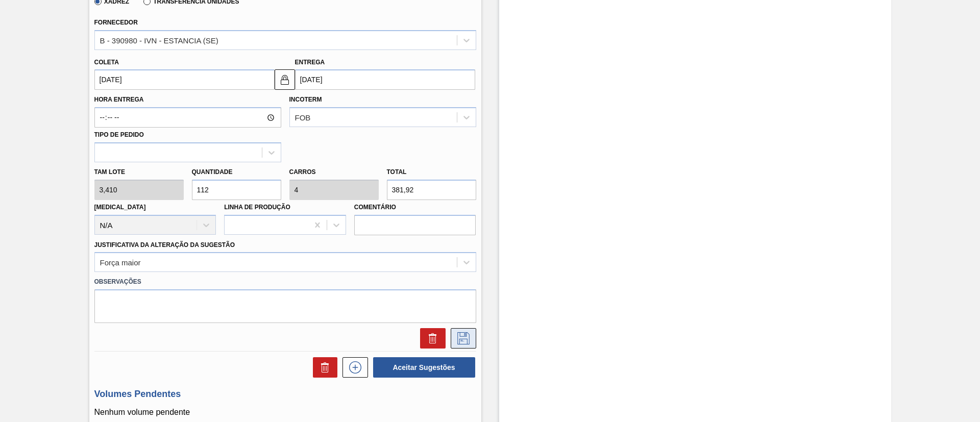
click at [458, 333] on icon at bounding box center [464, 338] width 12 height 12
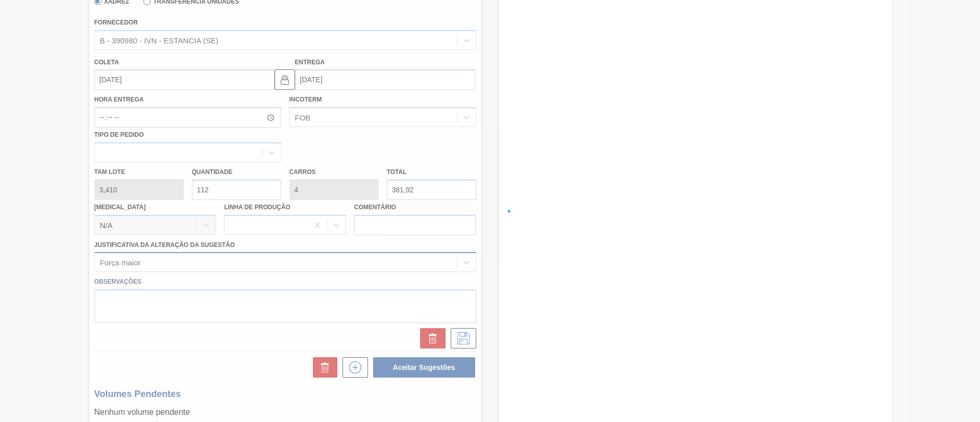
checkbox input "true"
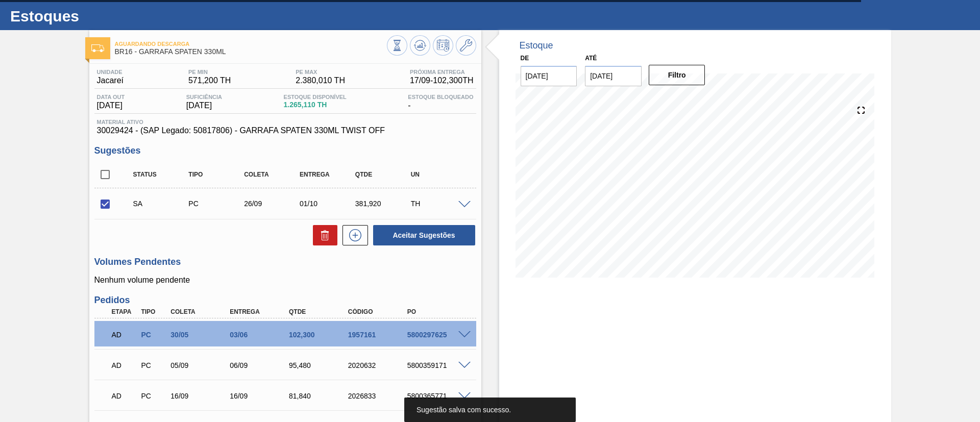
scroll to position [0, 0]
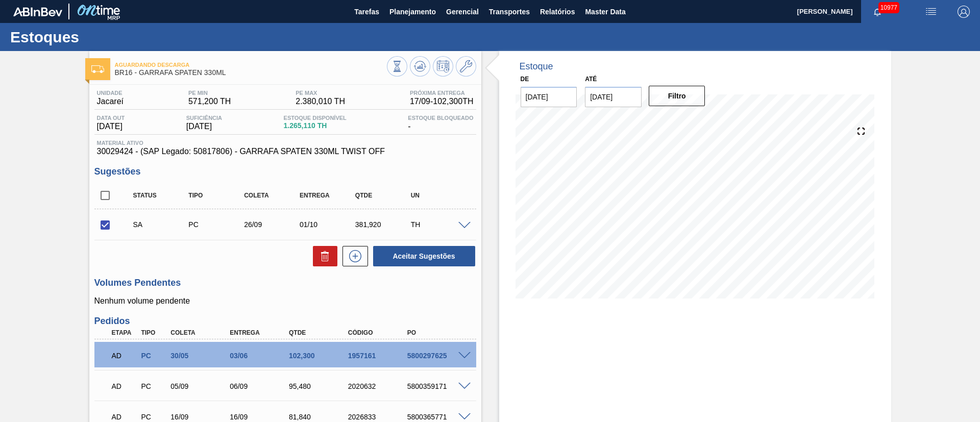
click at [464, 227] on span at bounding box center [465, 226] width 12 height 8
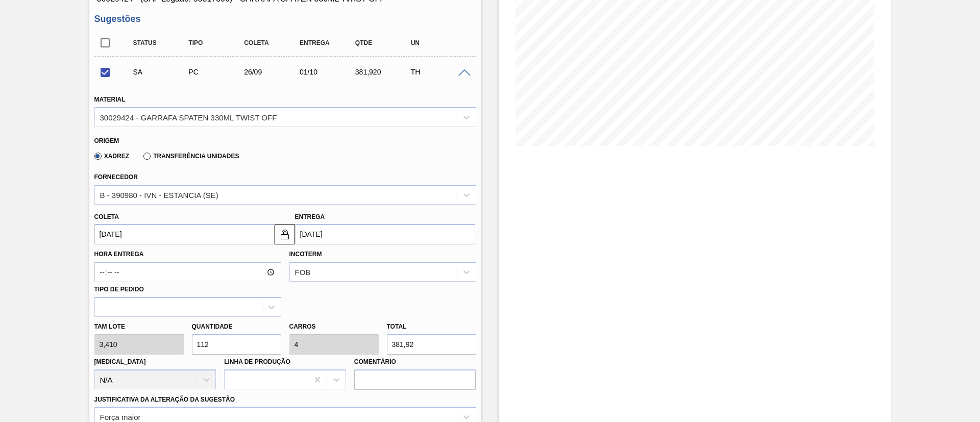
scroll to position [153, 0]
click at [461, 69] on span at bounding box center [465, 73] width 12 height 8
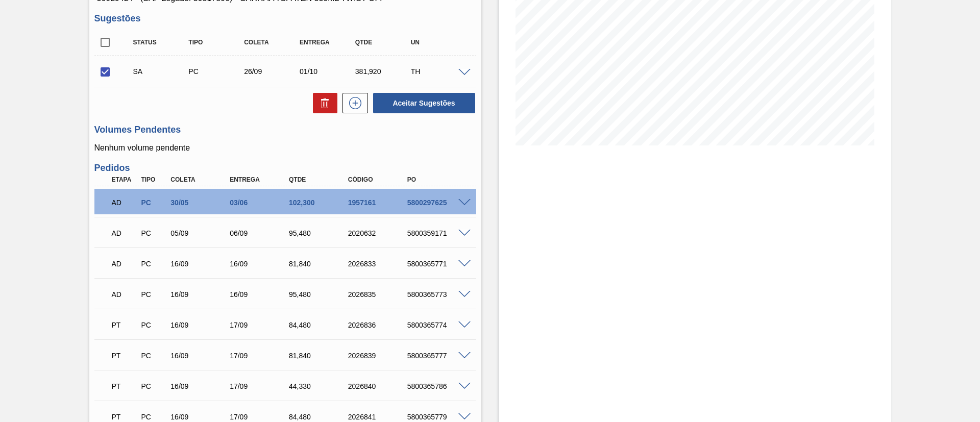
scroll to position [0, 0]
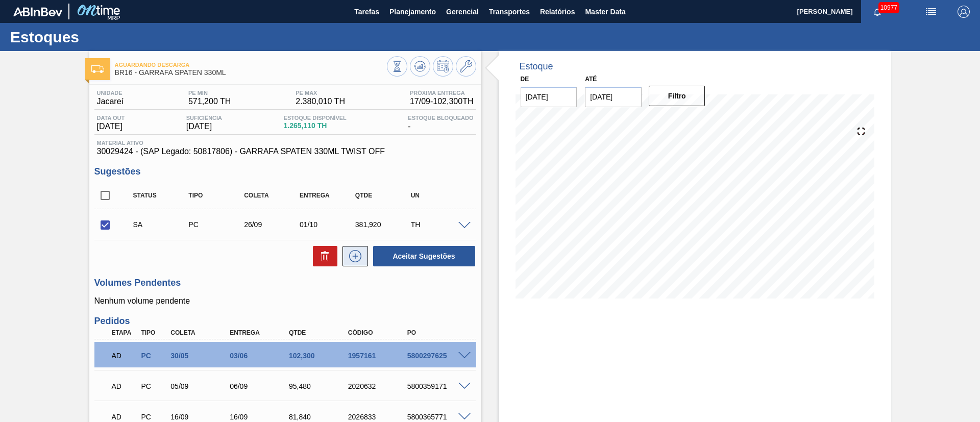
click at [359, 254] on icon at bounding box center [355, 256] width 16 height 12
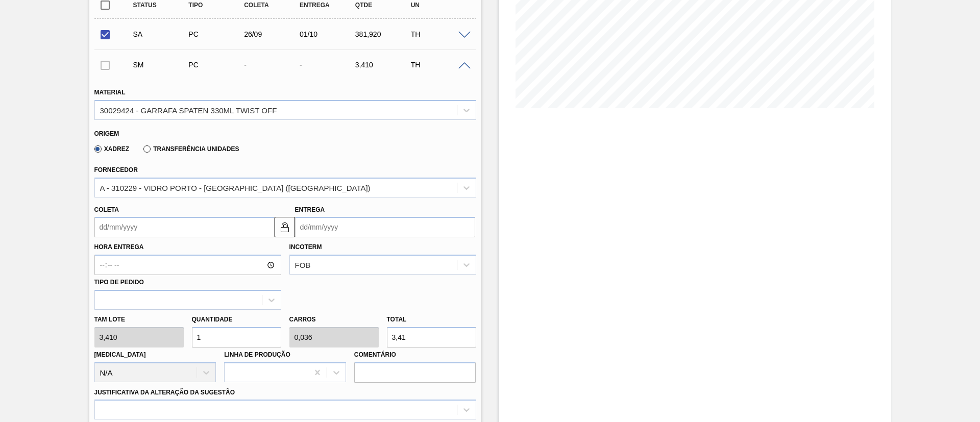
scroll to position [230, 0]
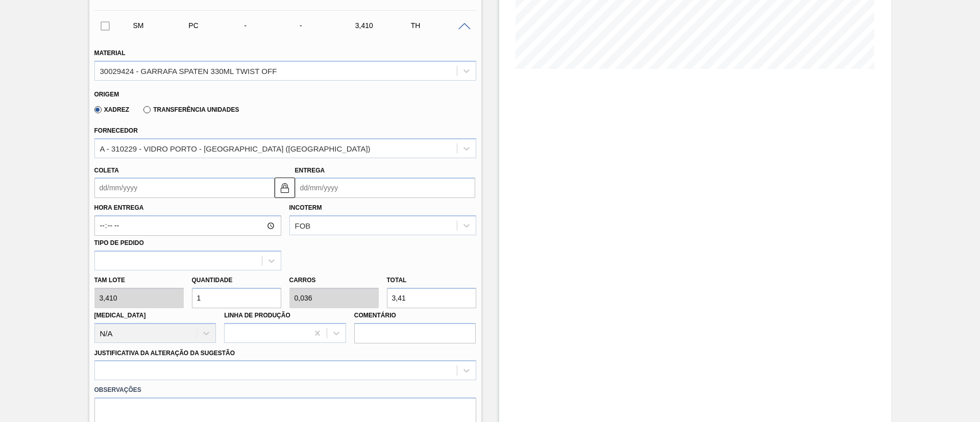
click at [147, 307] on div "Tam lote 3,410 Quantidade 1 Carros 0,036 Total 3,41 [MEDICAL_DATA] N/A Linha de…" at bounding box center [285, 307] width 390 height 73
type input "12"
type input "0,429"
type input "40,92"
type input "1"
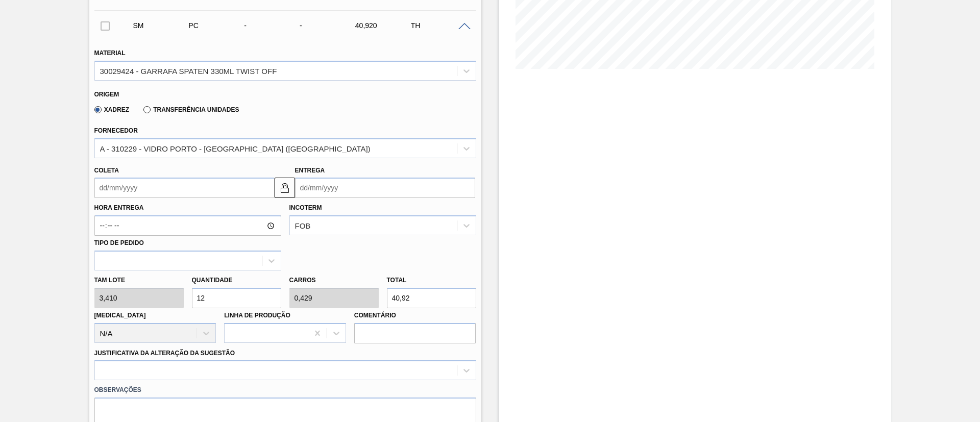
type input "0,036"
type input "3,41"
type input "0"
type input "2"
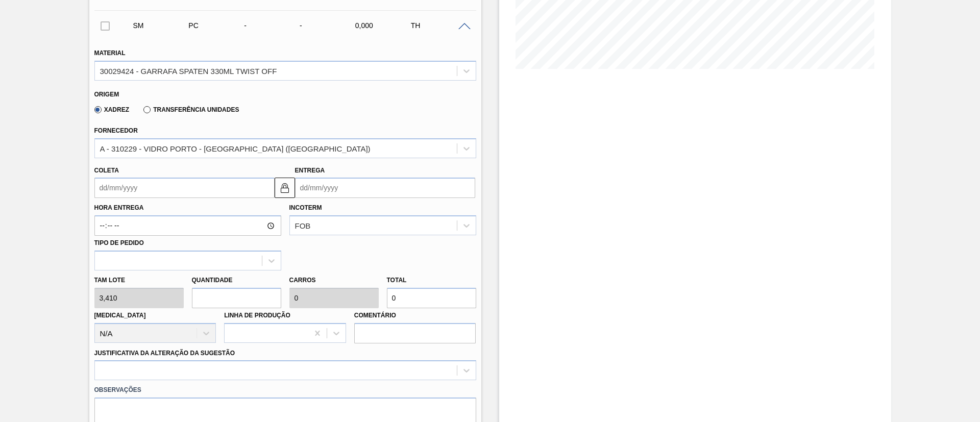
type input "0,071"
type input "6,82"
type input "23"
type input "0,821"
type input "78,43"
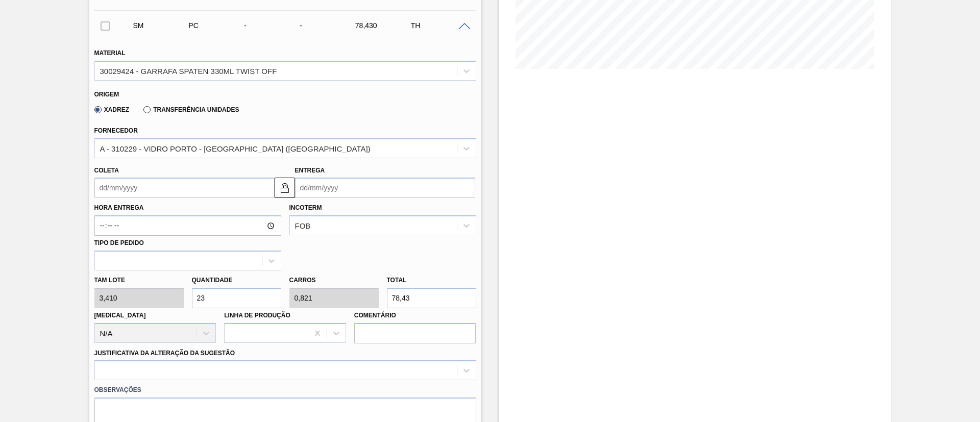
type input "2"
type input "0,071"
type input "6,82"
type input "0"
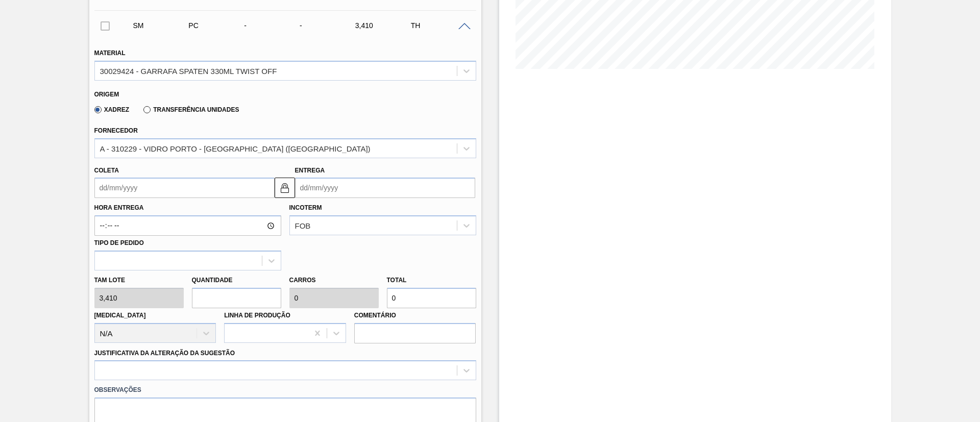
type input "1"
type input "0,036"
type input "3,41"
type input "12"
type input "0,429"
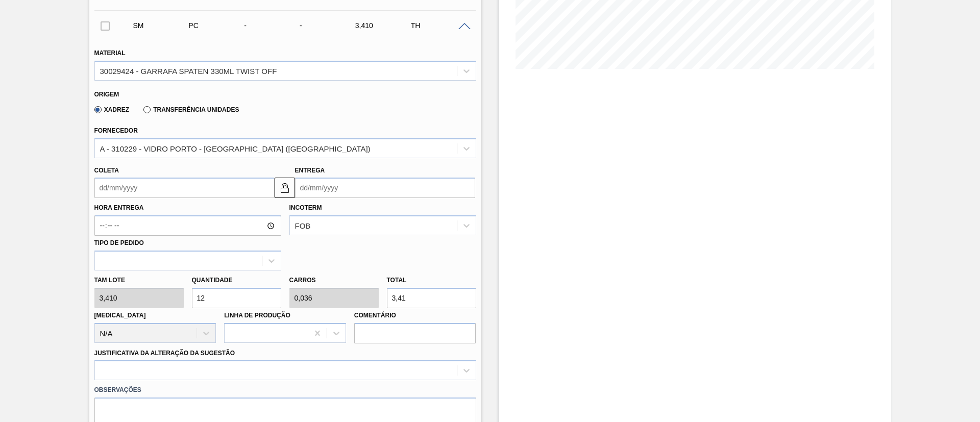
type input "40,92"
type input "1"
type input "0,036"
type input "3,41"
type input "0"
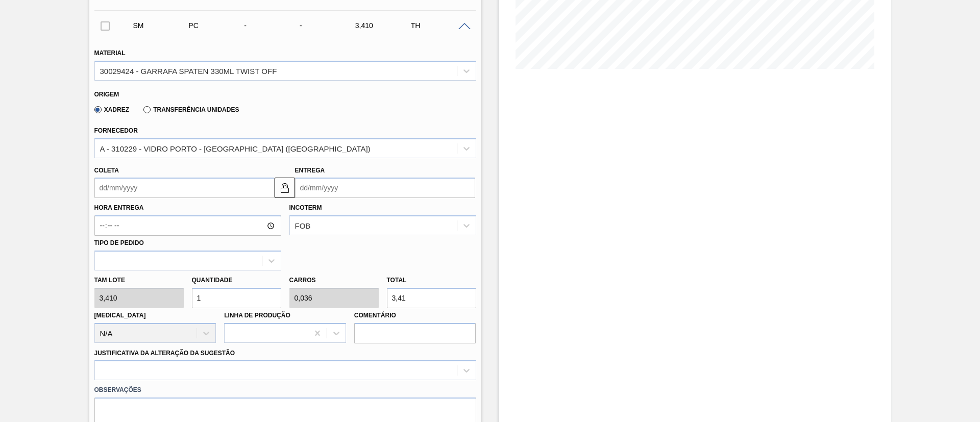
type input "0"
type input "1"
type input "0,036"
type input "3,41"
type input "11"
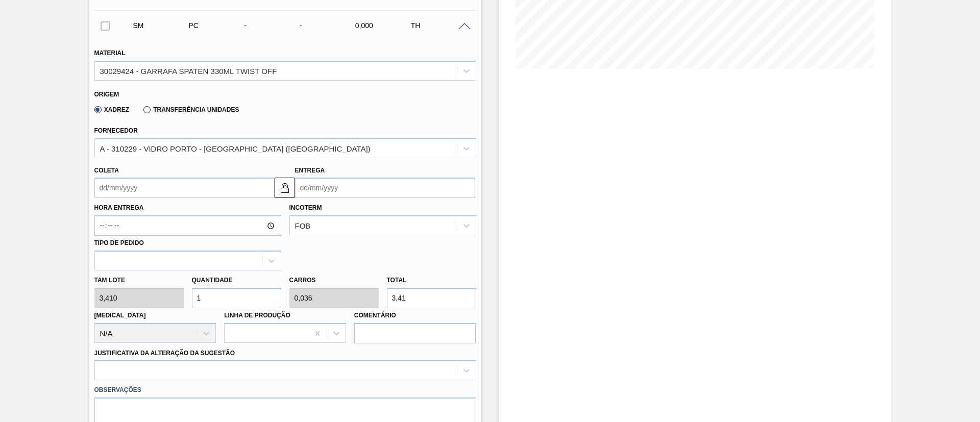
type input "0,393"
type input "37,51"
type input "112"
type input "4"
type input "381,92"
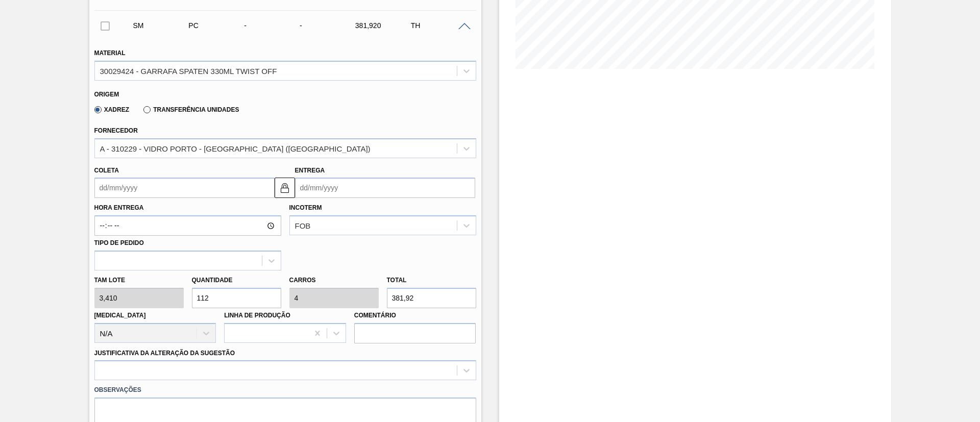
type input "112"
click at [137, 187] on input "Coleta" at bounding box center [184, 188] width 180 height 20
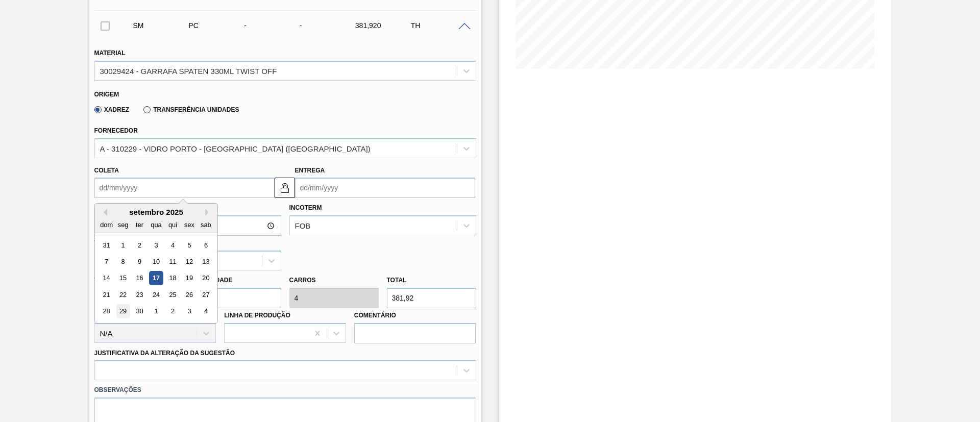
click at [128, 311] on div "29" at bounding box center [123, 312] width 14 height 14
type input "[DATE]"
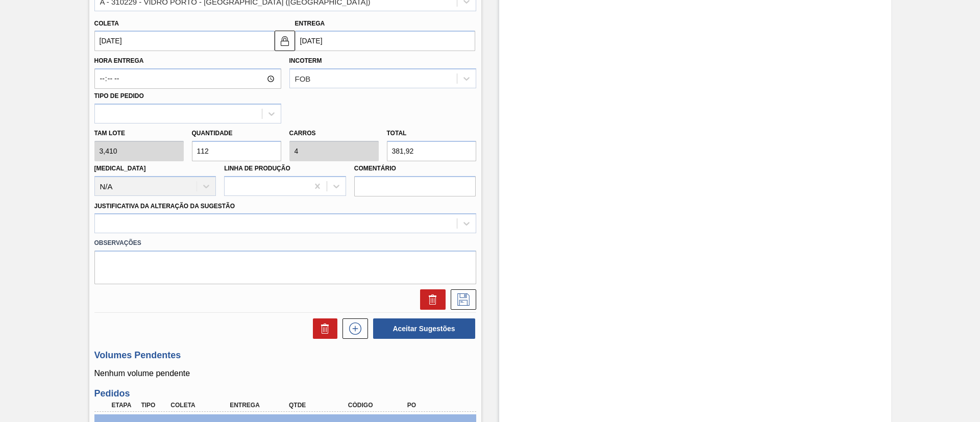
scroll to position [383, 0]
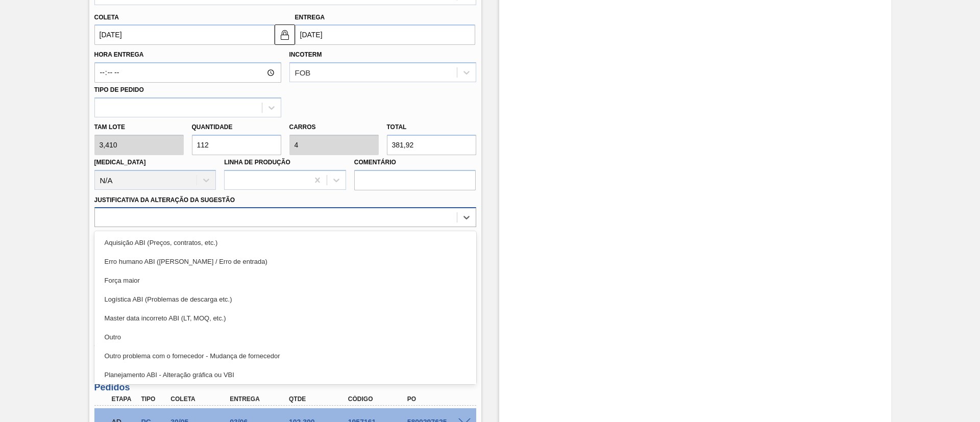
click at [147, 212] on div at bounding box center [276, 217] width 362 height 15
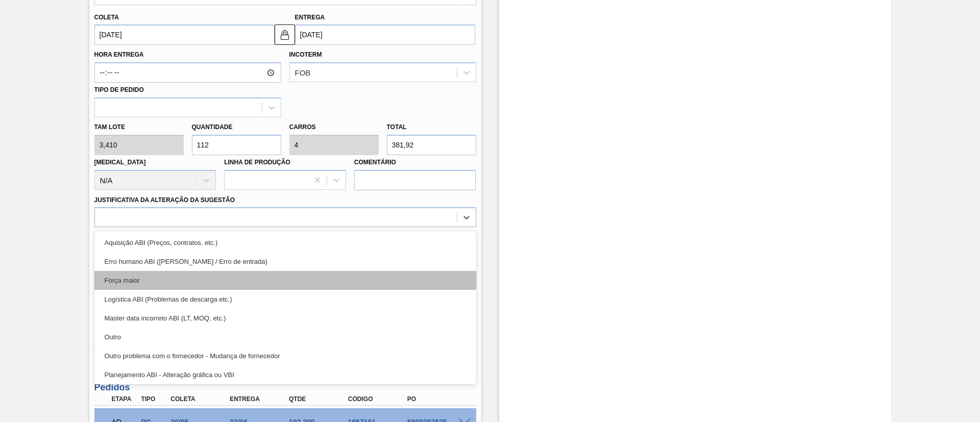
click at [133, 282] on div "Força maior" at bounding box center [285, 280] width 382 height 19
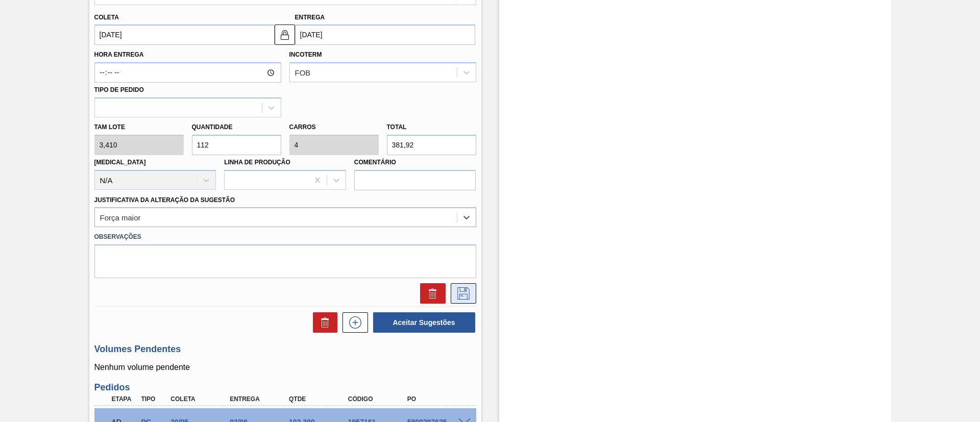
click at [467, 292] on icon at bounding box center [463, 293] width 16 height 12
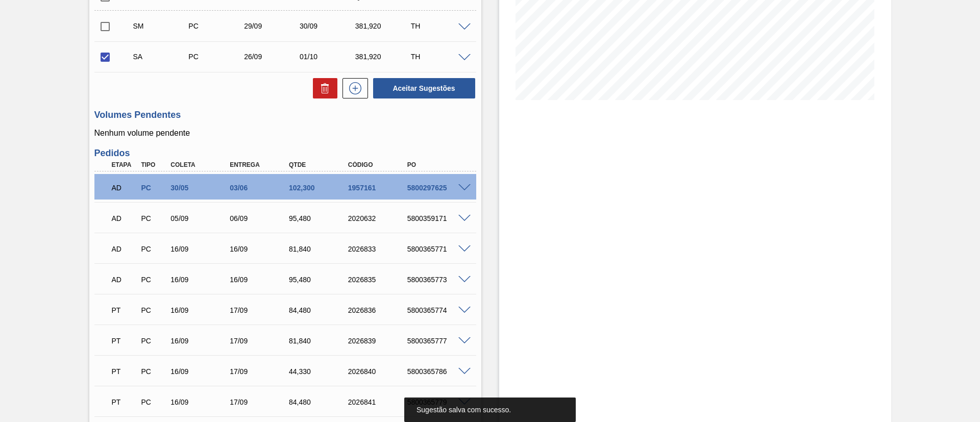
scroll to position [108, 0]
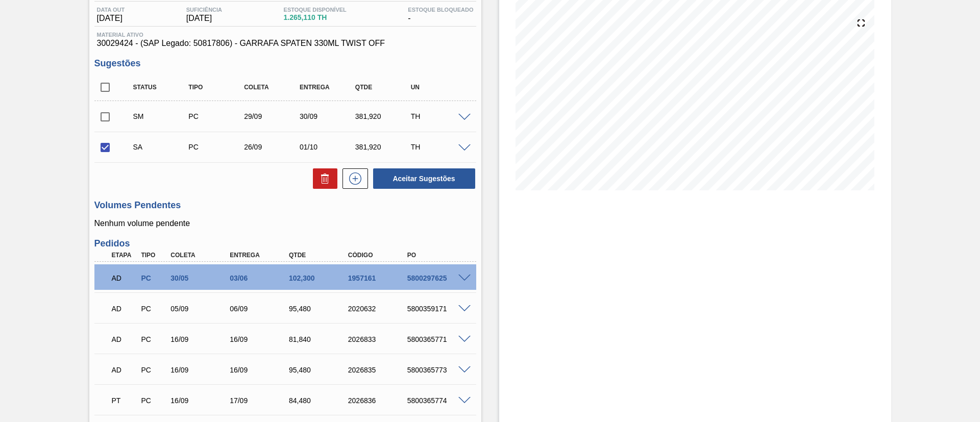
click at [110, 117] on input "checkbox" at bounding box center [104, 116] width 21 height 21
checkbox input "true"
click at [364, 178] on button at bounding box center [356, 179] width 26 height 20
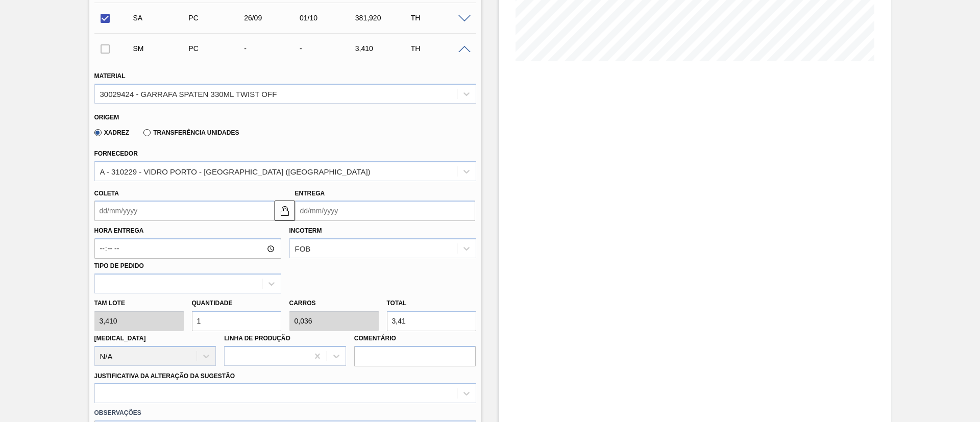
scroll to position [261, 0]
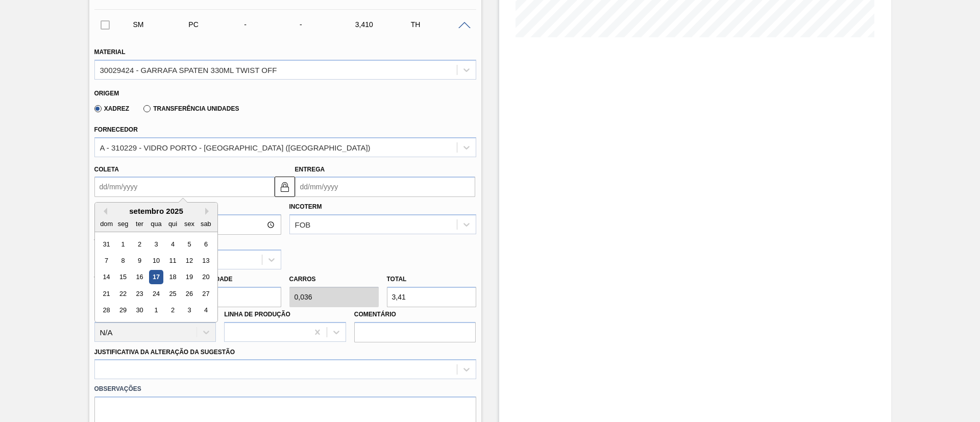
click at [135, 184] on input "Coleta" at bounding box center [184, 187] width 180 height 20
click at [143, 314] on div "30" at bounding box center [139, 311] width 14 height 14
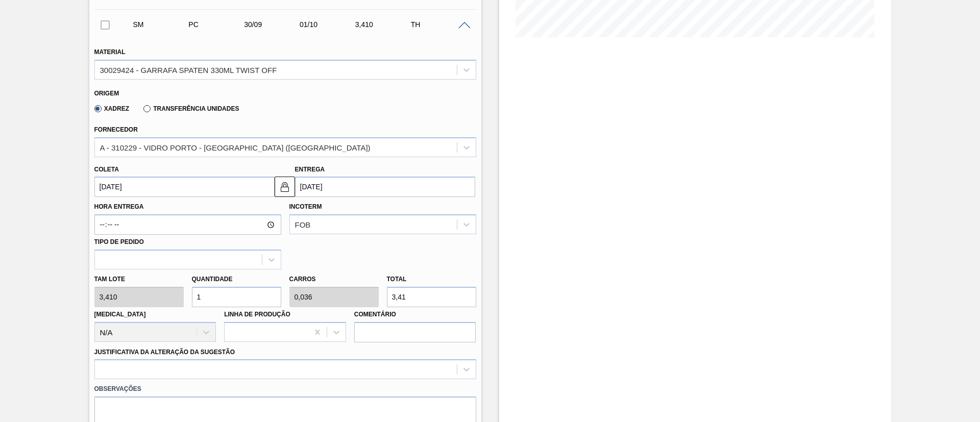
type input "[DATE]"
click at [114, 301] on div "Tam lote 3,410 Quantidade 1 Carros 0,036 Total 3,41 [MEDICAL_DATA] N/A Linha de…" at bounding box center [285, 306] width 390 height 73
type input "11"
type input "0,393"
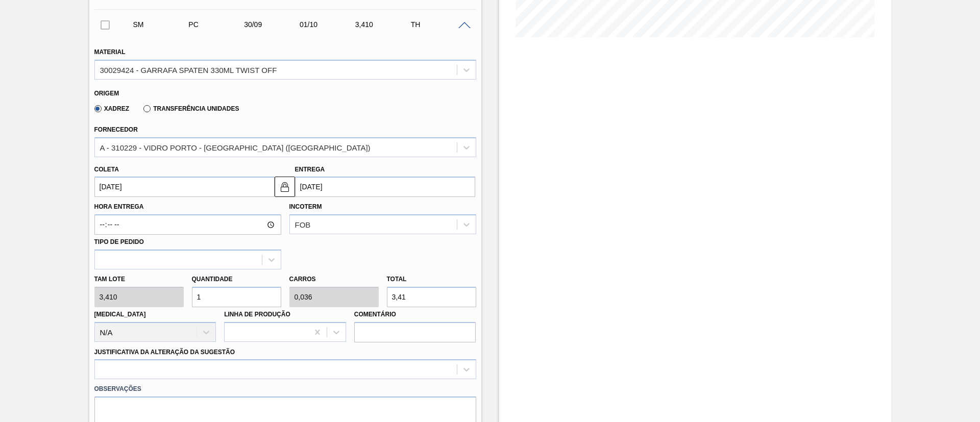
type input "37,51"
type input "112"
type input "4"
type input "381,92"
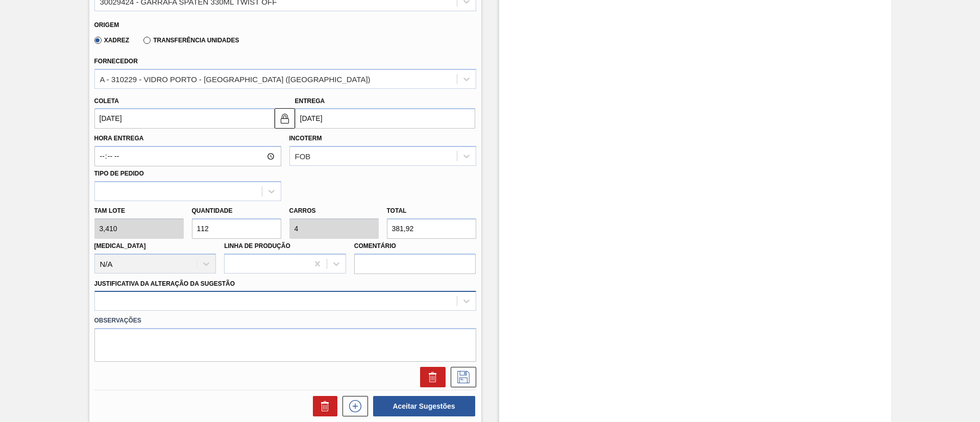
scroll to position [491, 0]
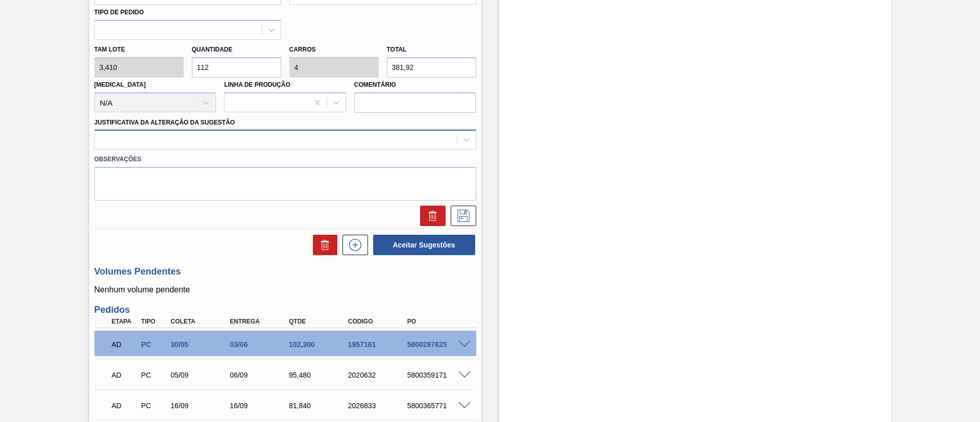
type input "112"
click at [158, 146] on div at bounding box center [276, 140] width 362 height 15
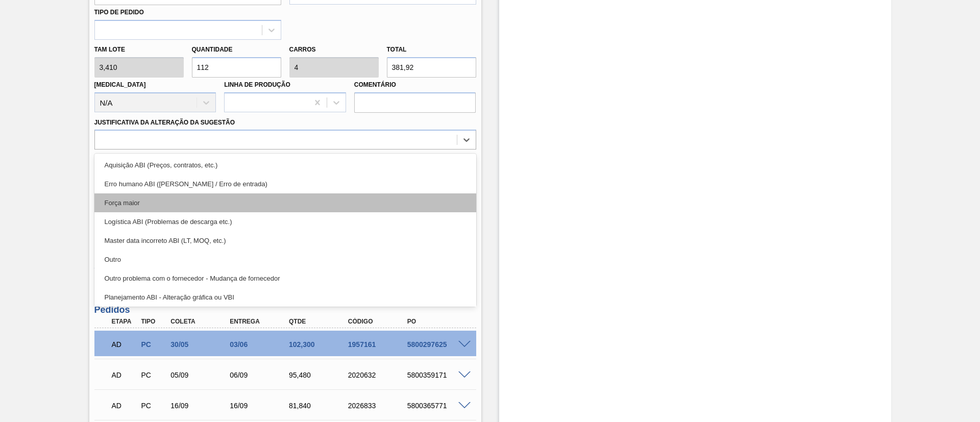
click at [141, 195] on div "Força maior" at bounding box center [285, 203] width 382 height 19
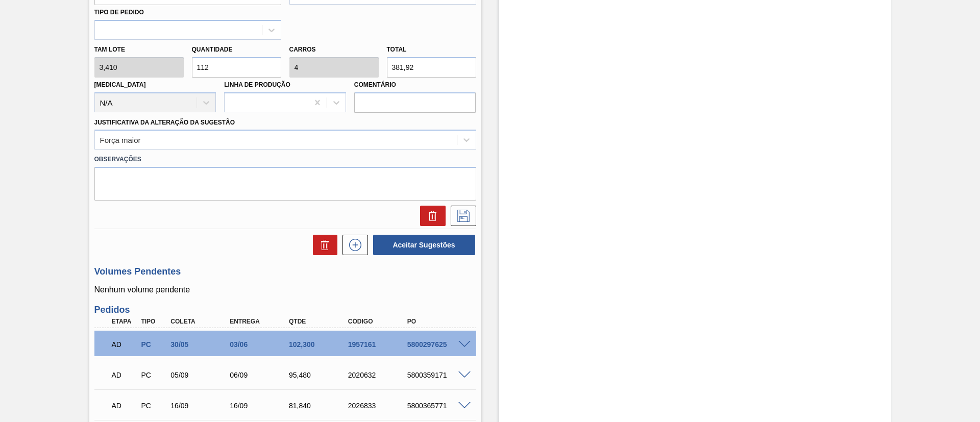
drag, startPoint x: 463, startPoint y: 209, endPoint x: 296, endPoint y: 204, distance: 167.5
click at [463, 210] on button at bounding box center [464, 216] width 26 height 20
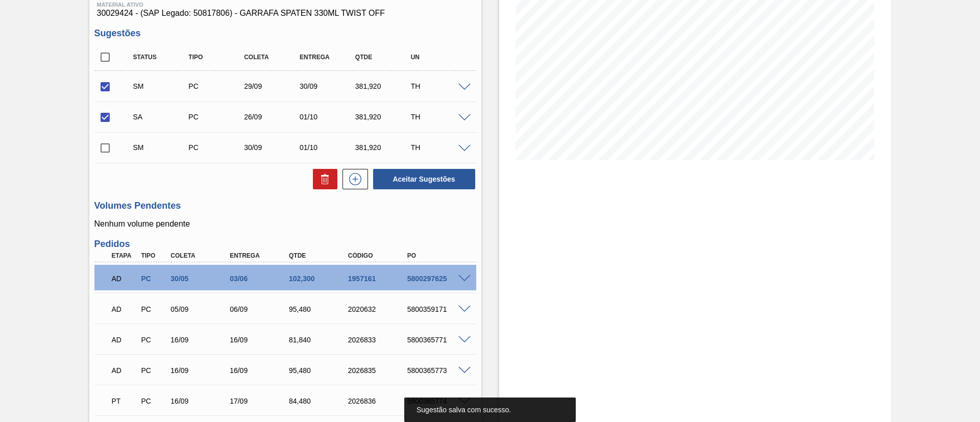
scroll to position [0, 0]
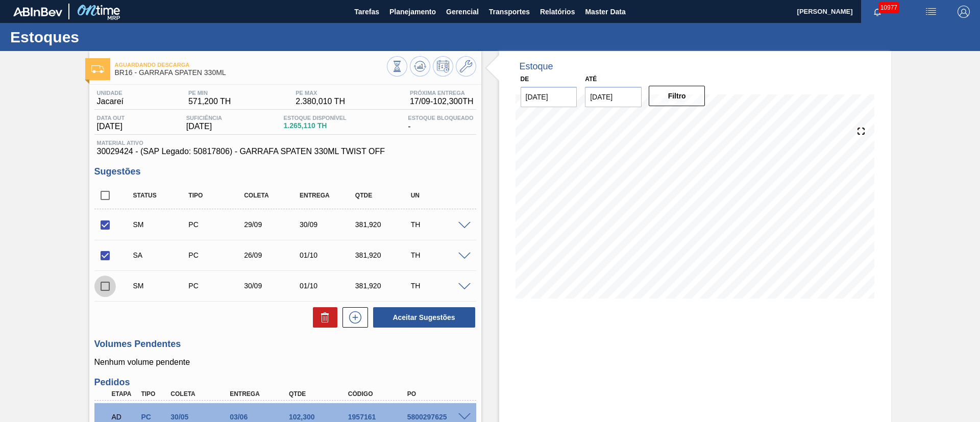
click at [104, 280] on input "checkbox" at bounding box center [104, 286] width 21 height 21
click at [464, 287] on span at bounding box center [465, 287] width 12 height 8
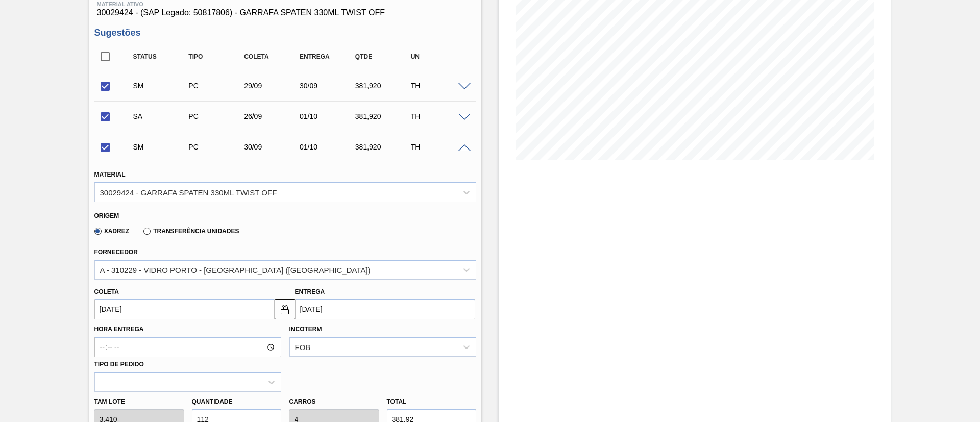
scroll to position [153, 0]
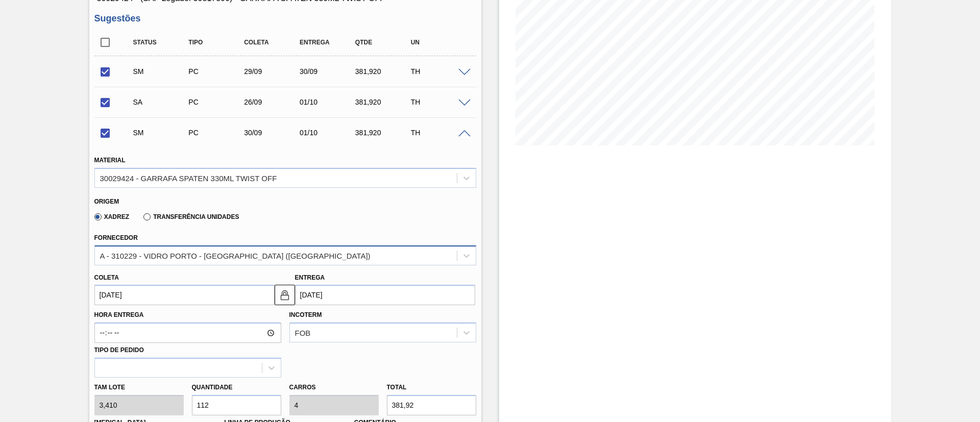
click at [226, 256] on div "A - 310229 - VIDRO PORTO - [GEOGRAPHIC_DATA] ([GEOGRAPHIC_DATA])" at bounding box center [235, 255] width 271 height 9
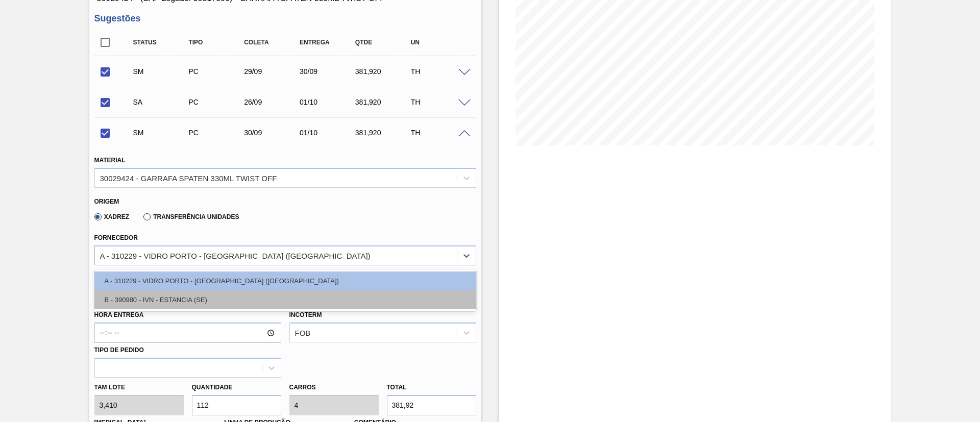
click at [193, 296] on div "B - 390980 - IVN - ESTANCIA (SE)" at bounding box center [285, 300] width 382 height 19
checkbox input "false"
type input "[DATE]"
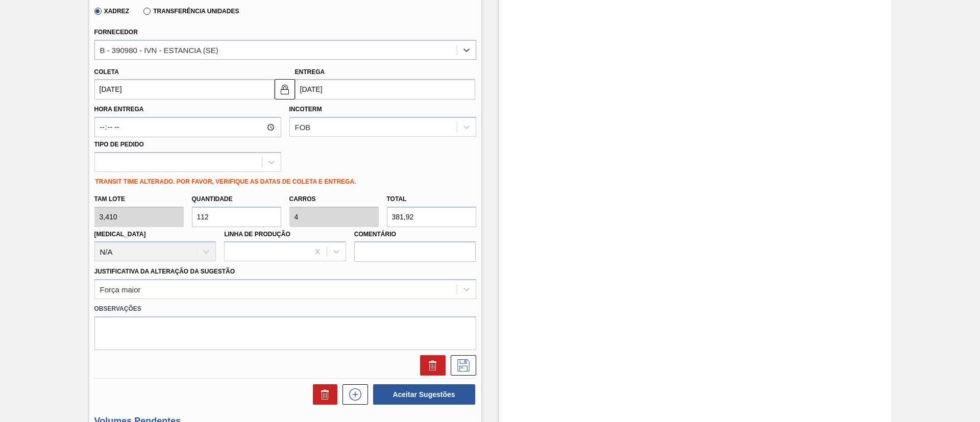
scroll to position [383, 0]
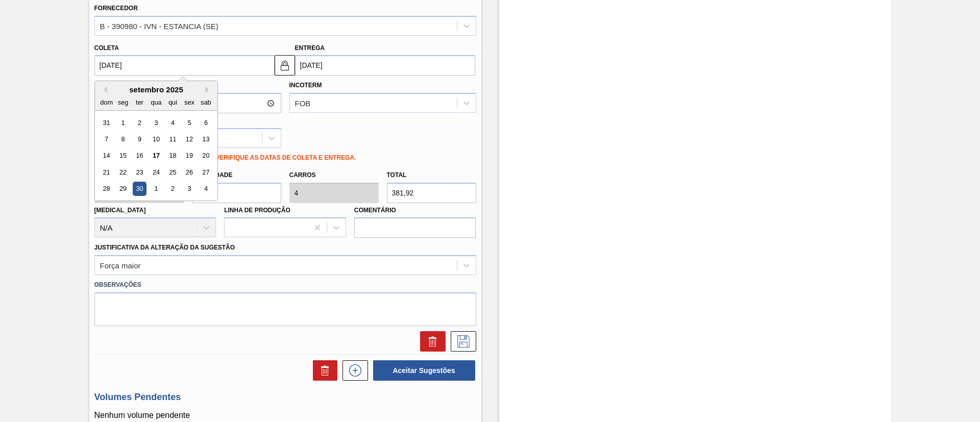
click at [139, 67] on input "[DATE]" at bounding box center [184, 65] width 180 height 20
click at [182, 169] on div "26" at bounding box center [189, 172] width 14 height 14
type input "[DATE]"
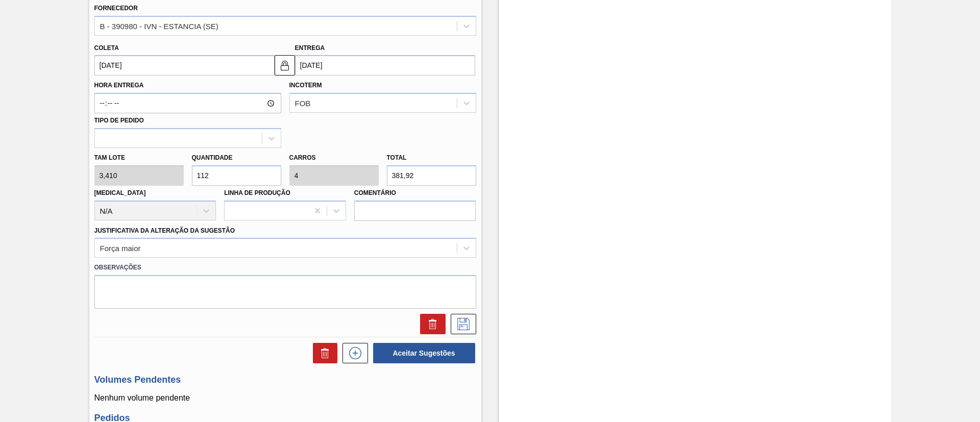
click at [163, 58] on input "[DATE]" at bounding box center [184, 65] width 180 height 20
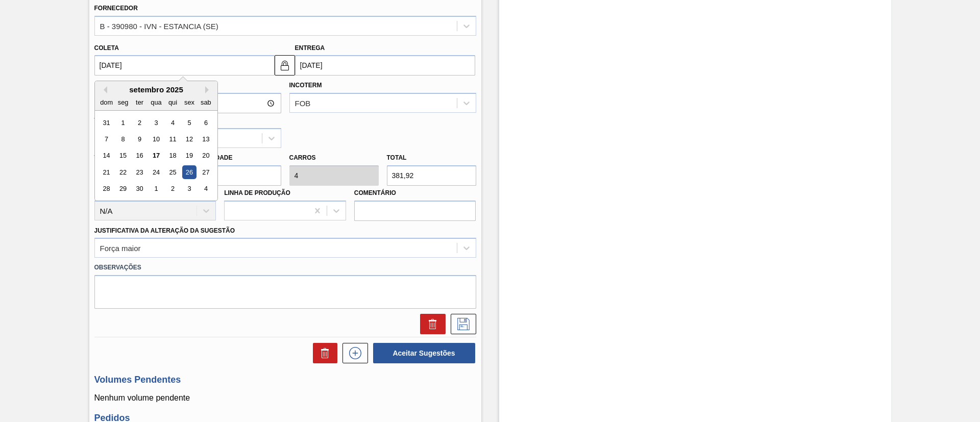
click at [139, 187] on div "30" at bounding box center [139, 189] width 14 height 14
type input "[DATE]"
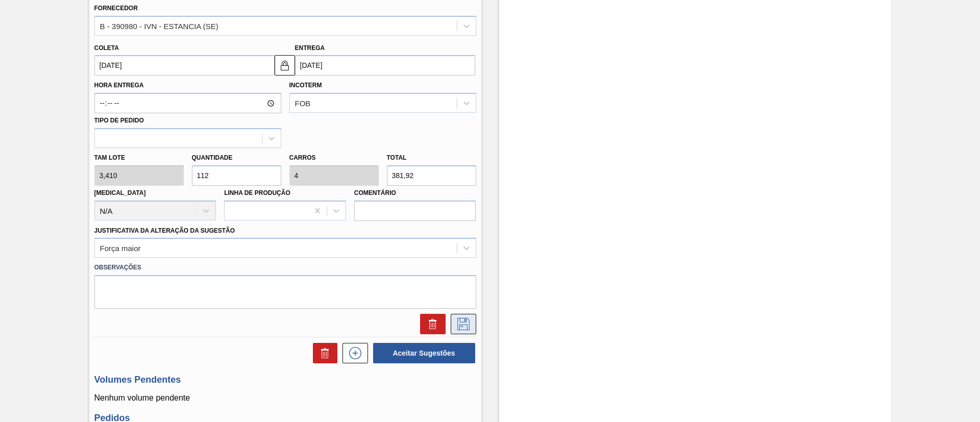
click at [466, 326] on icon at bounding box center [463, 324] width 16 height 12
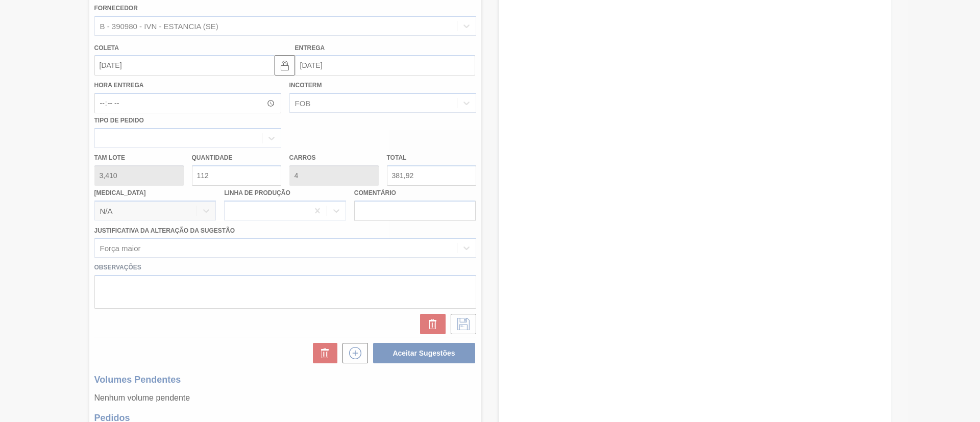
checkbox input "true"
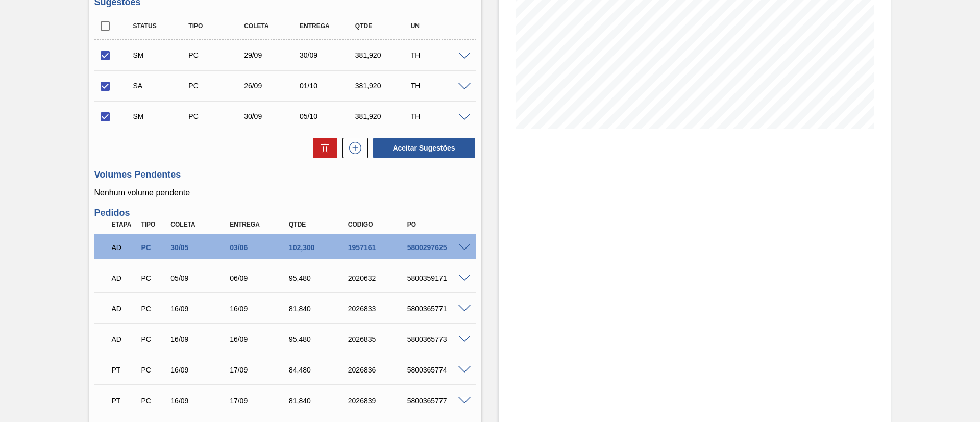
scroll to position [139, 0]
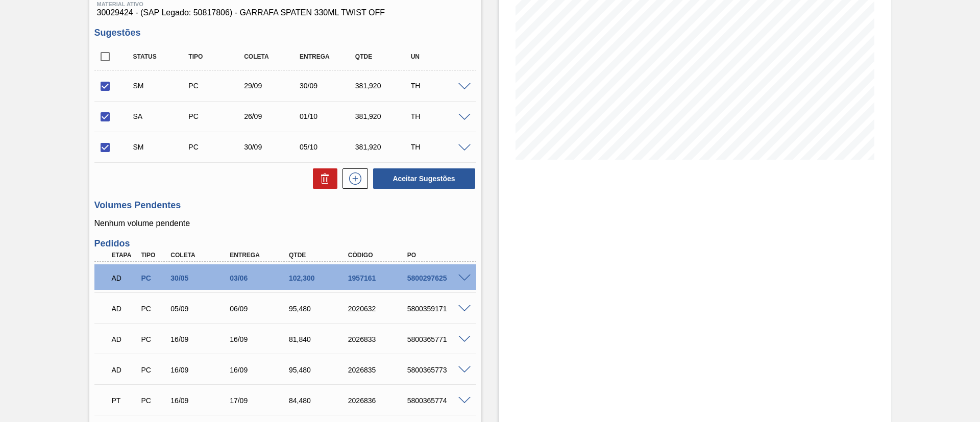
click at [464, 117] on span at bounding box center [465, 118] width 12 height 8
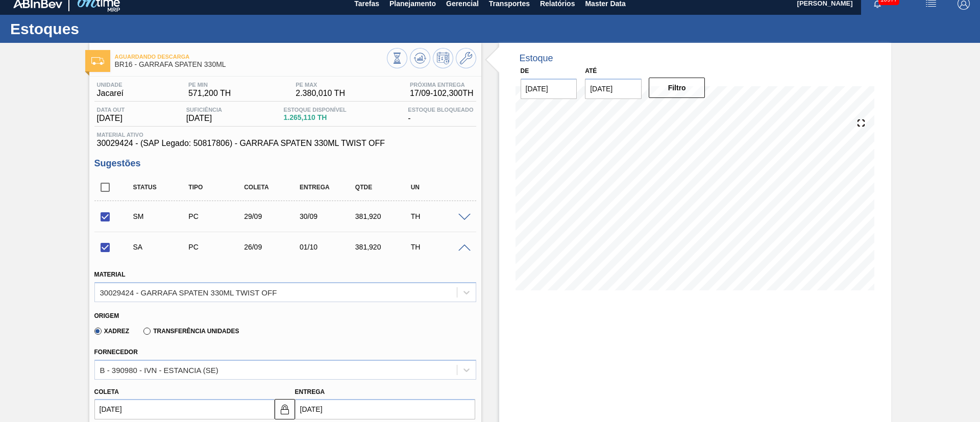
scroll to position [0, 0]
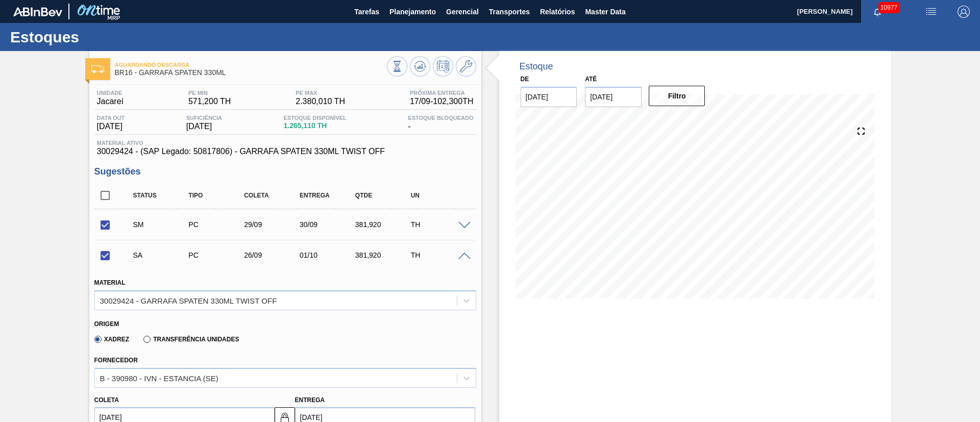
click at [461, 254] on span at bounding box center [465, 257] width 12 height 8
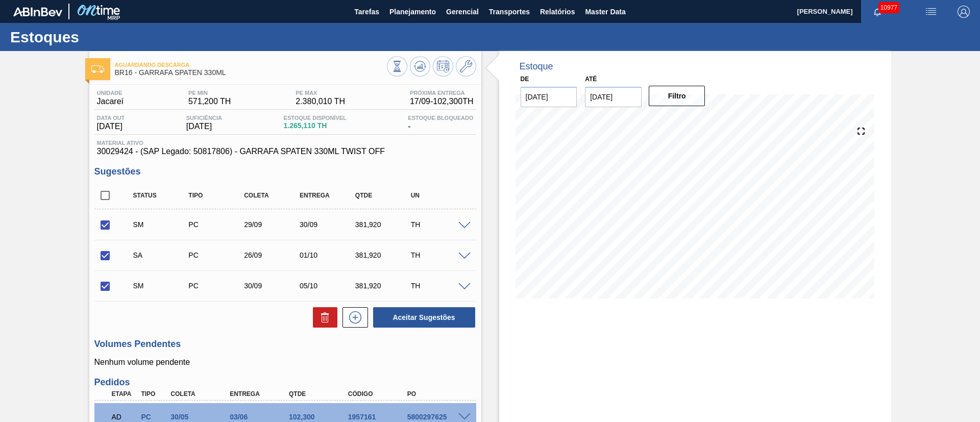
click at [464, 222] on span at bounding box center [465, 226] width 12 height 8
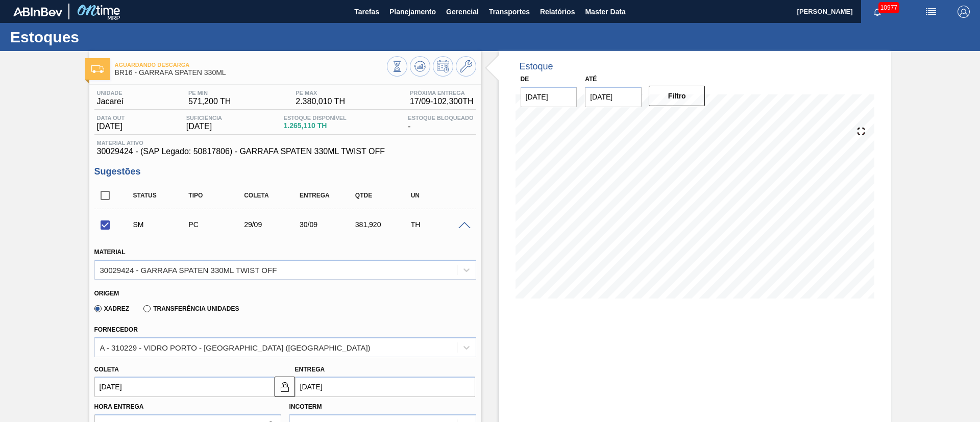
click at [464, 222] on span at bounding box center [465, 226] width 12 height 8
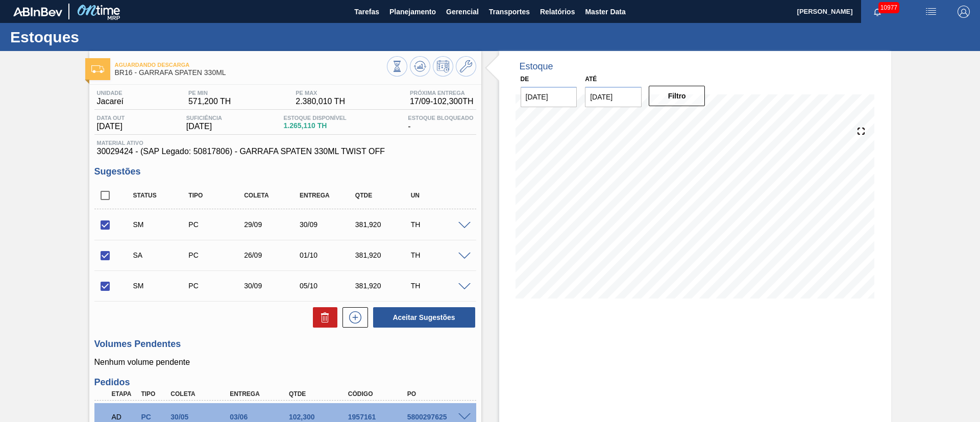
click at [464, 222] on span at bounding box center [465, 226] width 12 height 8
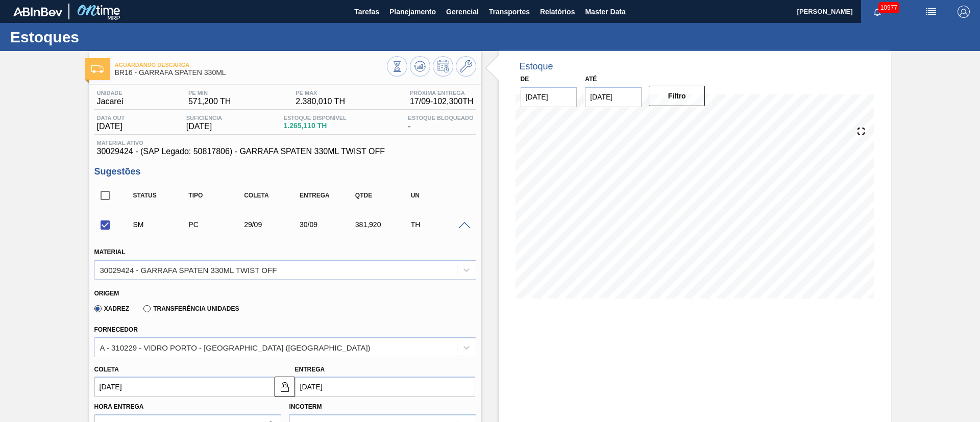
click at [464, 224] on span at bounding box center [465, 226] width 12 height 8
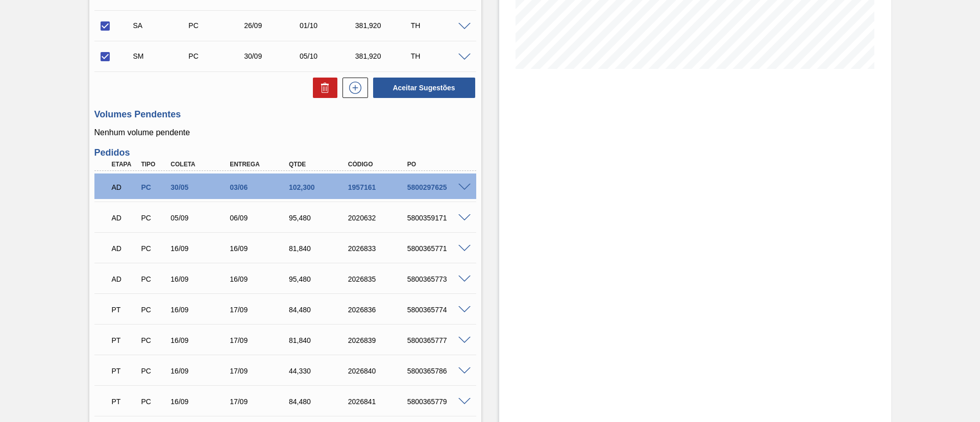
scroll to position [153, 0]
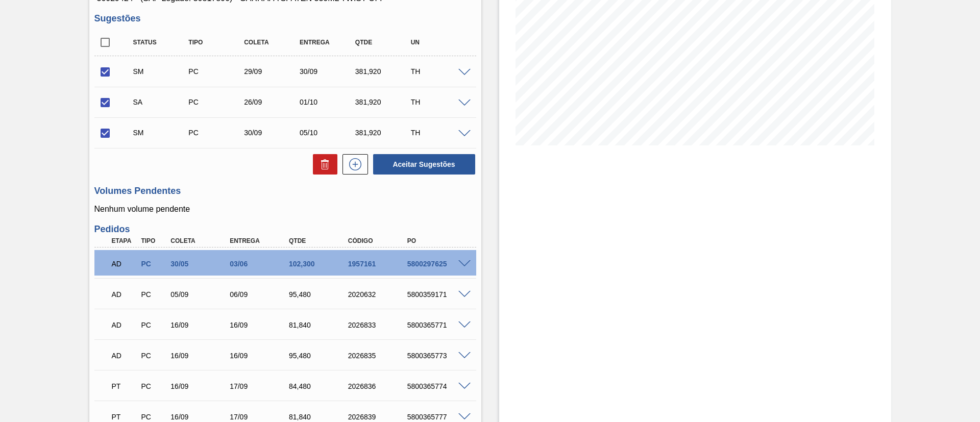
click at [461, 70] on span at bounding box center [465, 73] width 12 height 8
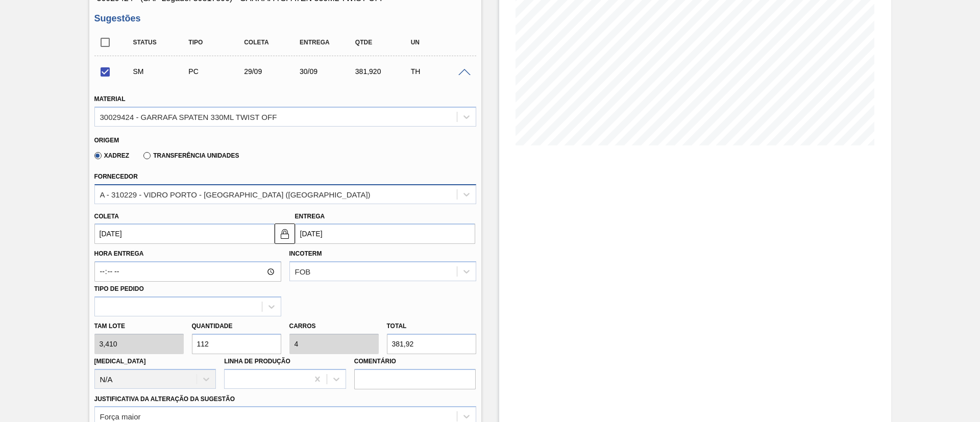
click at [224, 190] on div "A - 310229 - VIDRO PORTO - [GEOGRAPHIC_DATA] ([GEOGRAPHIC_DATA])" at bounding box center [235, 194] width 271 height 9
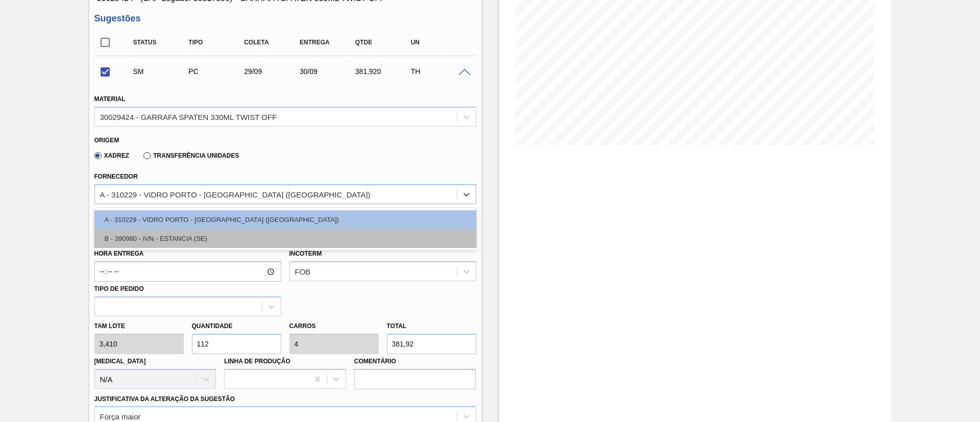
click at [186, 233] on div "B - 390980 - IVN - ESTANCIA (SE)" at bounding box center [285, 238] width 382 height 19
checkbox input "false"
type input "[DATE]"
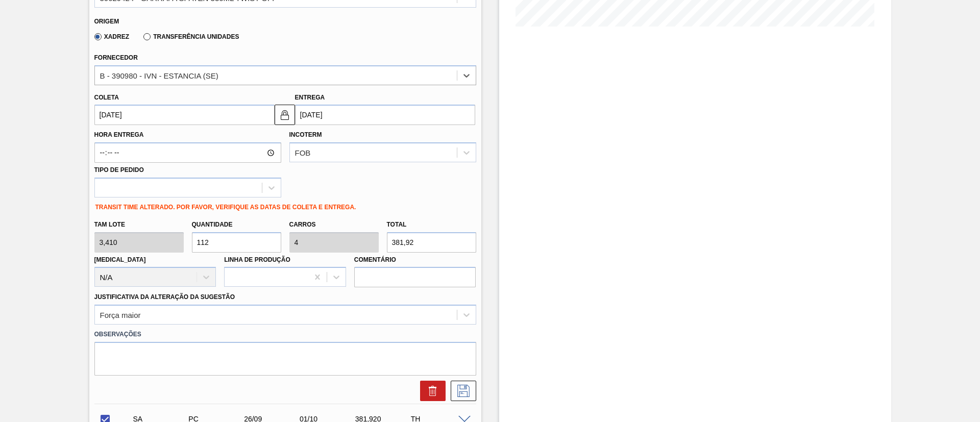
scroll to position [306, 0]
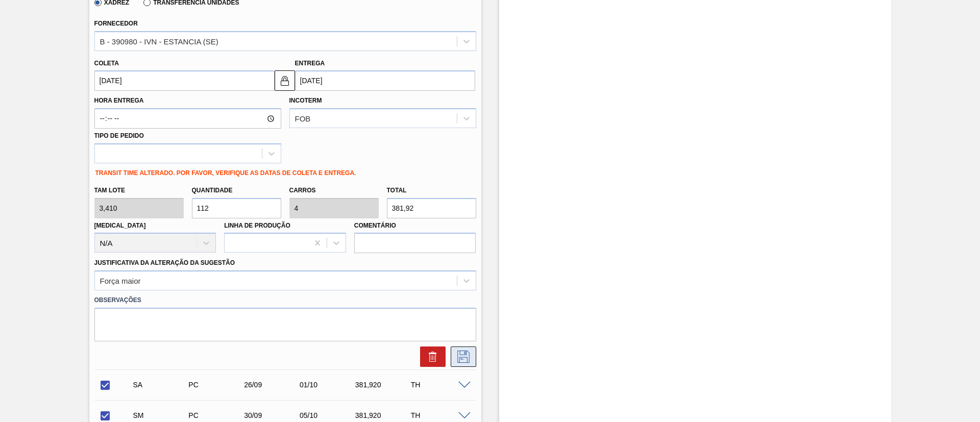
click at [456, 355] on icon at bounding box center [463, 357] width 16 height 12
checkbox input "true"
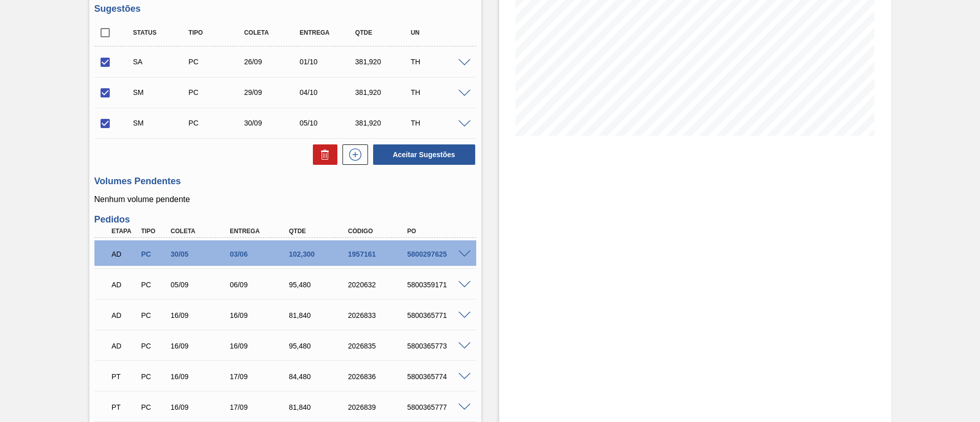
scroll to position [230, 0]
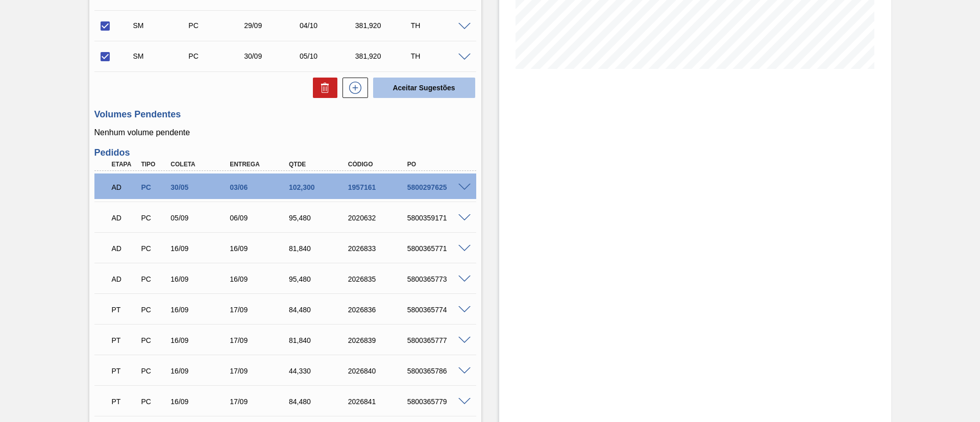
click at [407, 79] on button "Aceitar Sugestões" at bounding box center [424, 88] width 102 height 20
checkbox input "false"
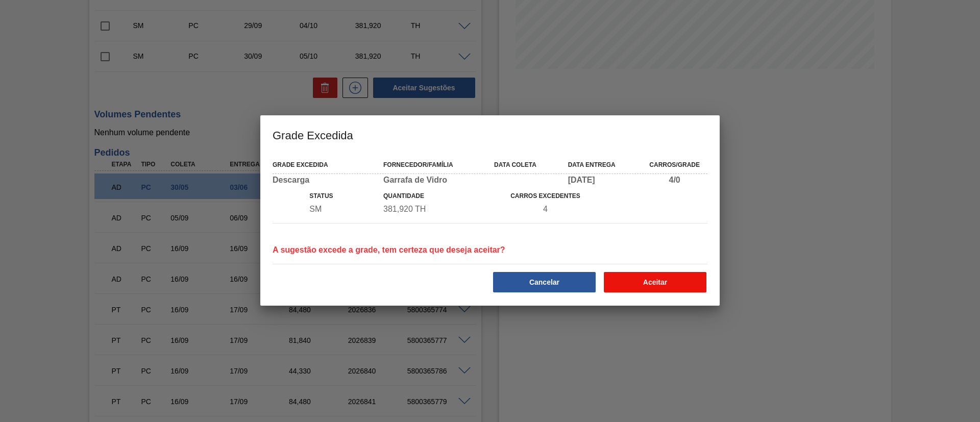
click at [675, 290] on button "Aceitar" at bounding box center [655, 282] width 103 height 20
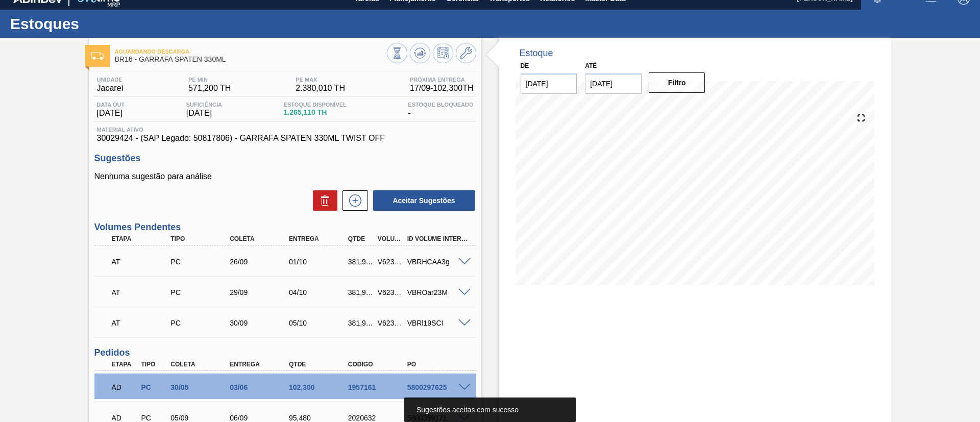
scroll to position [0, 0]
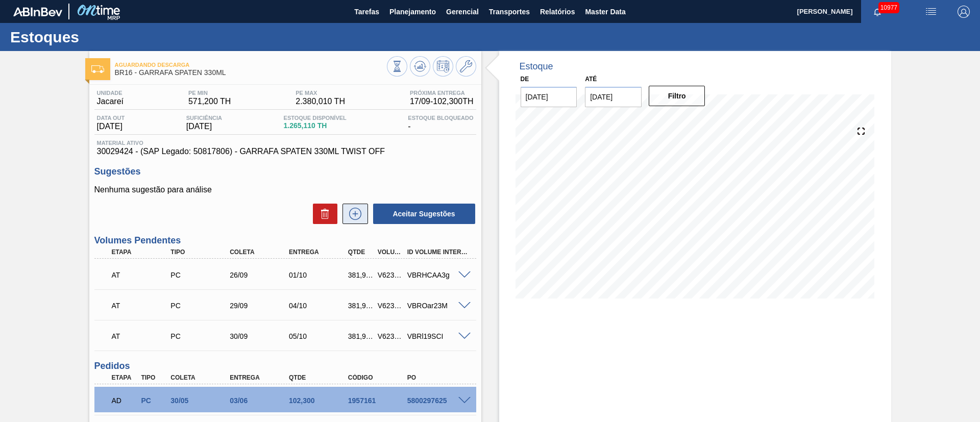
click at [363, 211] on button at bounding box center [356, 214] width 26 height 20
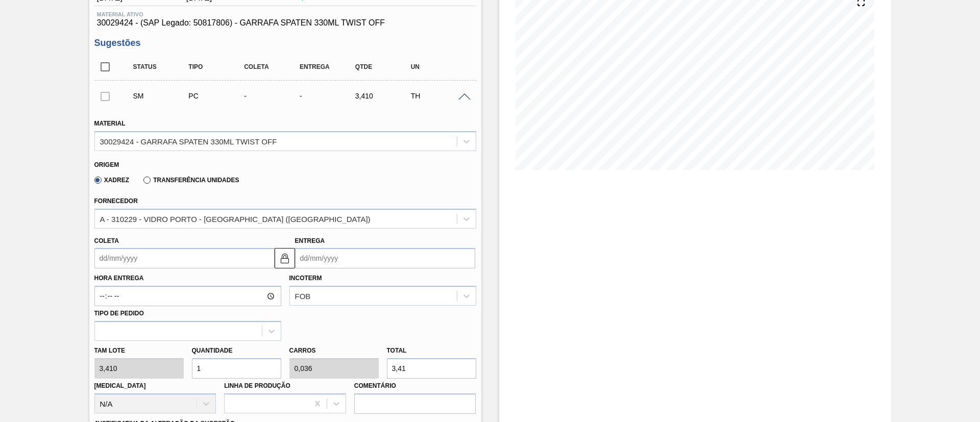
scroll to position [153, 0]
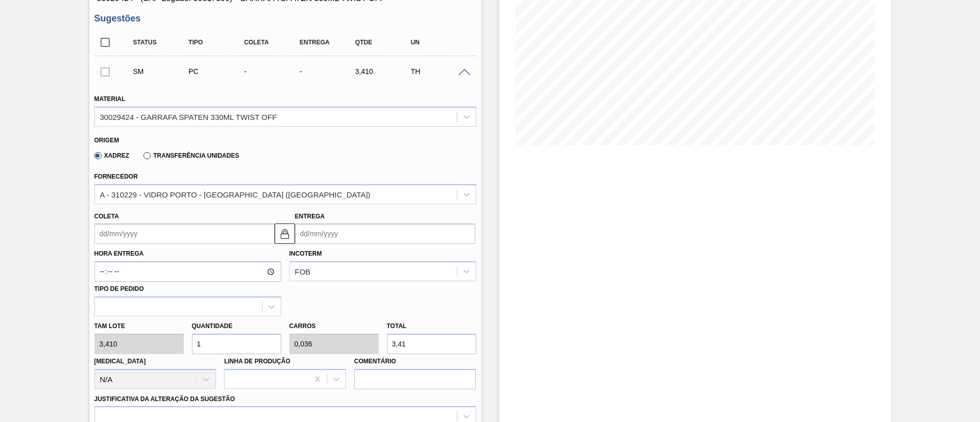
click at [174, 233] on input "Coleta" at bounding box center [184, 234] width 180 height 20
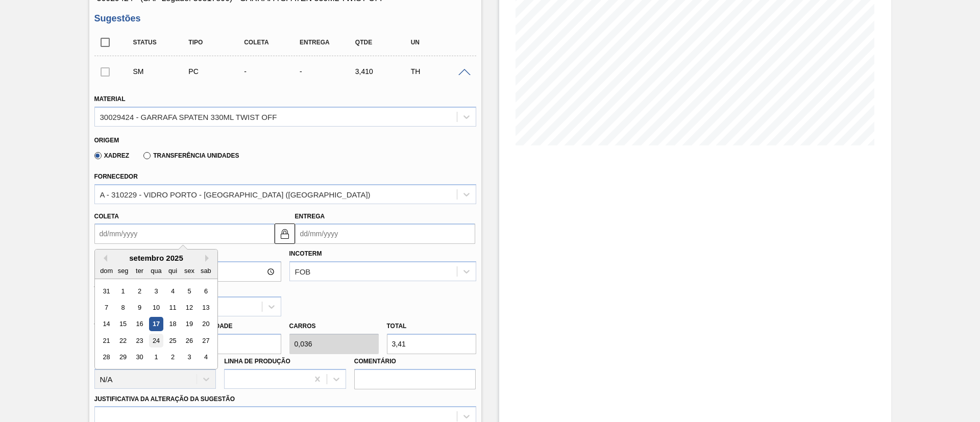
click at [158, 342] on div "24" at bounding box center [156, 341] width 14 height 14
type input "[DATE]"
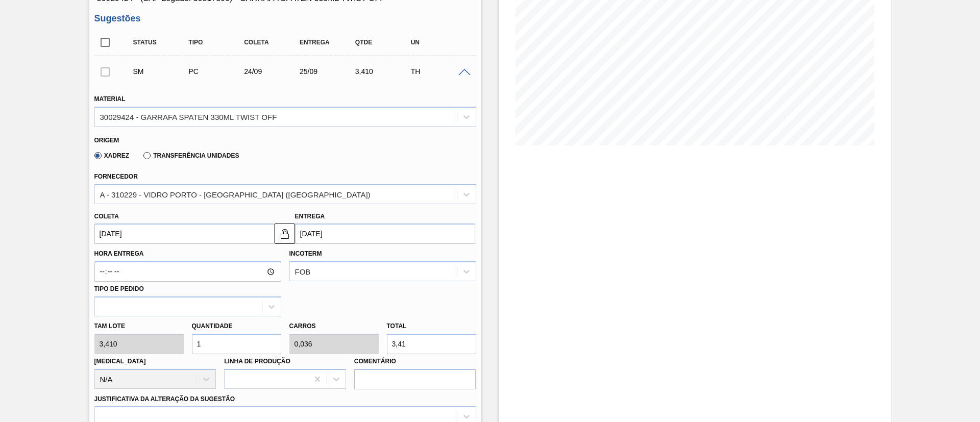
click at [128, 346] on div "Tam lote 3,410 Quantidade 1 Carros 0,036 Total 3,41 [MEDICAL_DATA] N/A Linha de…" at bounding box center [285, 353] width 390 height 73
type input "11"
type input "0,393"
type input "37,51"
type input "112"
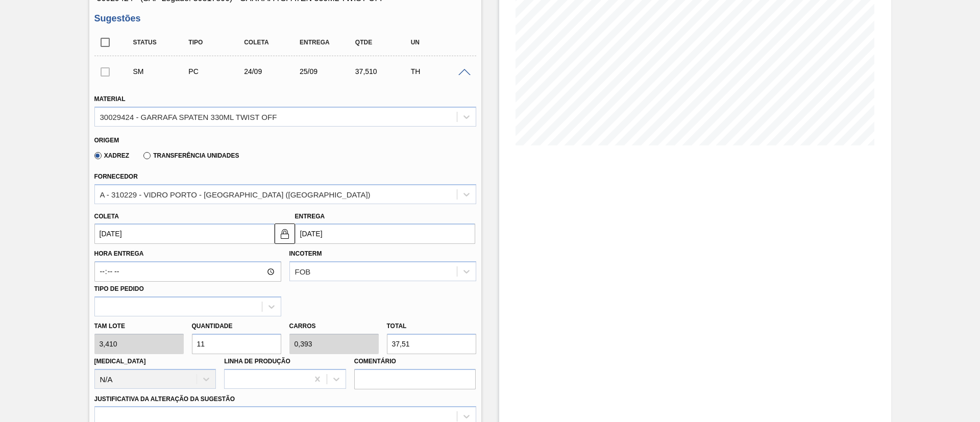
type input "4"
type input "381,92"
type input "112"
click at [178, 232] on input "[DATE]" at bounding box center [184, 234] width 180 height 20
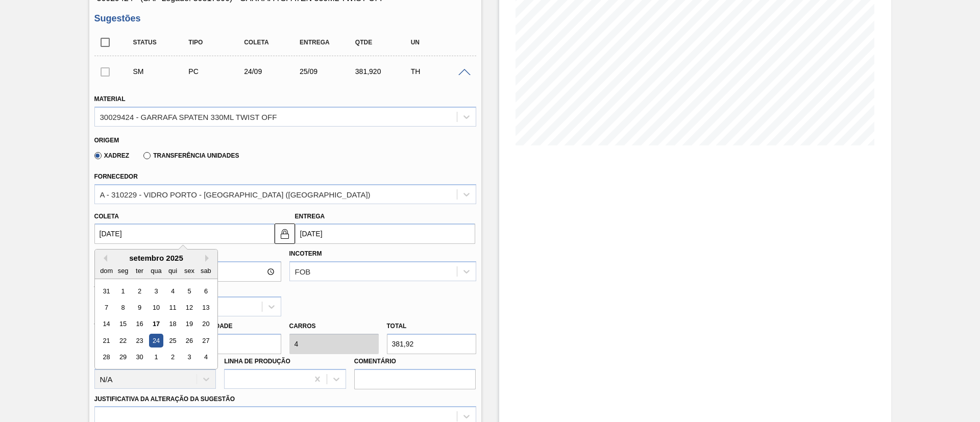
click at [156, 336] on div "24" at bounding box center [156, 341] width 14 height 14
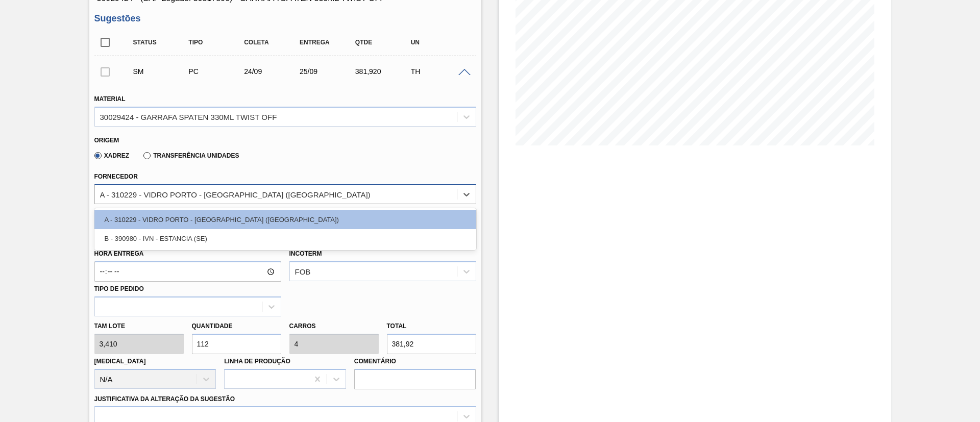
click at [180, 192] on div "A - 310229 - VIDRO PORTO - [GEOGRAPHIC_DATA] ([GEOGRAPHIC_DATA])" at bounding box center [235, 194] width 271 height 9
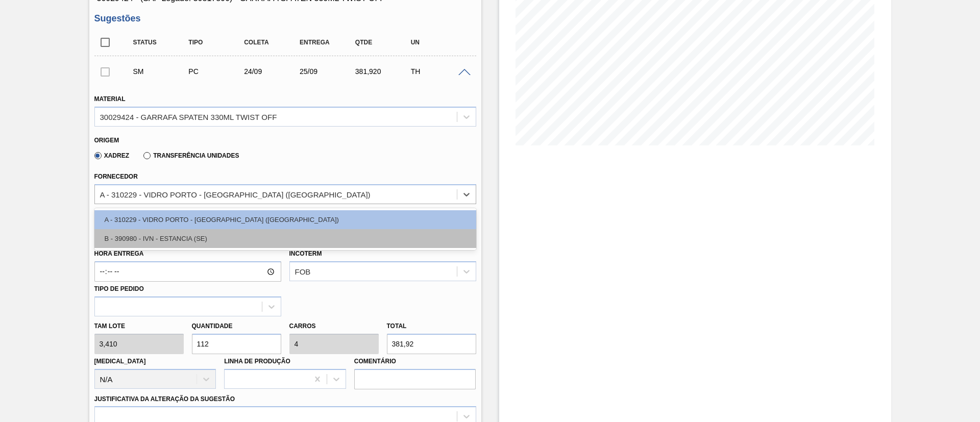
click at [164, 236] on div "B - 390980 - IVN - ESTANCIA (SE)" at bounding box center [285, 238] width 382 height 19
type input "[DATE]"
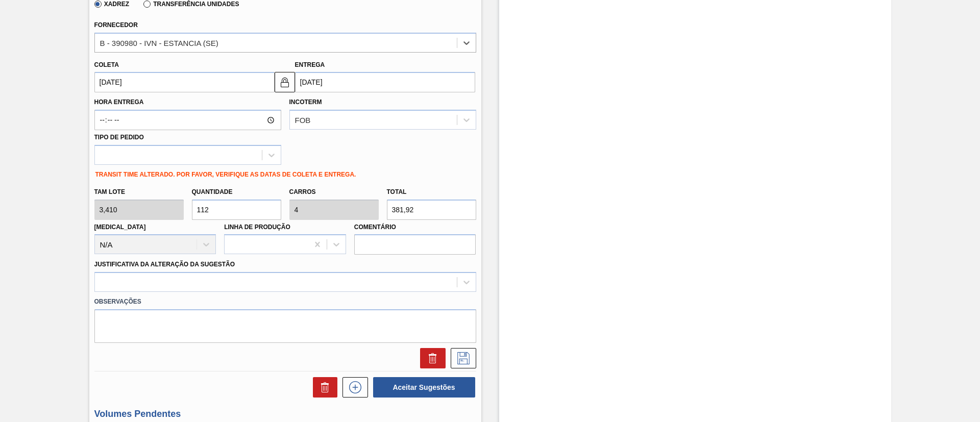
scroll to position [306, 0]
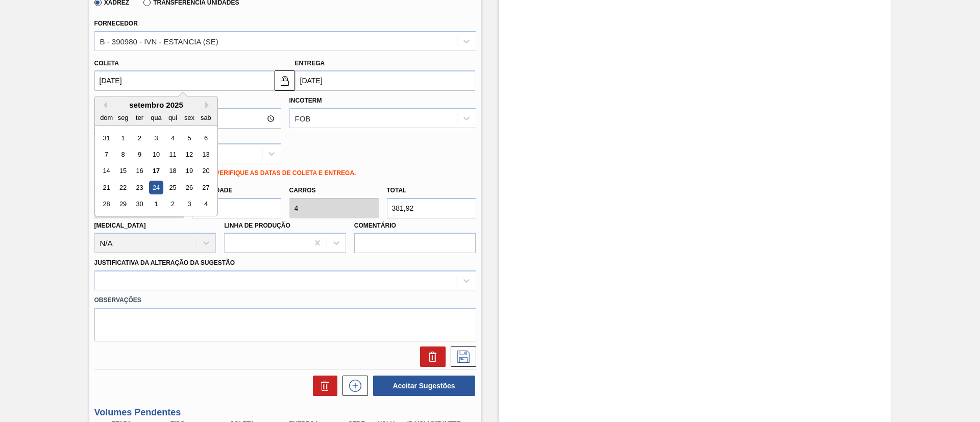
drag, startPoint x: 163, startPoint y: 81, endPoint x: 108, endPoint y: 80, distance: 55.2
click at [129, 80] on input "[DATE]" at bounding box center [184, 80] width 180 height 20
click at [169, 192] on div "25" at bounding box center [172, 188] width 14 height 14
type input "[DATE]"
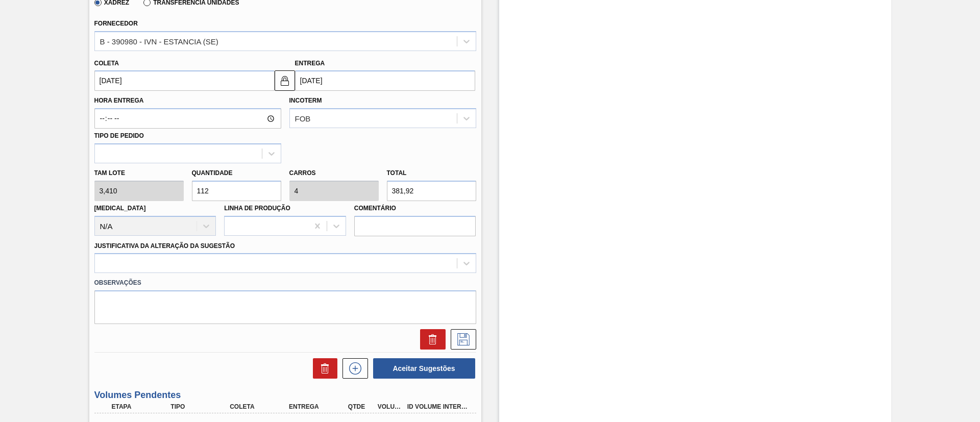
click at [160, 74] on input "[DATE]" at bounding box center [184, 80] width 180 height 20
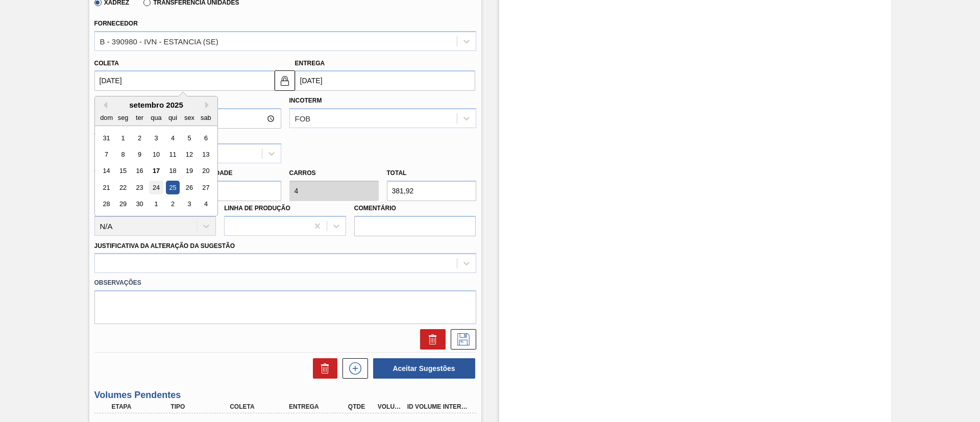
click at [153, 183] on div "24" at bounding box center [156, 188] width 14 height 14
type input "[DATE]"
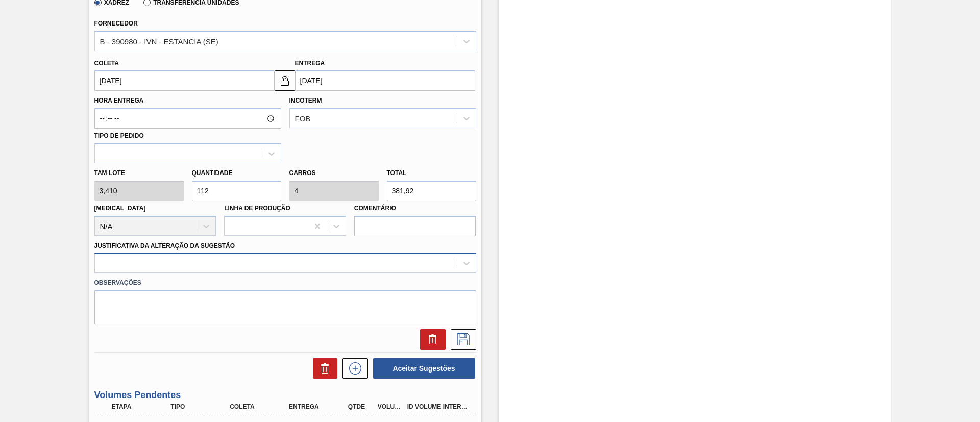
click at [216, 264] on div "Material 30029424 - GARRAFA SPATEN 330ML TWIST OFF Origem Xadrez Transferência …" at bounding box center [285, 140] width 382 height 419
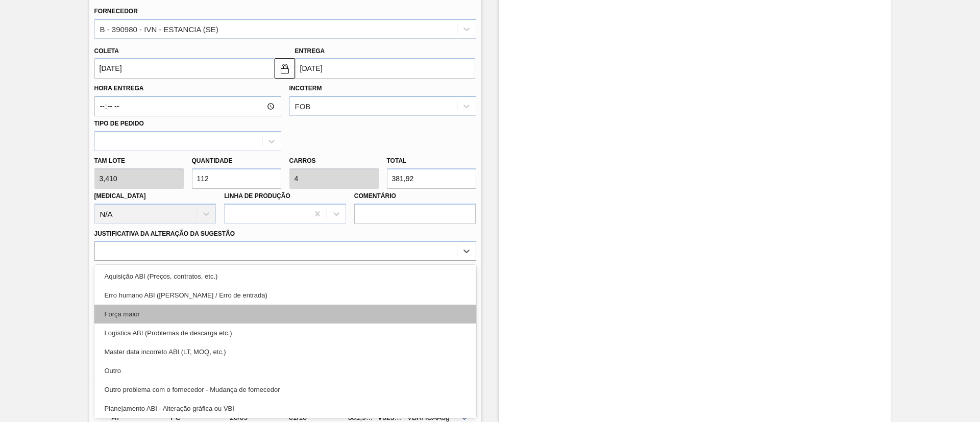
click at [172, 319] on div "Força maior" at bounding box center [285, 314] width 382 height 19
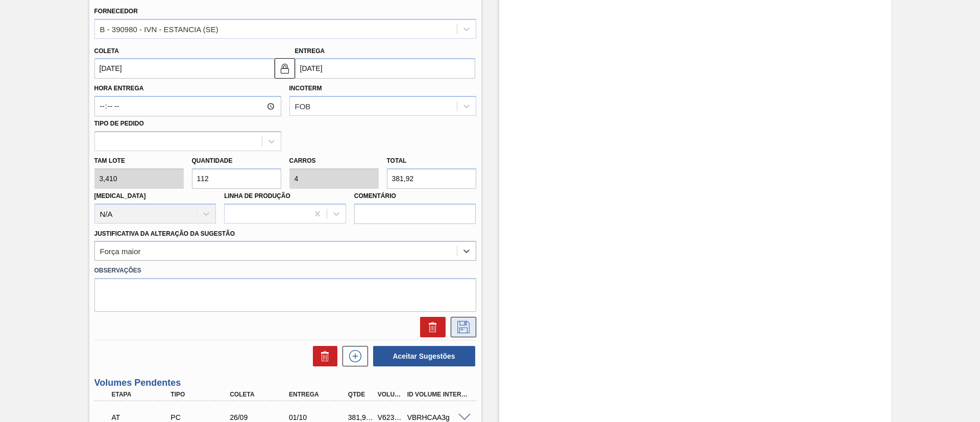
click at [472, 328] on button at bounding box center [464, 327] width 26 height 20
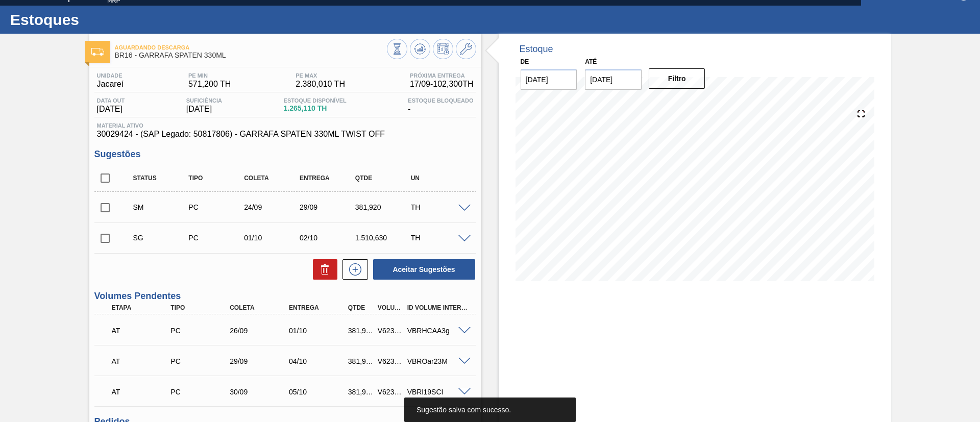
scroll to position [0, 0]
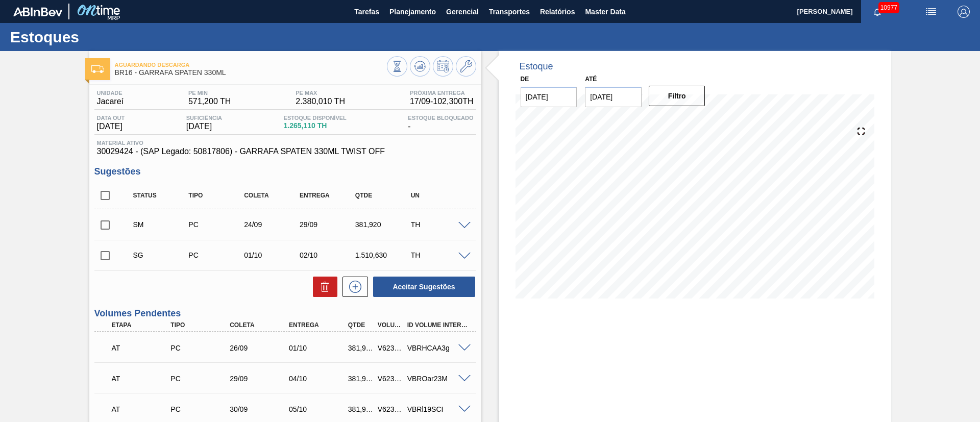
click at [103, 252] on input "checkbox" at bounding box center [104, 255] width 21 height 21
checkbox input "true"
click at [105, 222] on input "checkbox" at bounding box center [104, 224] width 21 height 21
checkbox input "true"
click at [463, 254] on span at bounding box center [465, 257] width 12 height 8
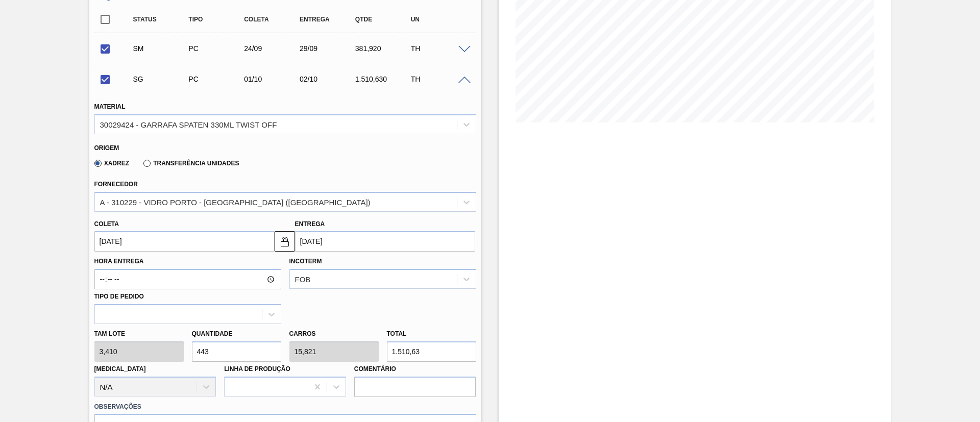
scroll to position [230, 0]
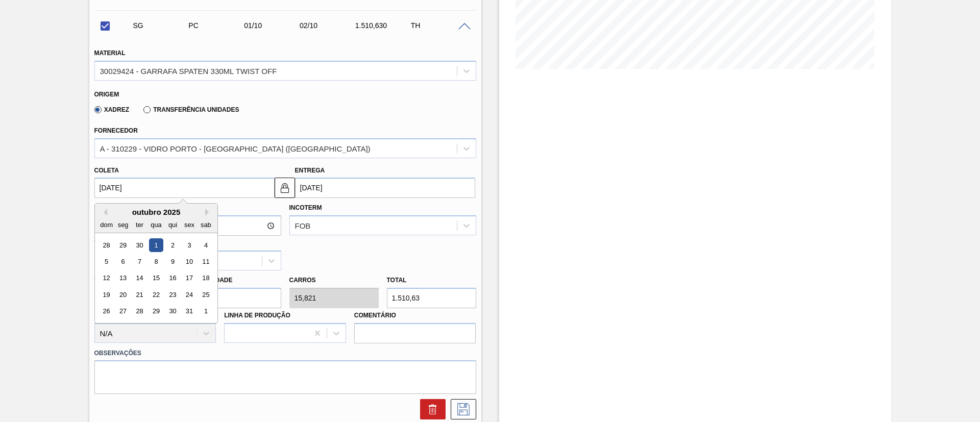
click at [180, 178] on input "[DATE]" at bounding box center [184, 188] width 180 height 20
click at [206, 295] on div "25" at bounding box center [206, 295] width 14 height 14
checkbox input "false"
type input "[DATE]"
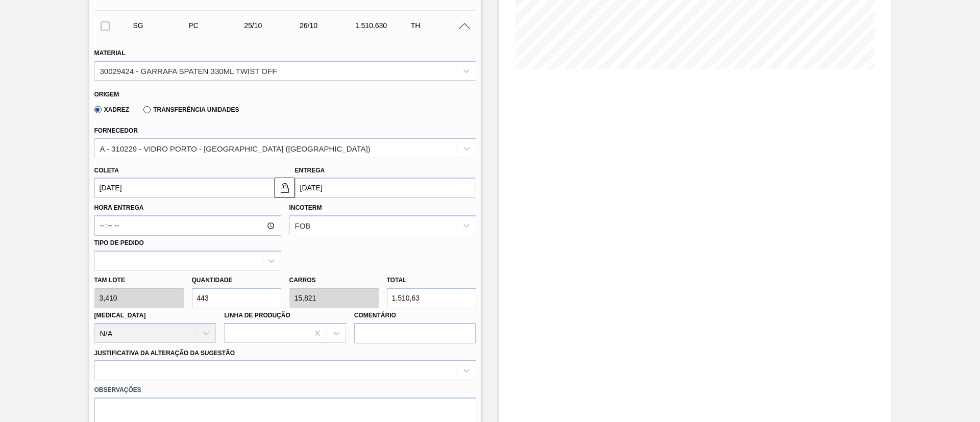
click at [125, 295] on div "Tam lote 3,410 Quantidade 443 Carros 15,821 Total 1.510,63 [MEDICAL_DATA] N/A L…" at bounding box center [285, 307] width 390 height 73
type input "1"
type input "0,036"
type input "3,41"
type input "11"
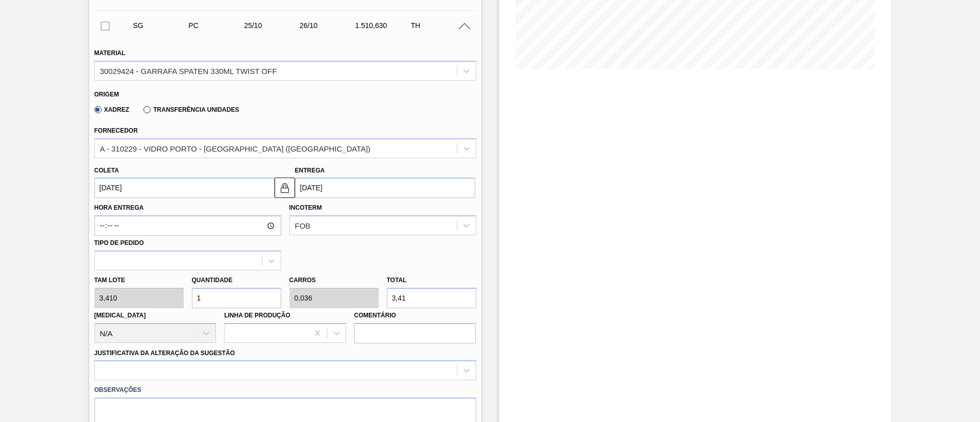
type input "0,393"
type input "37,51"
type input "112"
type input "4"
type input "381,92"
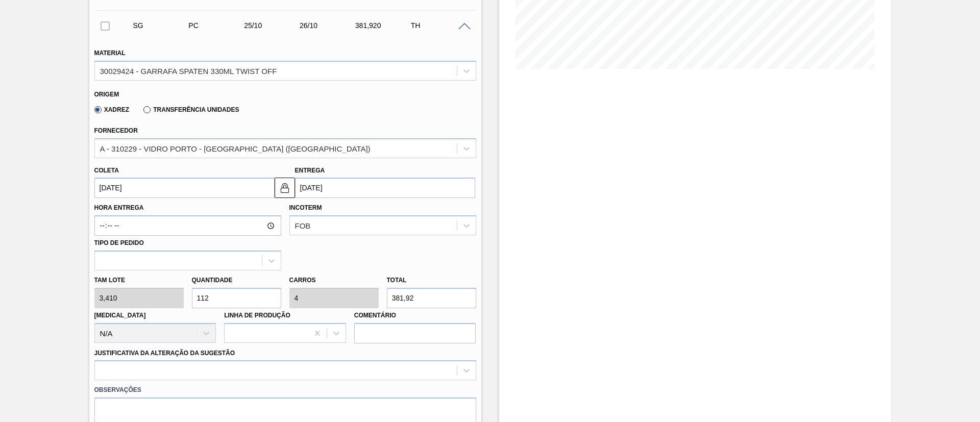
scroll to position [306, 0]
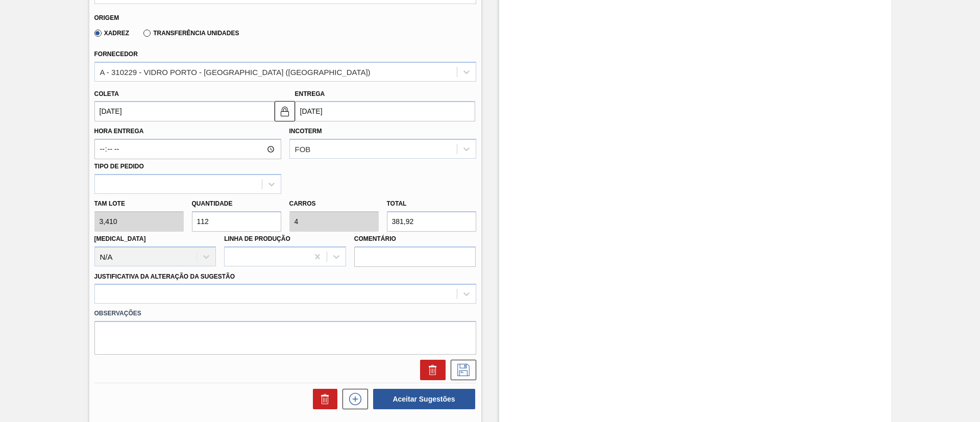
type input "112"
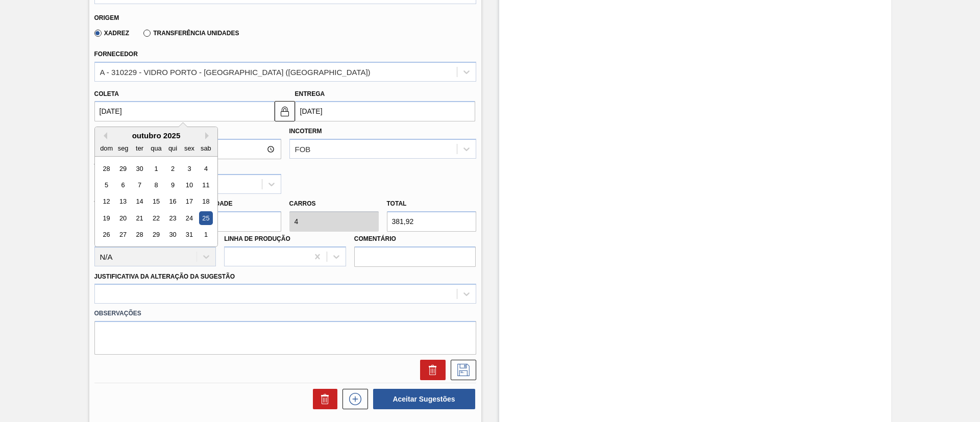
click at [157, 114] on input "[DATE]" at bounding box center [184, 111] width 180 height 20
click at [167, 77] on div "A - 310229 - VIDRO PORTO - [GEOGRAPHIC_DATA] ([GEOGRAPHIC_DATA])" at bounding box center [276, 71] width 362 height 15
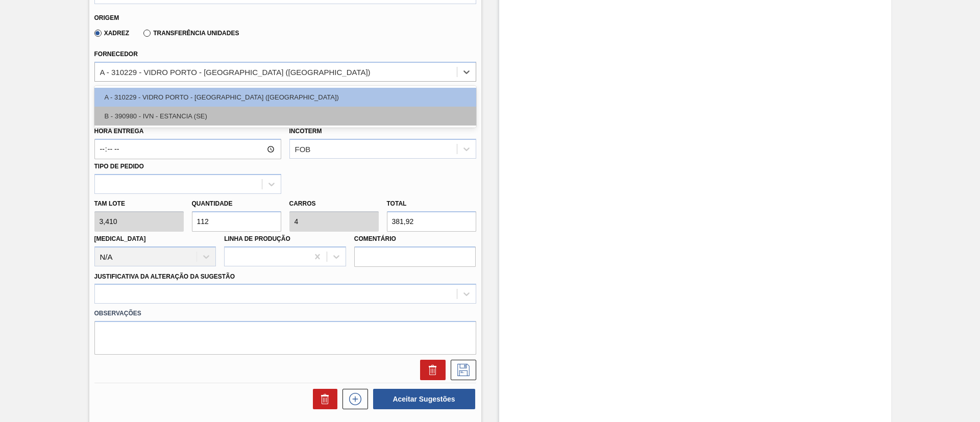
click at [175, 109] on div "B - 390980 - IVN - ESTANCIA (SE)" at bounding box center [285, 116] width 382 height 19
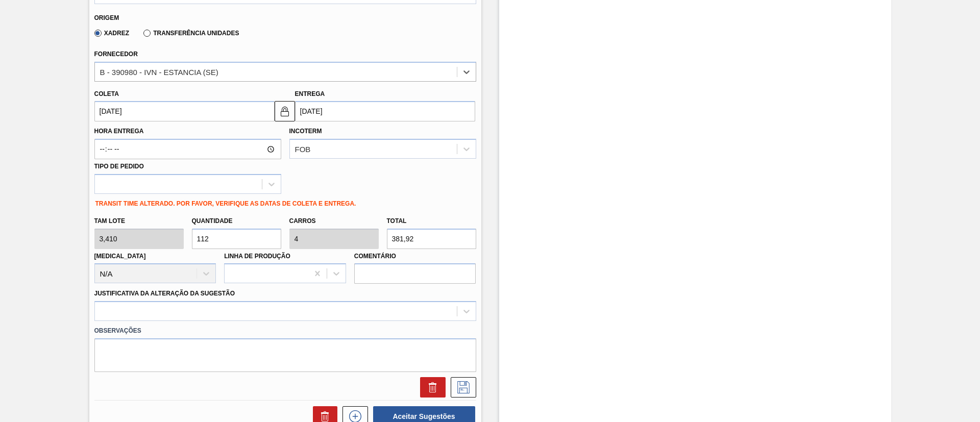
type input "[DATE]"
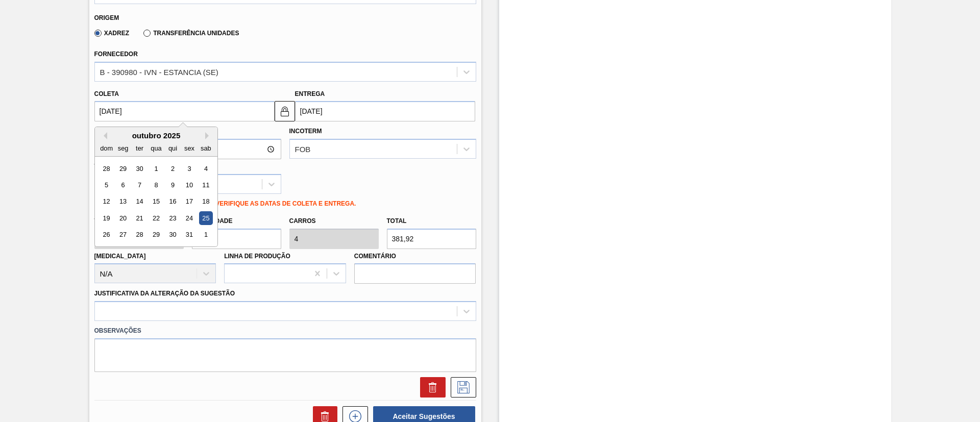
click at [149, 111] on input "[DATE]" at bounding box center [184, 111] width 180 height 20
click at [154, 197] on div "15" at bounding box center [156, 202] width 14 height 14
type input "[DATE]"
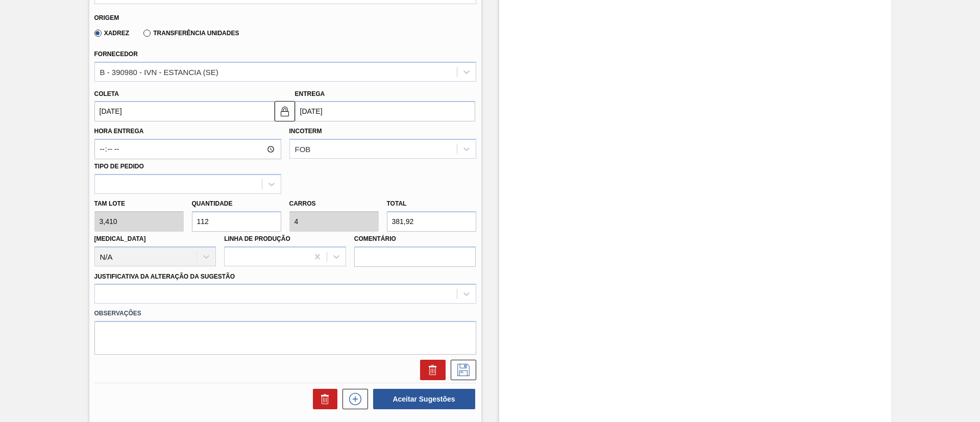
click at [155, 113] on input "[DATE]" at bounding box center [184, 111] width 180 height 20
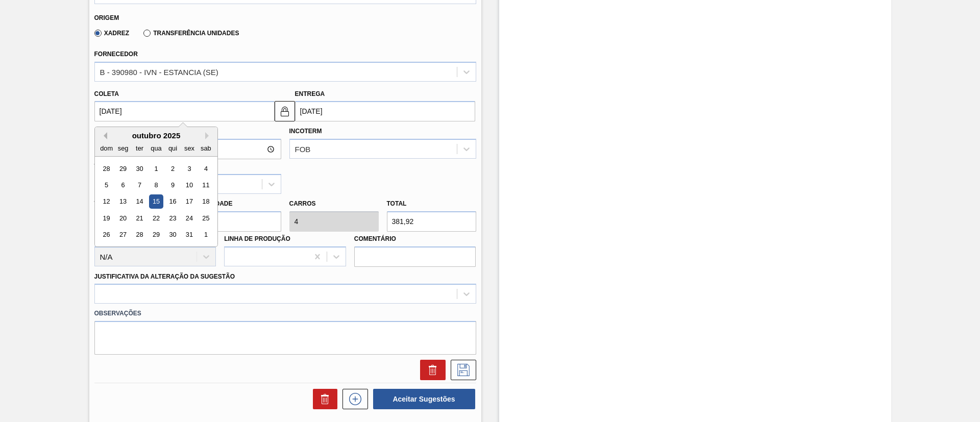
click at [102, 135] on button "Previous Month" at bounding box center [103, 135] width 7 height 7
click at [172, 216] on div "25" at bounding box center [172, 218] width 14 height 14
type input "[DATE]"
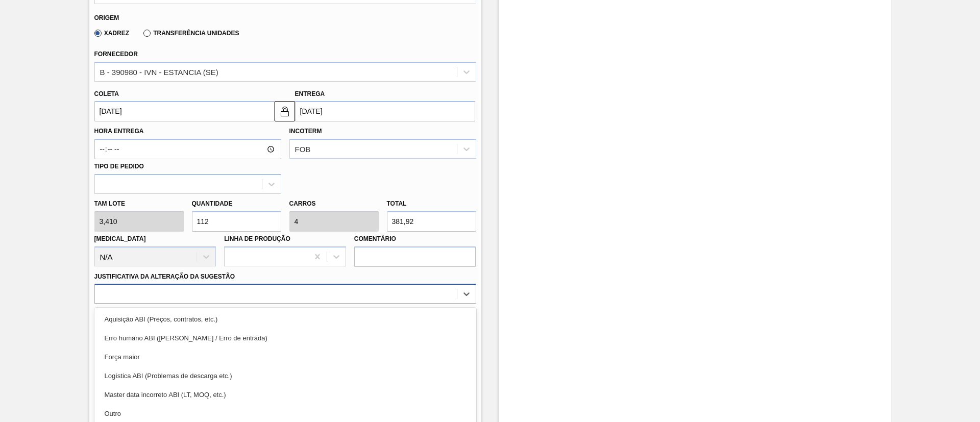
click at [233, 291] on div "option Erro humano ABI (Cálculo / Erro de entrada) focused, 2 of 18. 18 results…" at bounding box center [285, 294] width 382 height 20
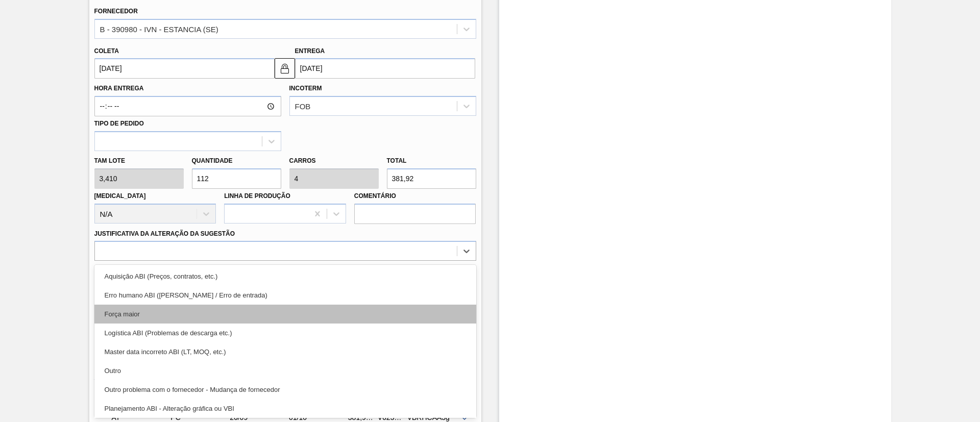
click at [161, 315] on div "Força maior" at bounding box center [285, 314] width 382 height 19
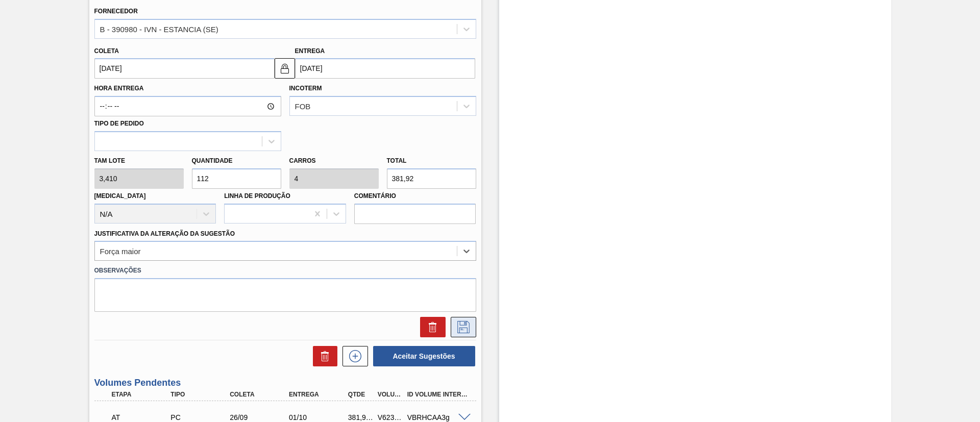
click at [461, 331] on icon at bounding box center [463, 327] width 16 height 12
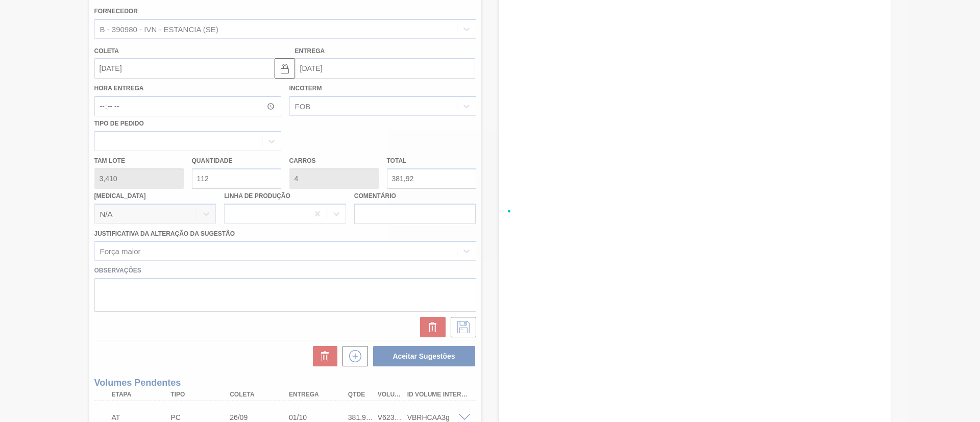
checkbox input "true"
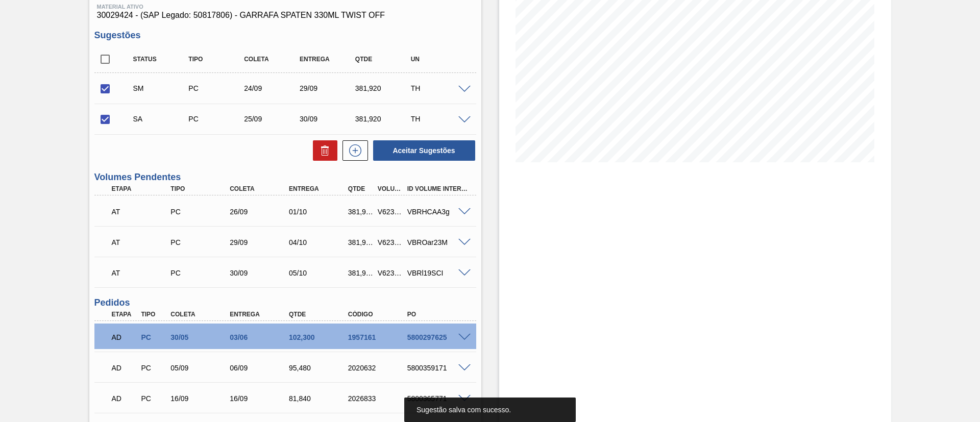
scroll to position [43, 0]
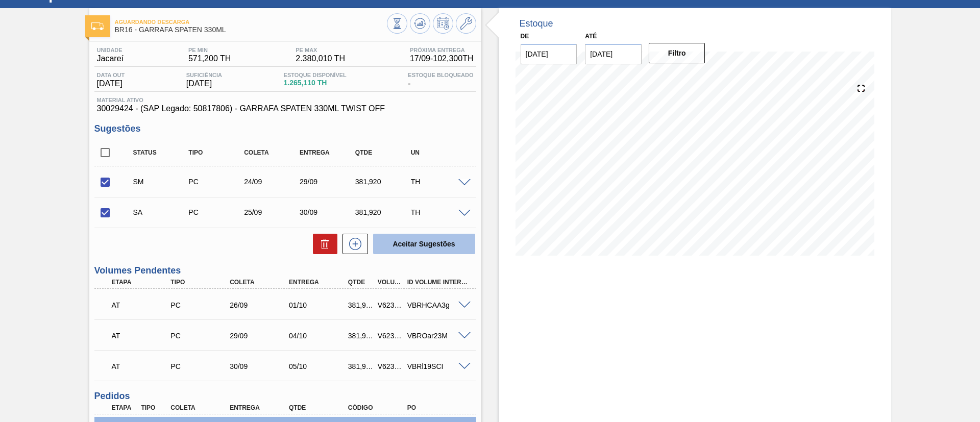
click at [414, 245] on button "Aceitar Sugestões" at bounding box center [424, 244] width 102 height 20
checkbox input "false"
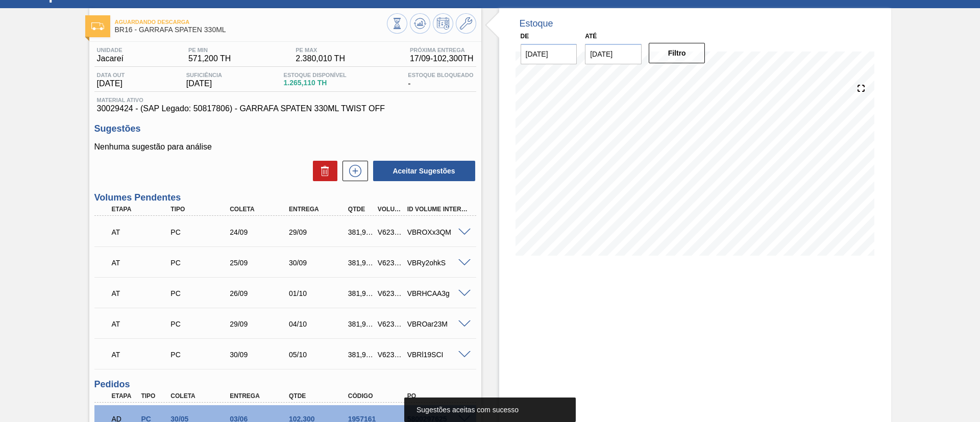
scroll to position [0, 0]
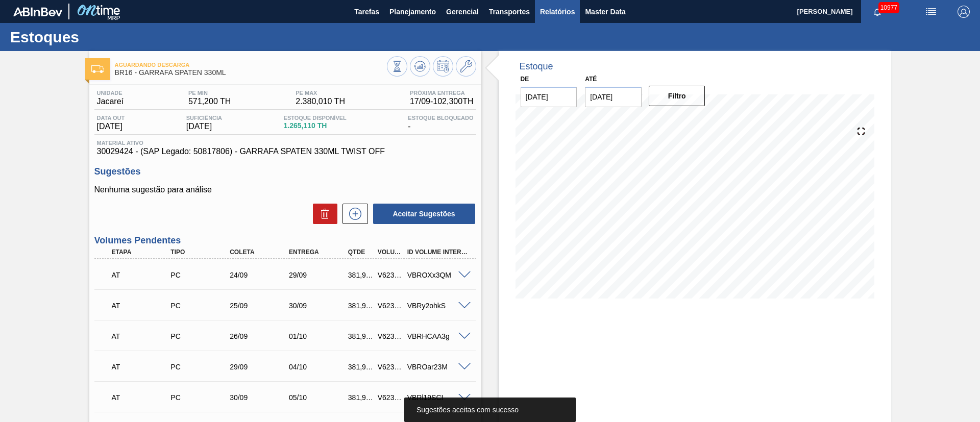
click at [554, 10] on span "Relatórios" at bounding box center [557, 12] width 35 height 12
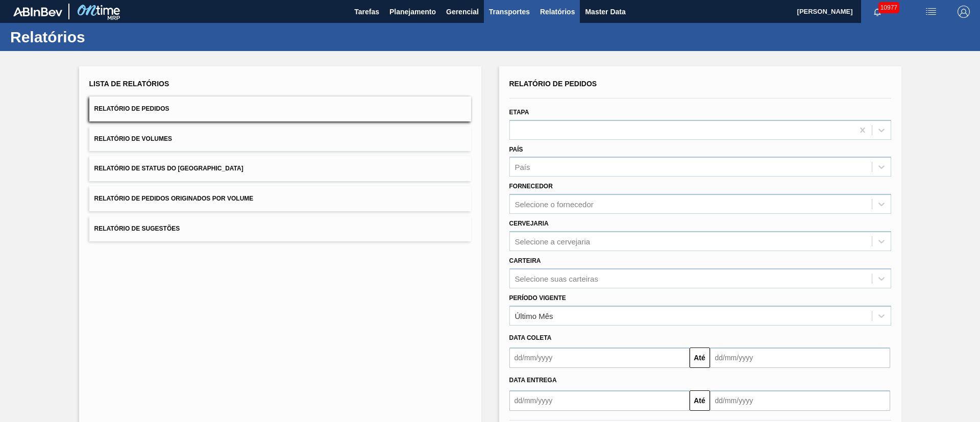
click at [504, 15] on span "Transportes" at bounding box center [509, 12] width 41 height 12
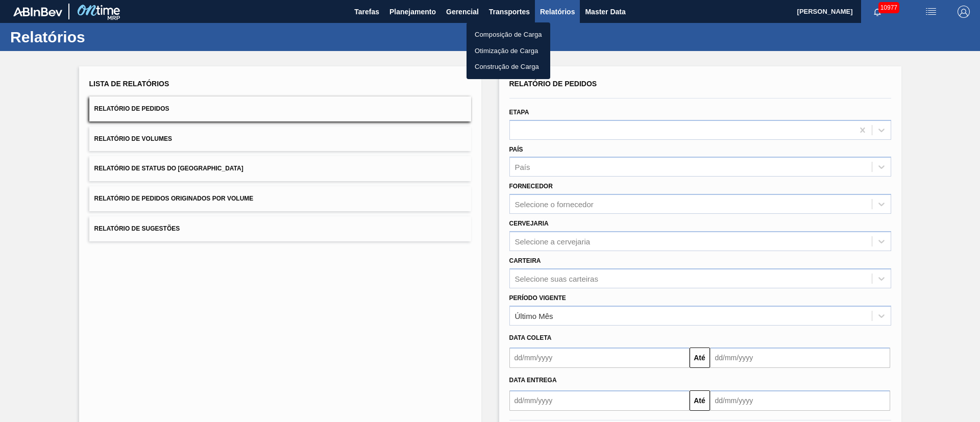
drag, startPoint x: 488, startPoint y: 49, endPoint x: 495, endPoint y: 49, distance: 6.7
click at [489, 49] on li "Otimização de Carga" at bounding box center [509, 51] width 84 height 16
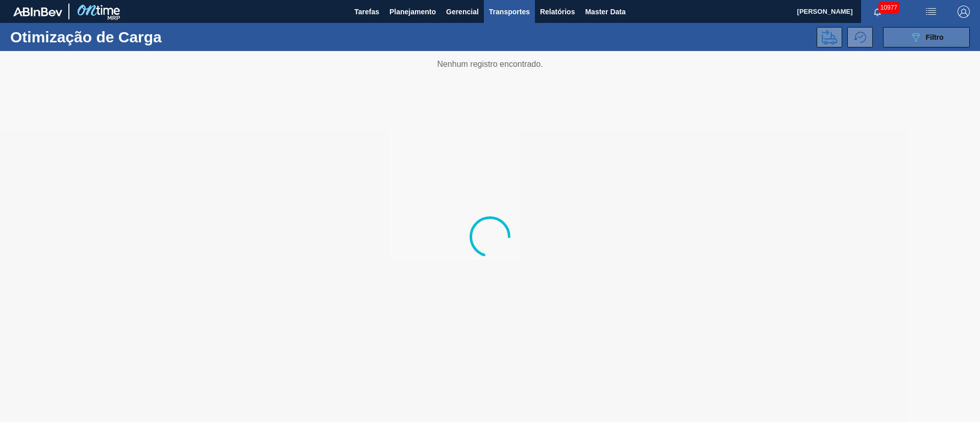
click at [914, 33] on icon at bounding box center [916, 37] width 8 height 9
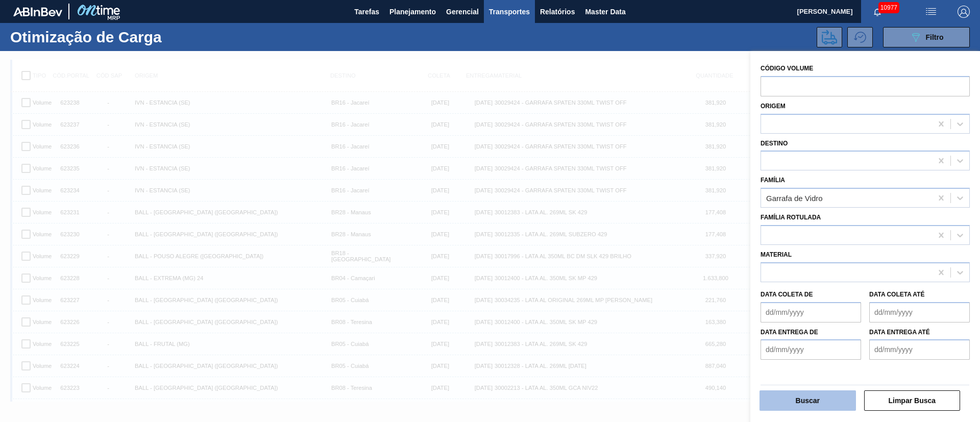
click at [822, 402] on button "Buscar" at bounding box center [808, 401] width 97 height 20
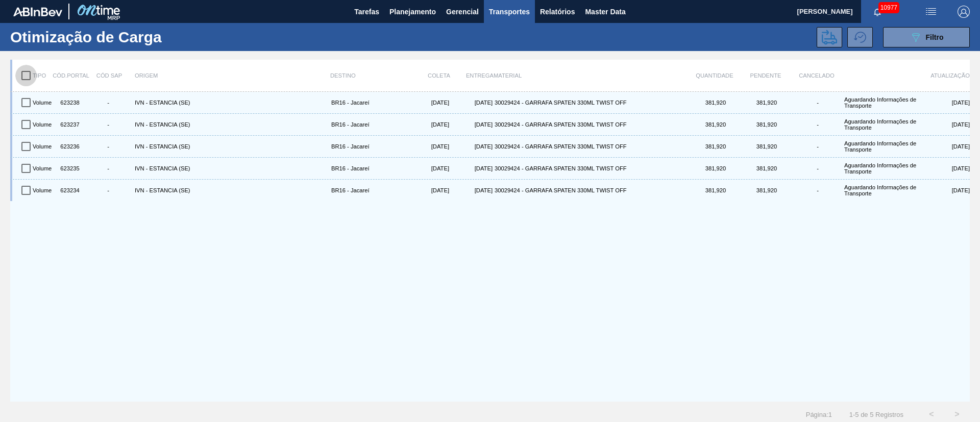
click at [25, 72] on input "checkbox" at bounding box center [25, 75] width 21 height 21
click at [829, 39] on icon at bounding box center [829, 37] width 15 height 15
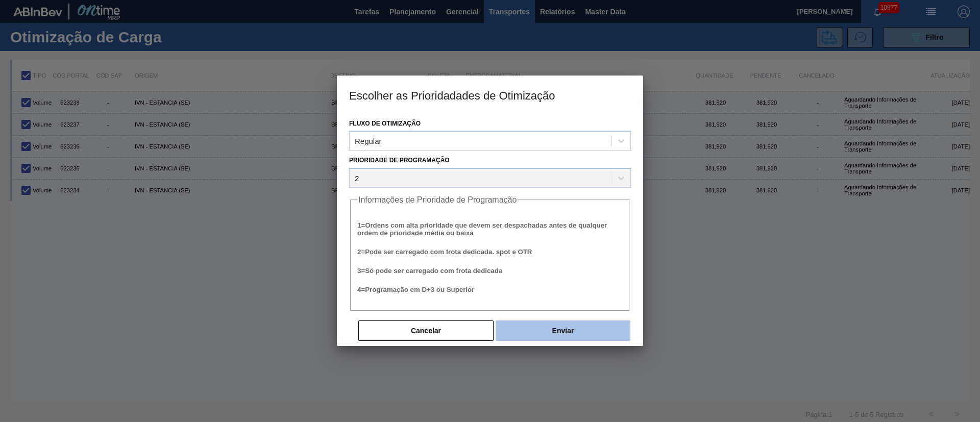
click at [537, 330] on button "Enviar" at bounding box center [563, 331] width 135 height 20
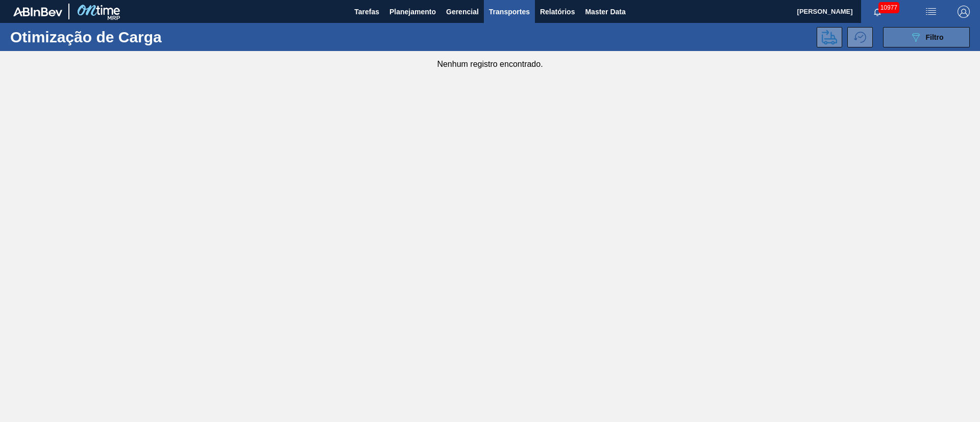
click at [929, 35] on span "Filtro" at bounding box center [935, 37] width 18 height 8
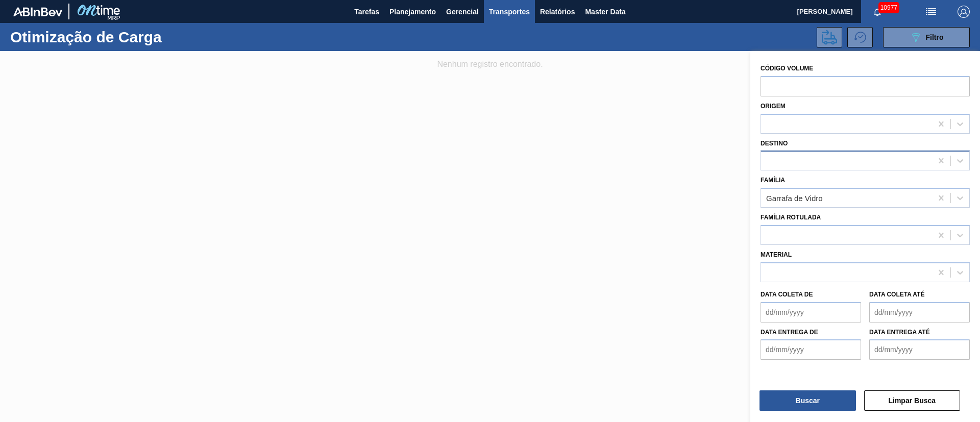
click at [777, 158] on div at bounding box center [846, 161] width 171 height 15
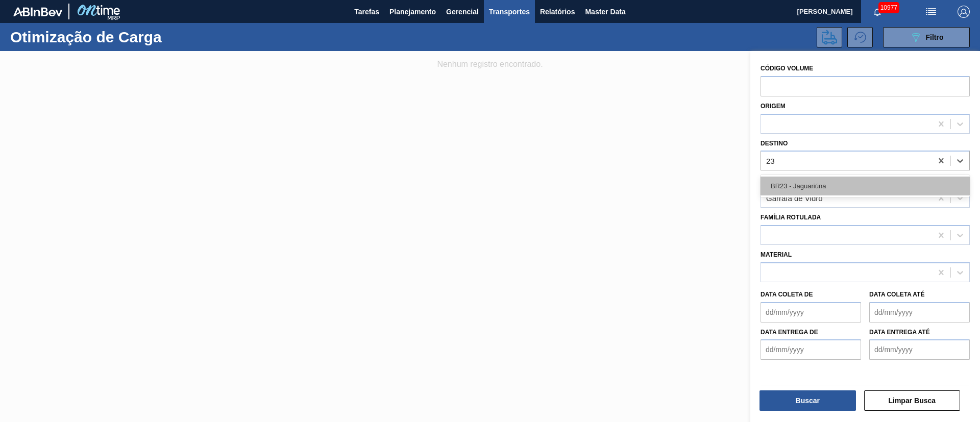
click at [795, 184] on div "BR23 - Jaguariúna" at bounding box center [865, 186] width 209 height 19
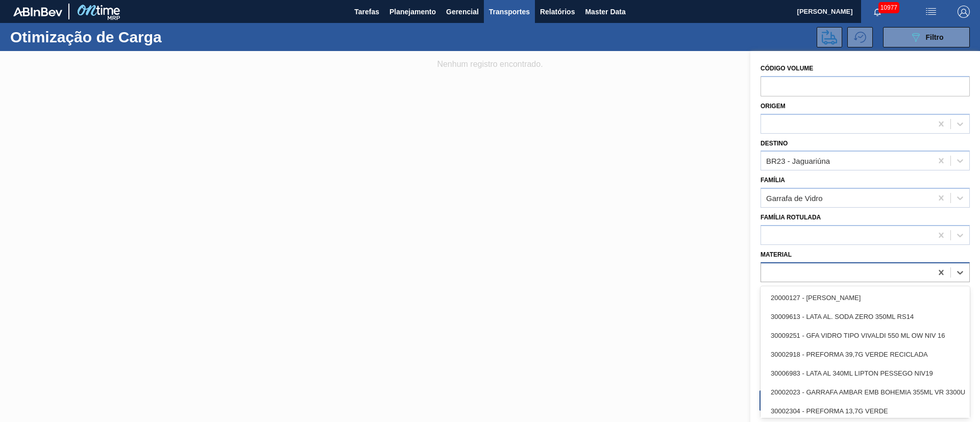
click at [783, 266] on div at bounding box center [846, 272] width 171 height 15
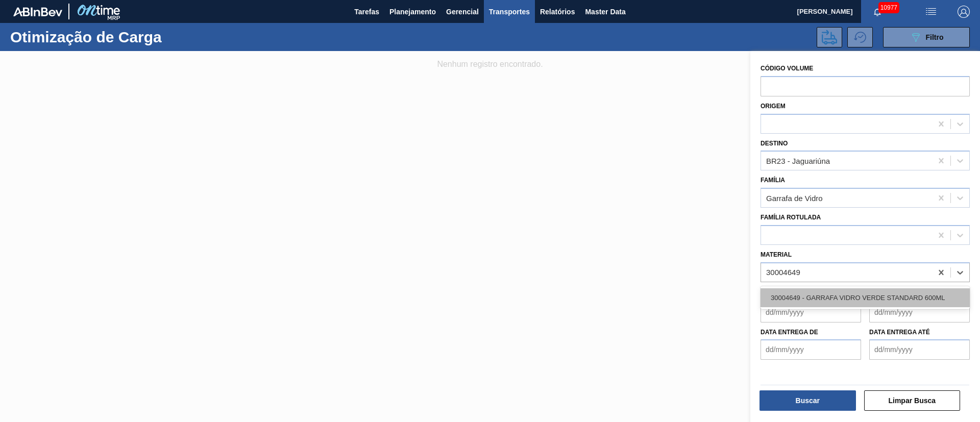
click at [798, 298] on div "30004649 - GARRAFA VIDRO VERDE STANDARD 600ML" at bounding box center [865, 298] width 209 height 19
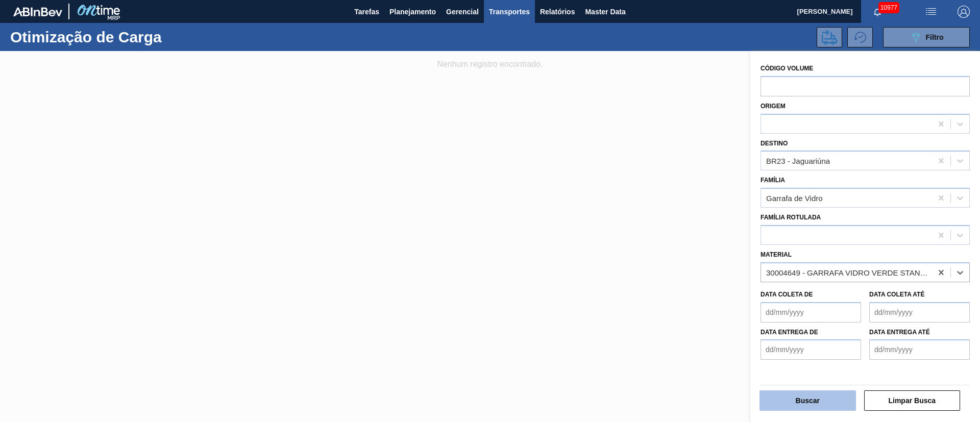
click at [806, 397] on button "Buscar" at bounding box center [808, 401] width 97 height 20
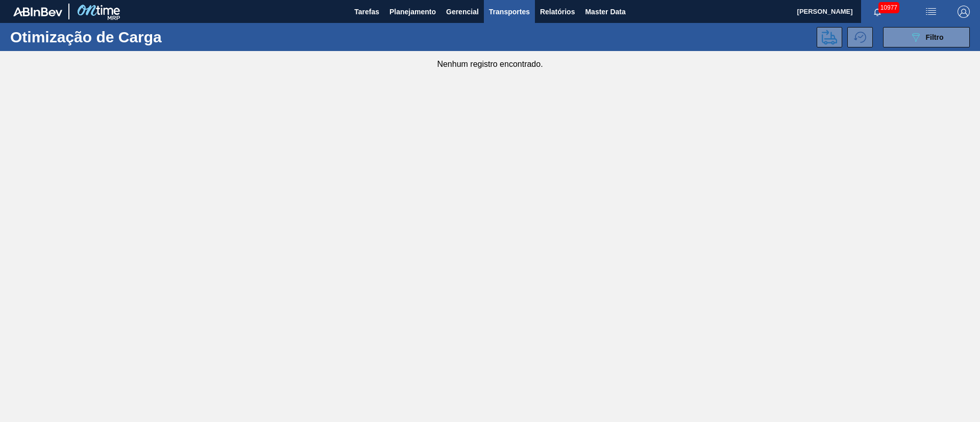
click at [926, 14] on img "button" at bounding box center [931, 12] width 12 height 12
click at [934, 32] on li "Upload de Volumes" at bounding box center [928, 36] width 88 height 18
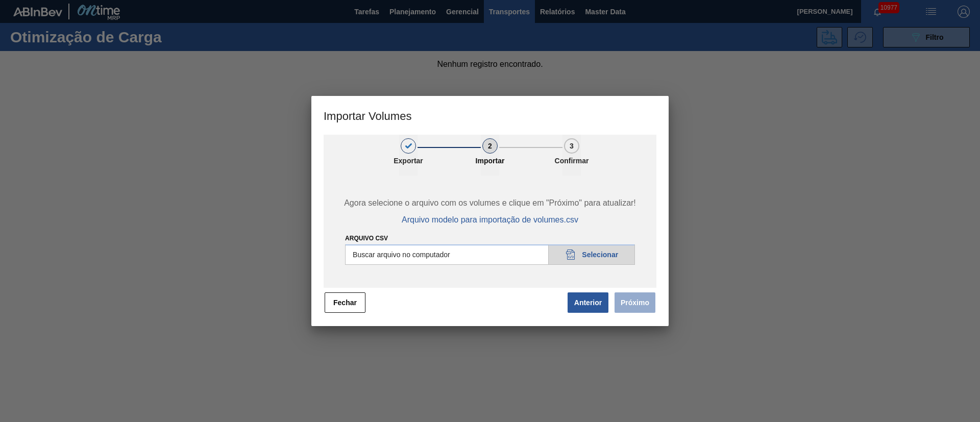
click at [613, 256] on input "Arquivo csv" at bounding box center [490, 255] width 290 height 20
click at [631, 298] on button "Próximo" at bounding box center [635, 303] width 41 height 20
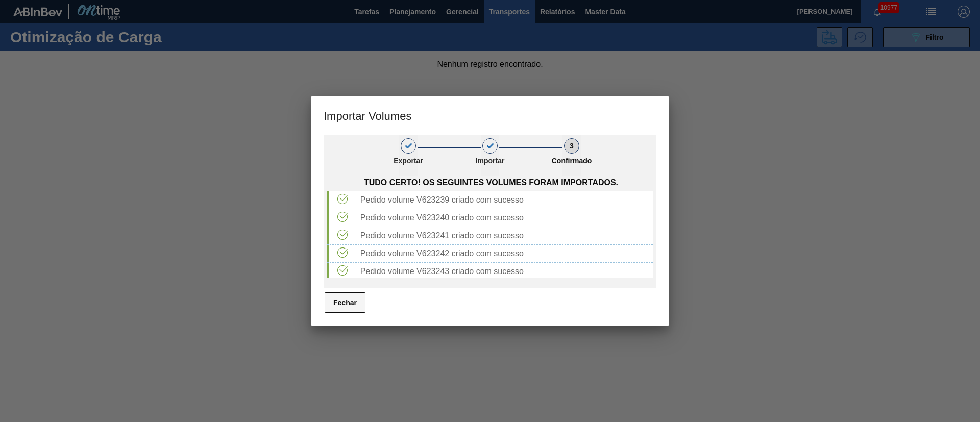
click at [349, 301] on button "Fechar" at bounding box center [345, 303] width 41 height 20
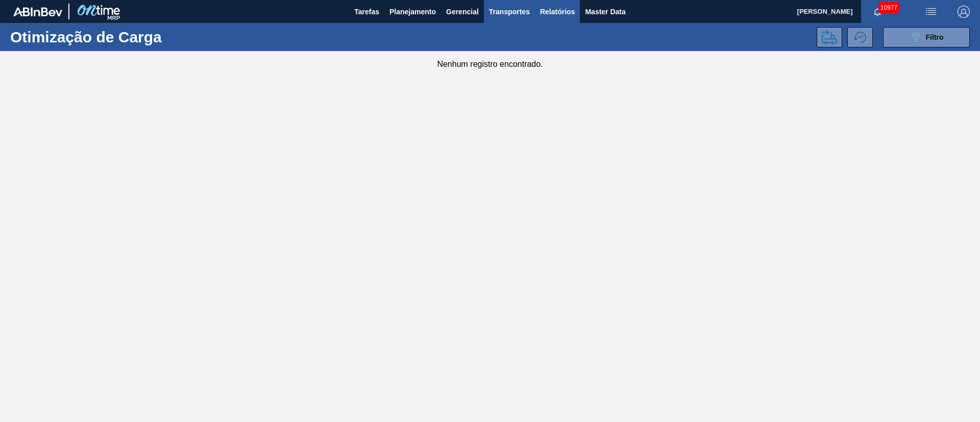
click at [563, 14] on span "Relatórios" at bounding box center [557, 12] width 35 height 12
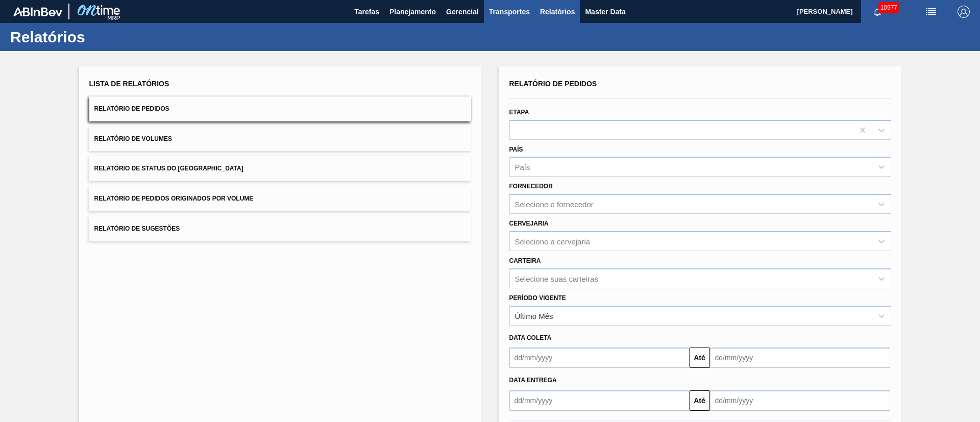
click at [496, 15] on span "Transportes" at bounding box center [509, 12] width 41 height 12
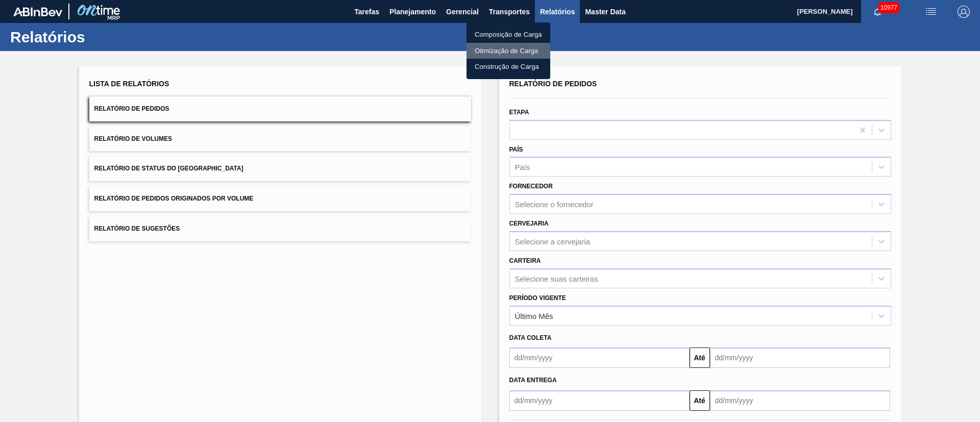
click at [496, 50] on li "Otimização de Carga" at bounding box center [509, 51] width 84 height 16
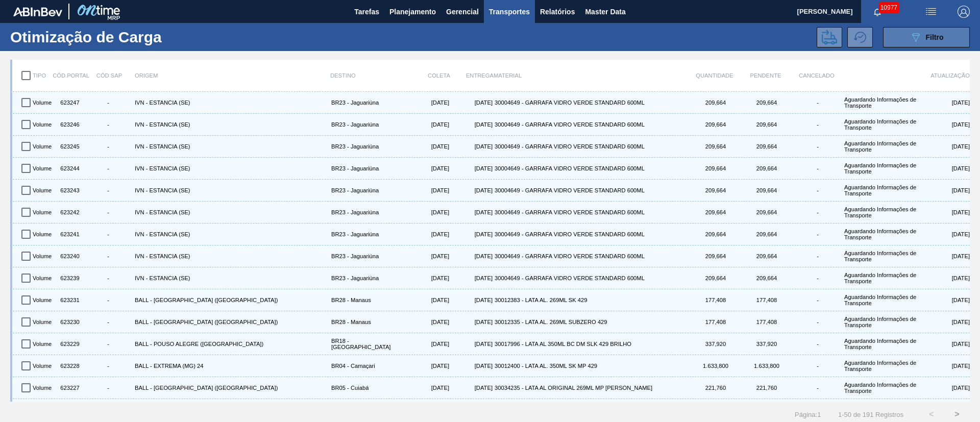
click at [947, 39] on button "089F7B8B-B2A5-4AFE-B5C0-19BA573D28AC Filtro" at bounding box center [926, 37] width 87 height 20
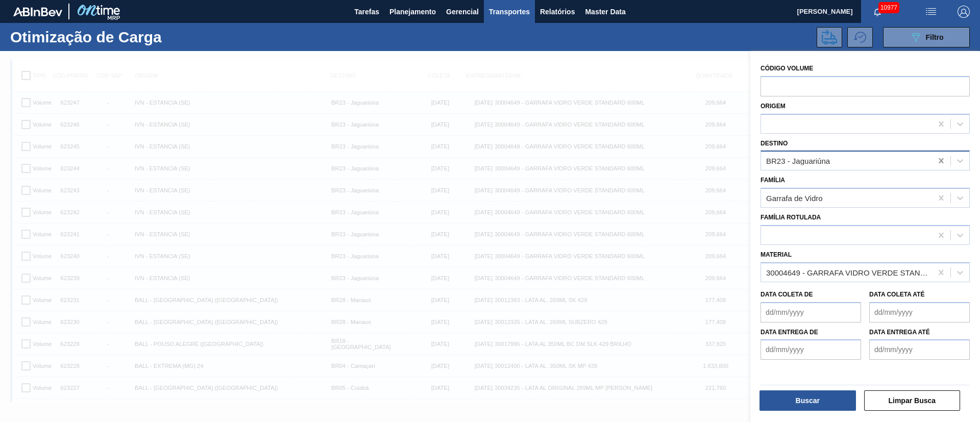
click at [940, 160] on icon at bounding box center [941, 160] width 5 height 5
click at [944, 274] on icon at bounding box center [941, 273] width 10 height 10
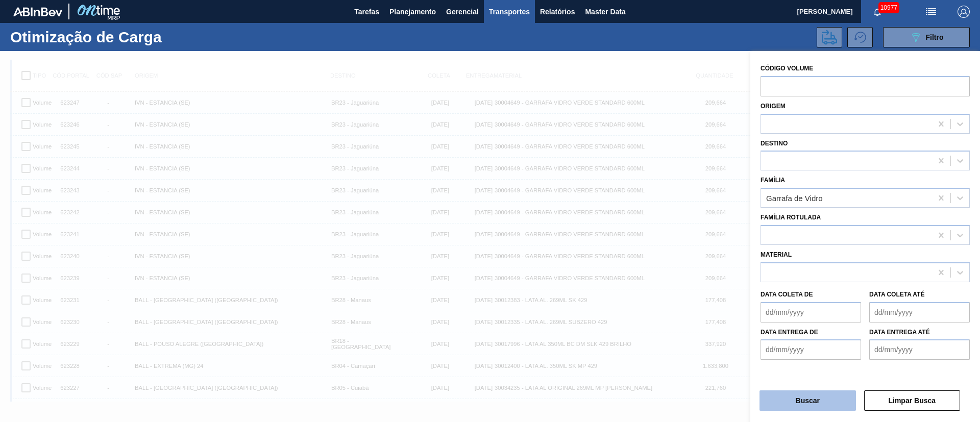
click at [803, 395] on button "Buscar" at bounding box center [808, 401] width 97 height 20
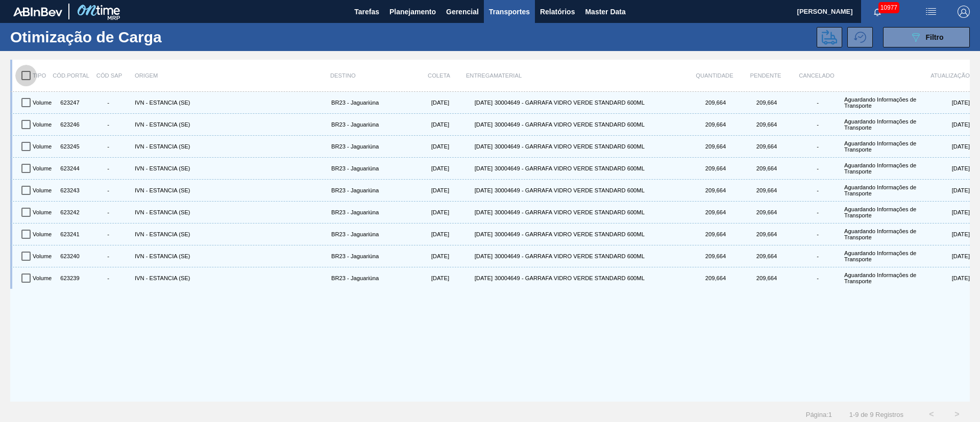
click at [24, 74] on input "checkbox" at bounding box center [25, 75] width 21 height 21
click at [830, 34] on icon at bounding box center [829, 37] width 15 height 15
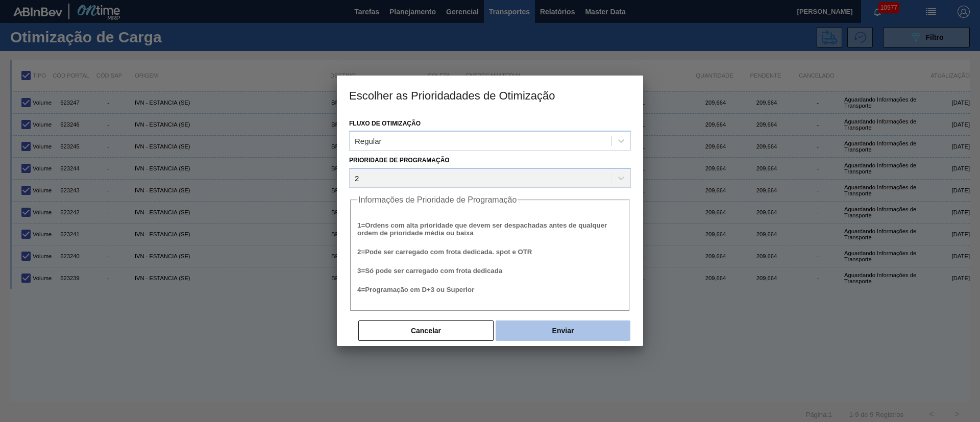
click at [598, 325] on button "Enviar" at bounding box center [563, 331] width 135 height 20
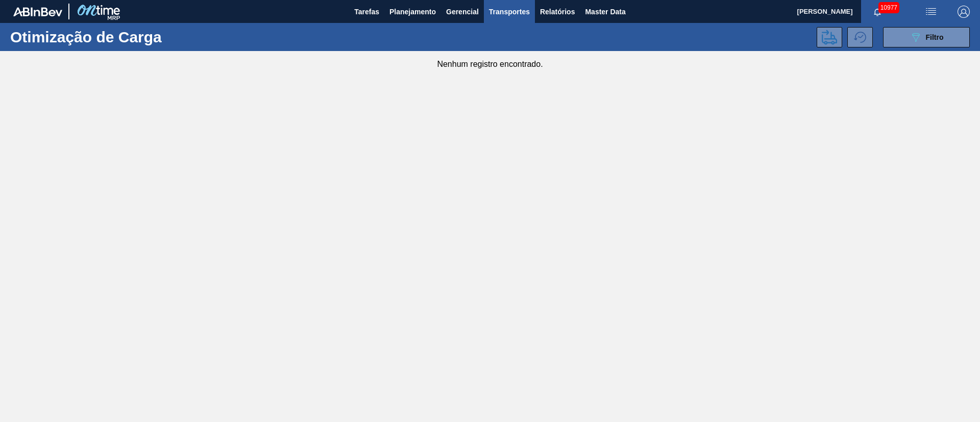
click at [512, 233] on main "Tarefas Planejamento Gerencial Transportes Relatórios Master Data [PERSON_NAME]…" at bounding box center [490, 211] width 980 height 422
click at [413, 10] on span "Planejamento" at bounding box center [413, 12] width 46 height 12
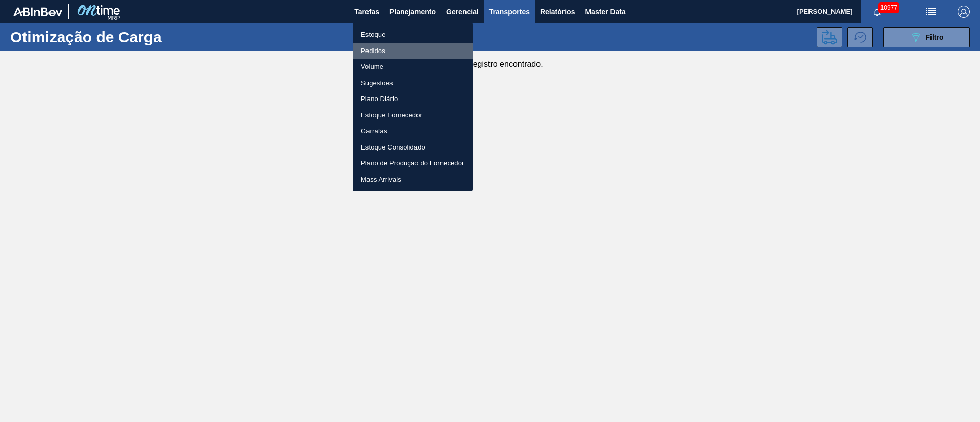
click at [377, 50] on li "Pedidos" at bounding box center [413, 51] width 120 height 16
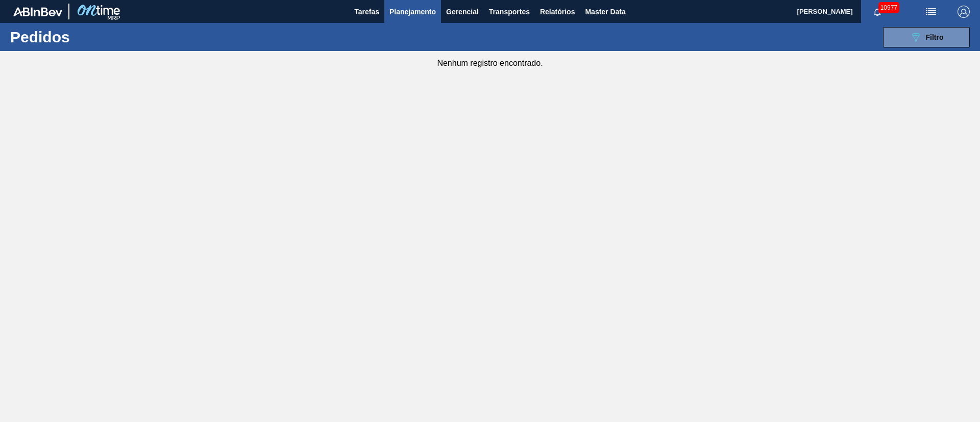
click at [409, 6] on span "Planejamento" at bounding box center [413, 12] width 46 height 12
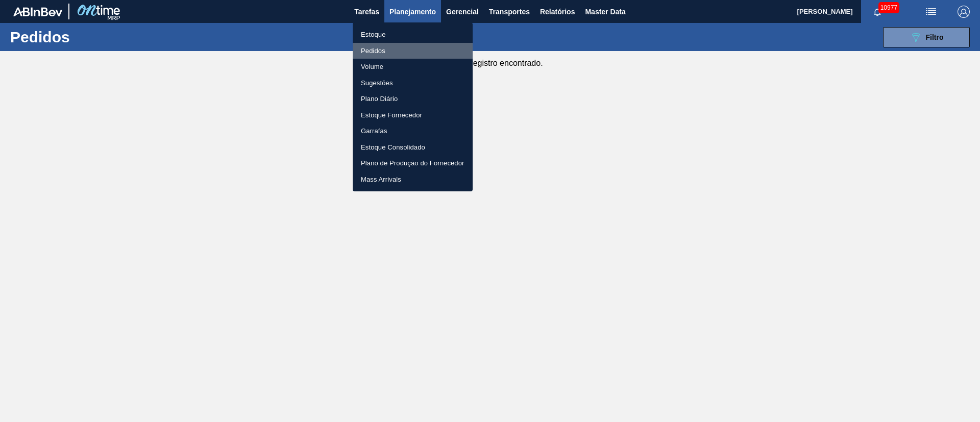
click at [370, 52] on li "Pedidos" at bounding box center [413, 51] width 120 height 16
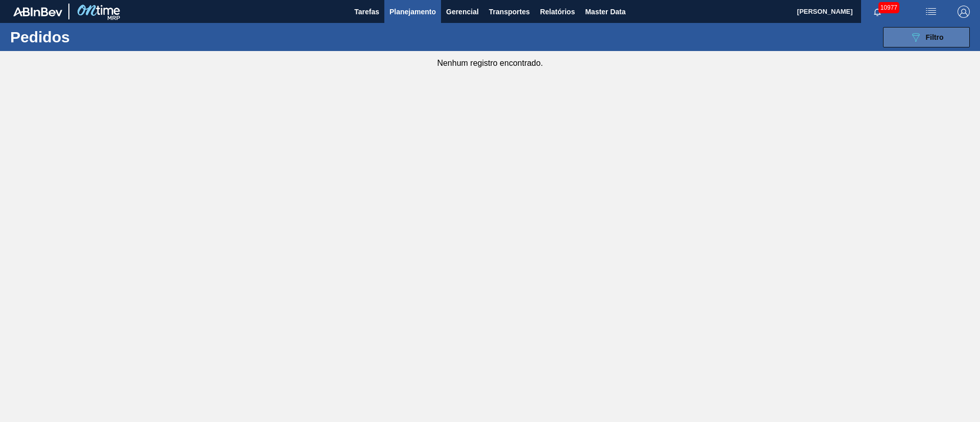
click at [943, 34] on span "Filtro" at bounding box center [935, 37] width 18 height 8
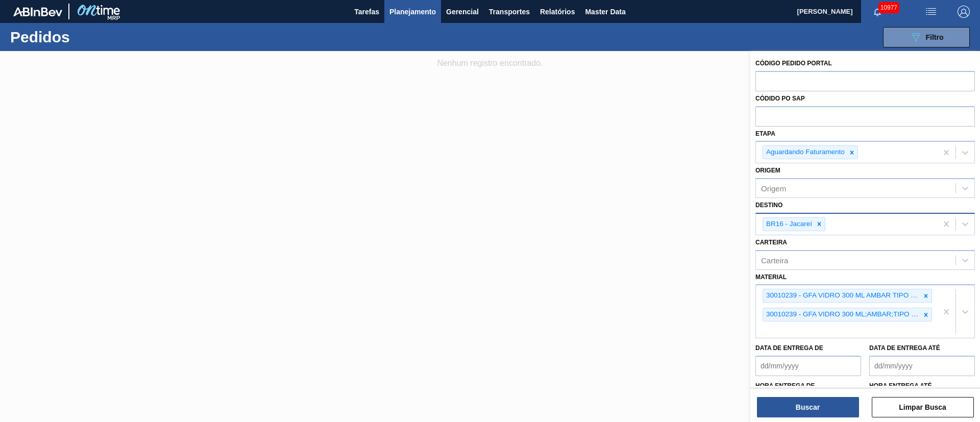
click at [818, 227] on icon at bounding box center [819, 224] width 7 height 7
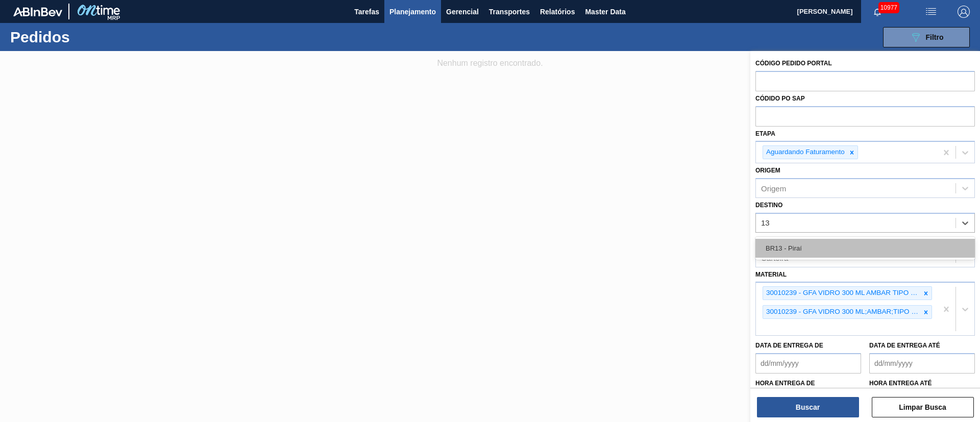
click at [813, 253] on div "BR13 - Piraí" at bounding box center [866, 248] width 220 height 19
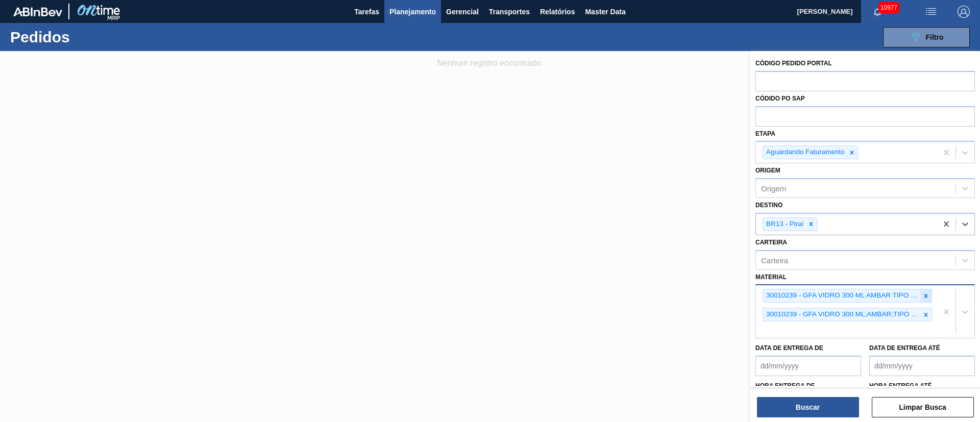
click at [925, 295] on icon at bounding box center [927, 296] width 4 height 4
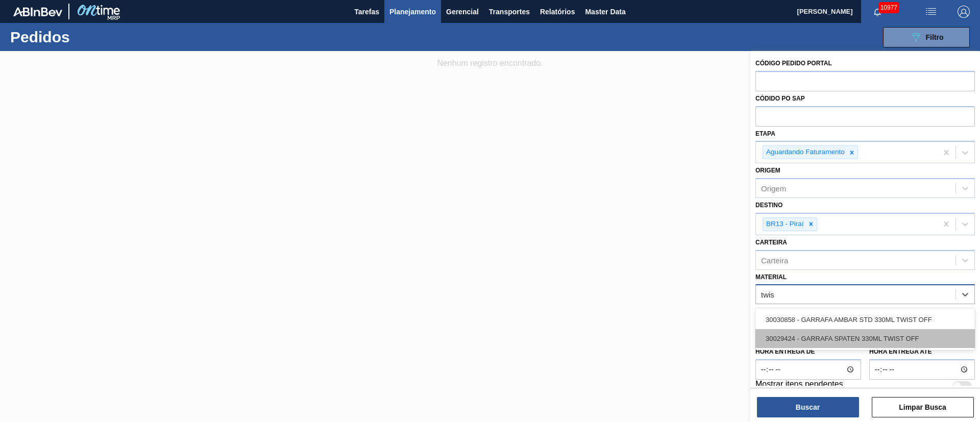
click at [801, 340] on div "30029424 - GARRAFA SPATEN 330ML TWIST OFF" at bounding box center [866, 338] width 220 height 19
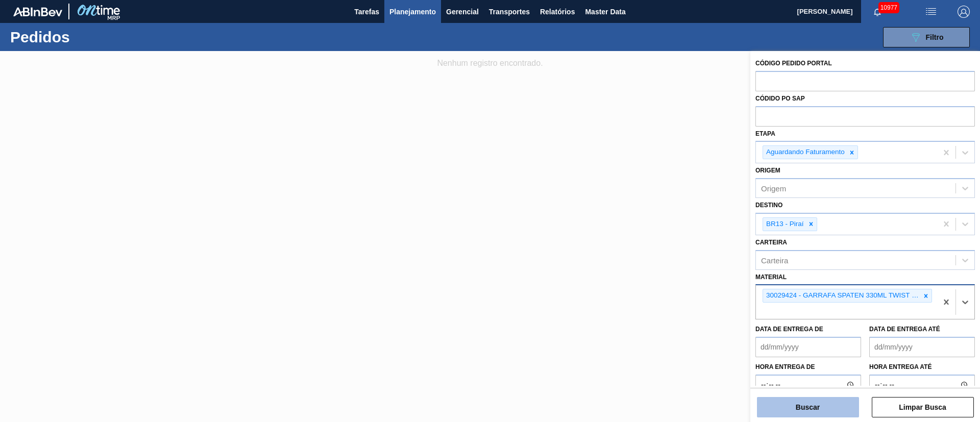
click at [785, 412] on button "Buscar" at bounding box center [808, 407] width 102 height 20
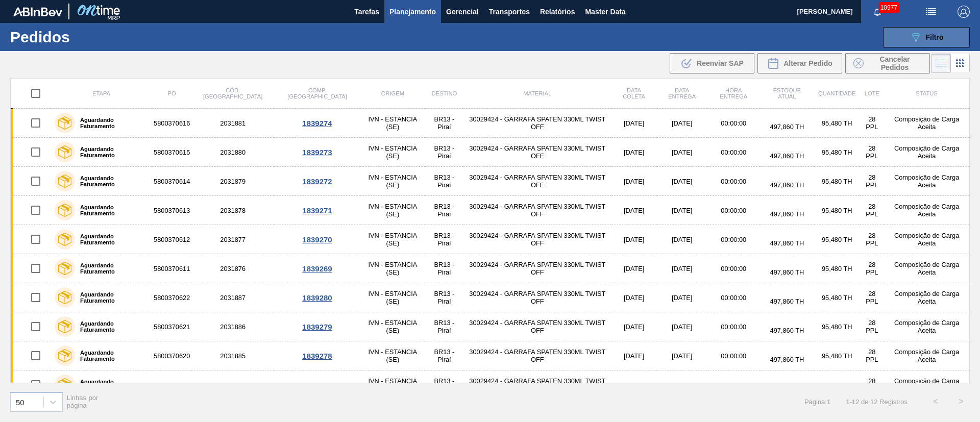
click at [942, 37] on span "Filtro" at bounding box center [935, 37] width 18 height 8
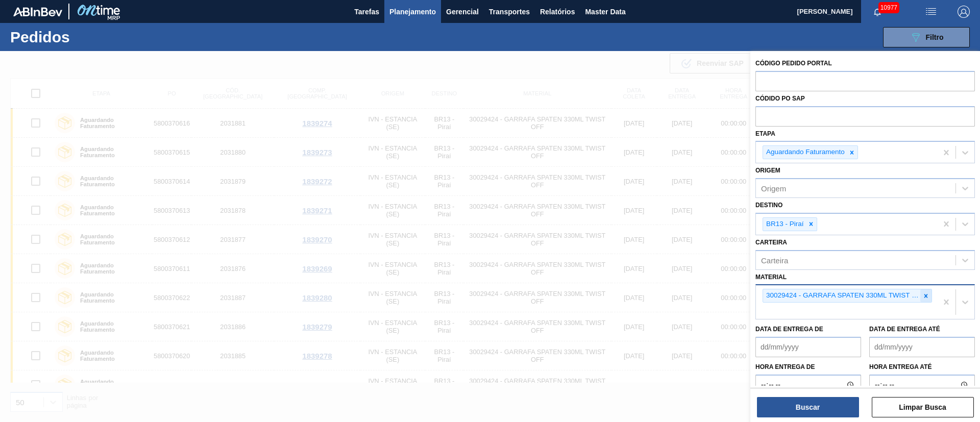
click at [923, 296] on icon at bounding box center [926, 296] width 7 height 7
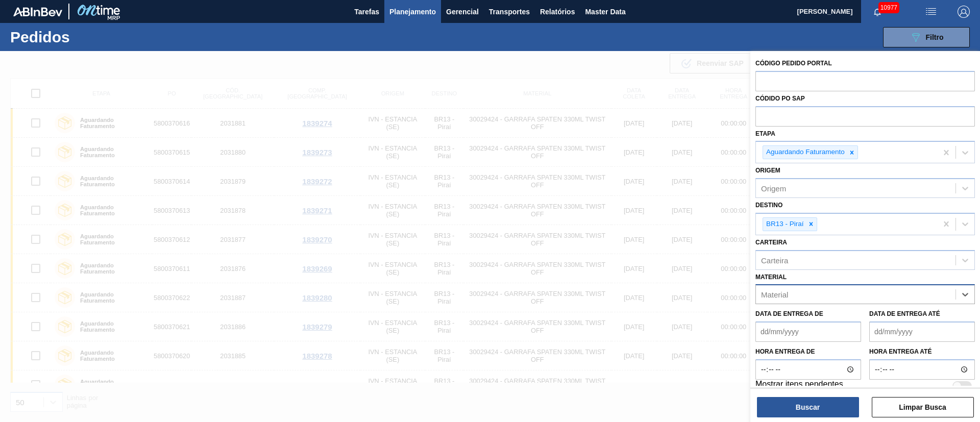
click at [646, 56] on div at bounding box center [490, 262] width 980 height 422
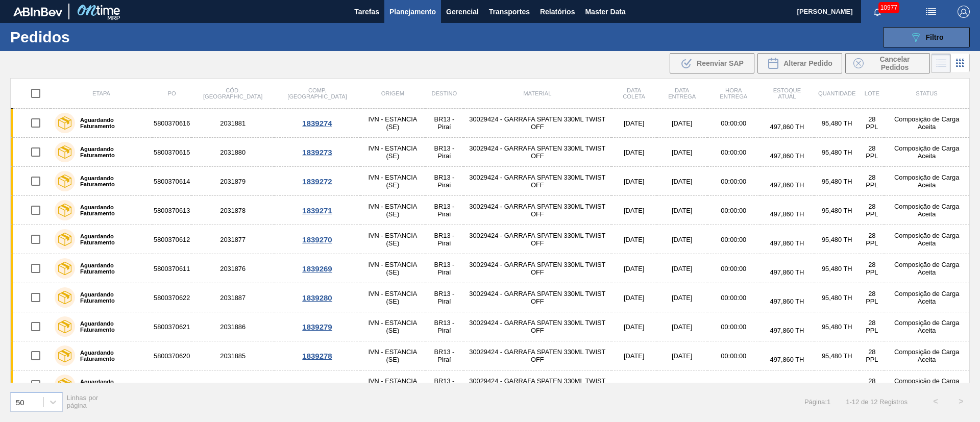
click at [931, 36] on span "Filtro" at bounding box center [935, 37] width 18 height 8
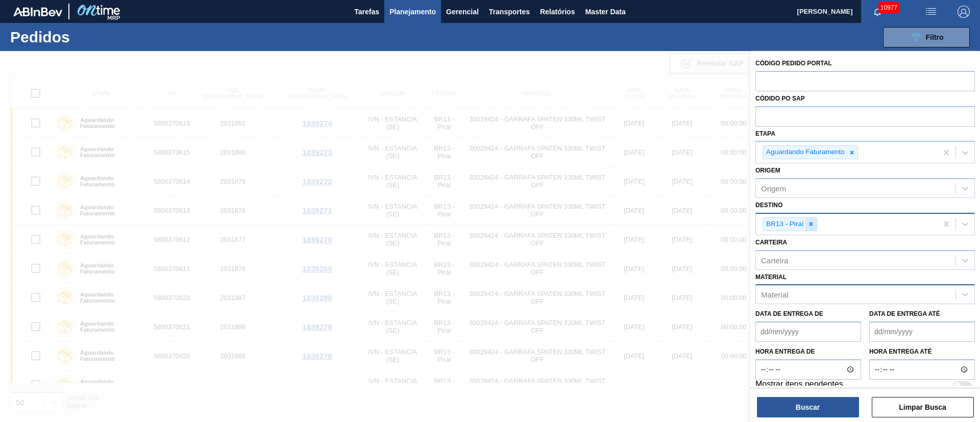
click at [813, 223] on icon at bounding box center [811, 224] width 7 height 7
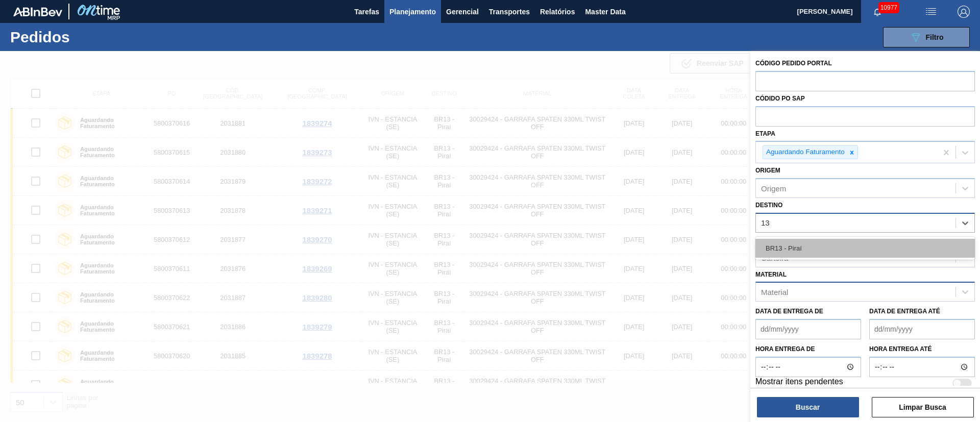
click at [790, 257] on div "BR13 - Piraí" at bounding box center [866, 248] width 220 height 19
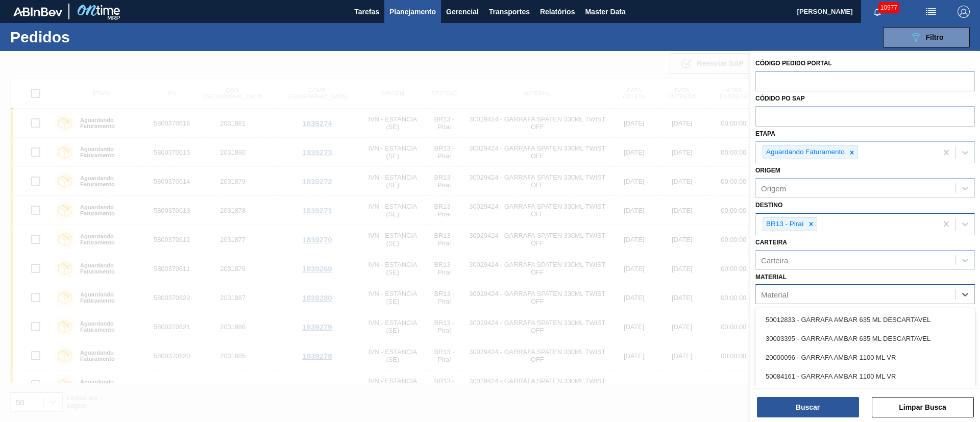
click at [787, 300] on div "Material" at bounding box center [856, 294] width 200 height 15
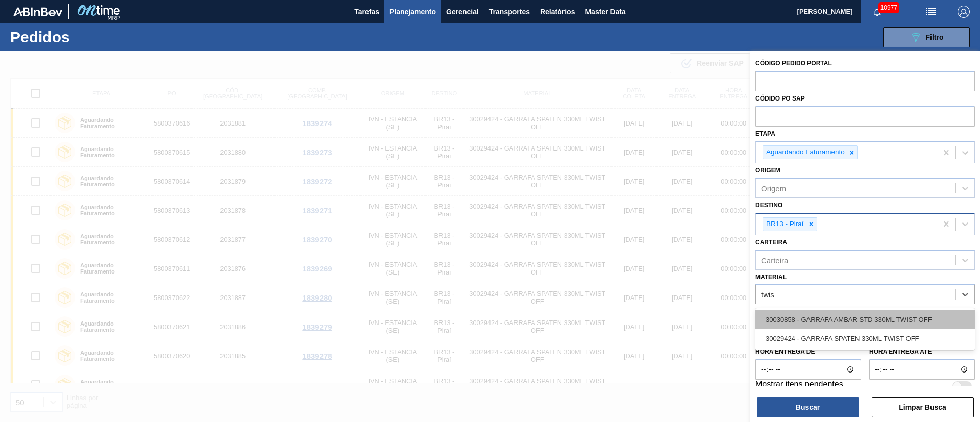
click at [815, 327] on div "30030858 - GARRAFA AMBAR STD 330ML TWIST OFF" at bounding box center [866, 319] width 220 height 19
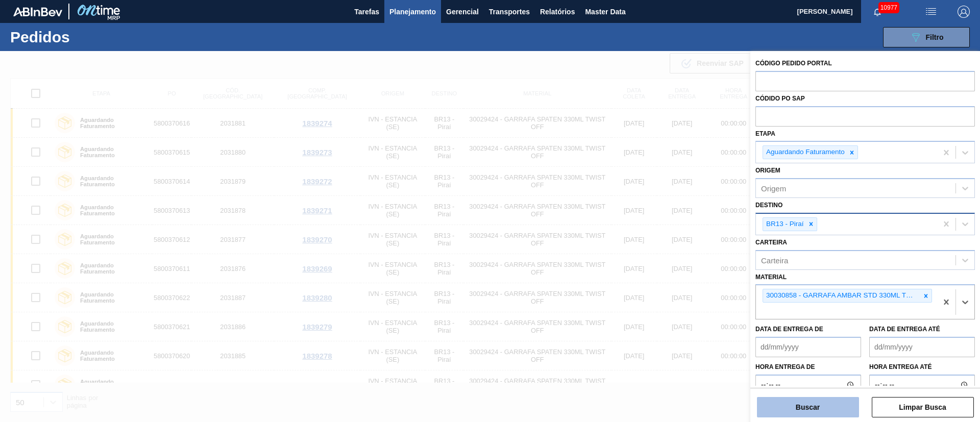
click at [826, 403] on button "Buscar" at bounding box center [808, 407] width 102 height 20
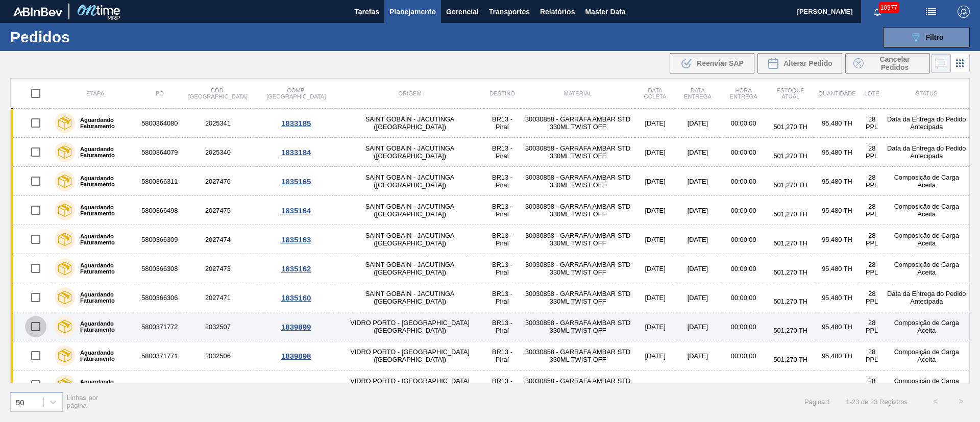
click at [38, 330] on input "checkbox" at bounding box center [35, 326] width 21 height 21
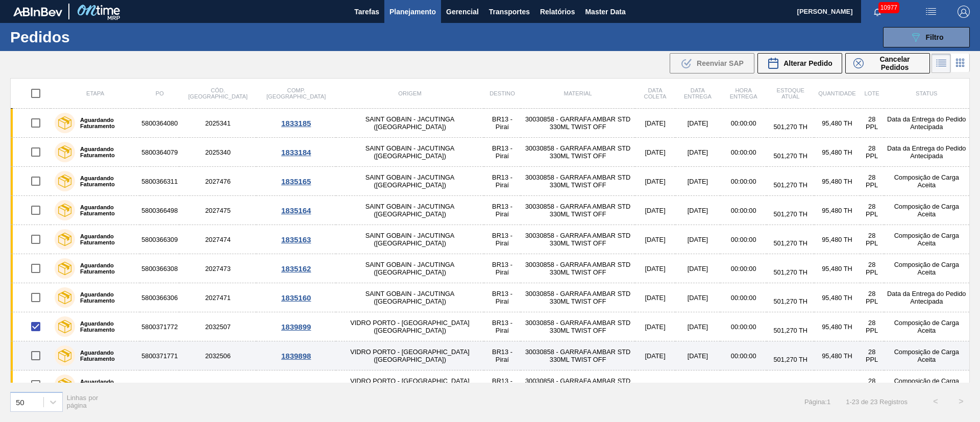
click at [32, 353] on input "checkbox" at bounding box center [35, 355] width 21 height 21
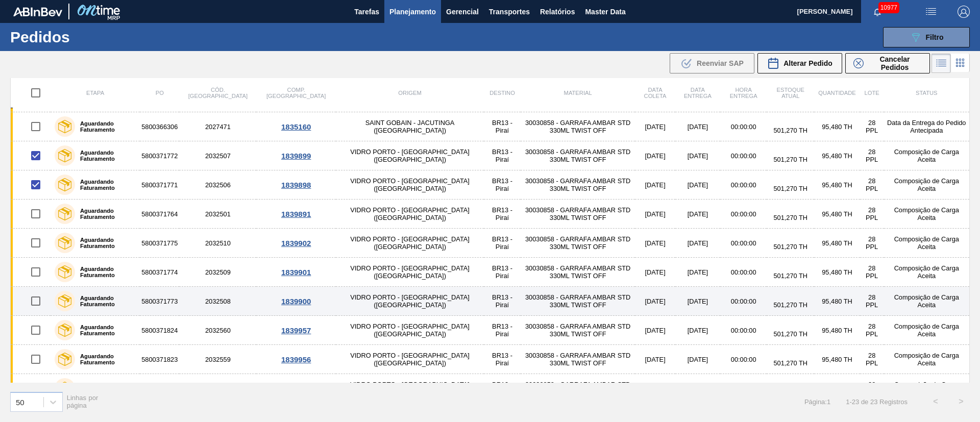
scroll to position [89, 0]
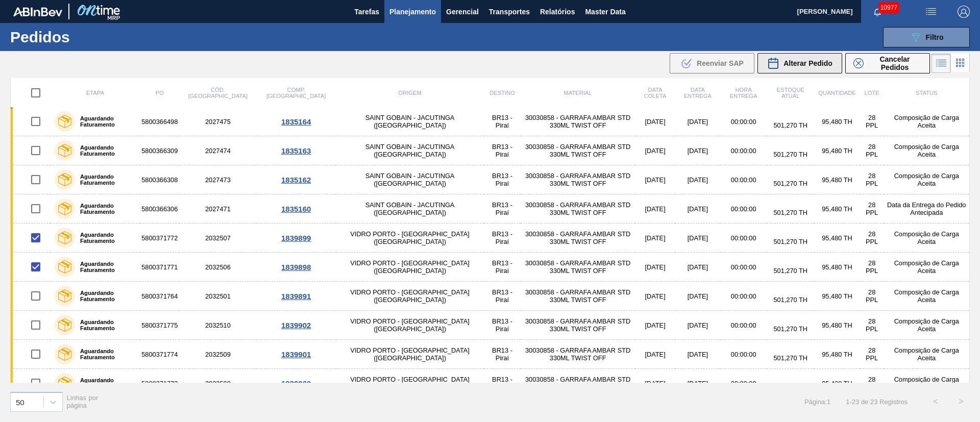
click at [811, 61] on span "Alterar Pedido" at bounding box center [808, 63] width 49 height 8
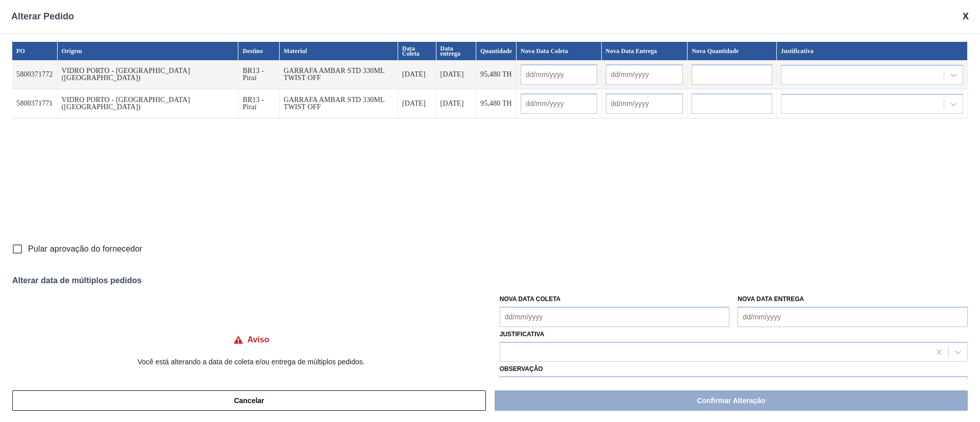
click at [521, 73] on input "text" at bounding box center [559, 74] width 76 height 20
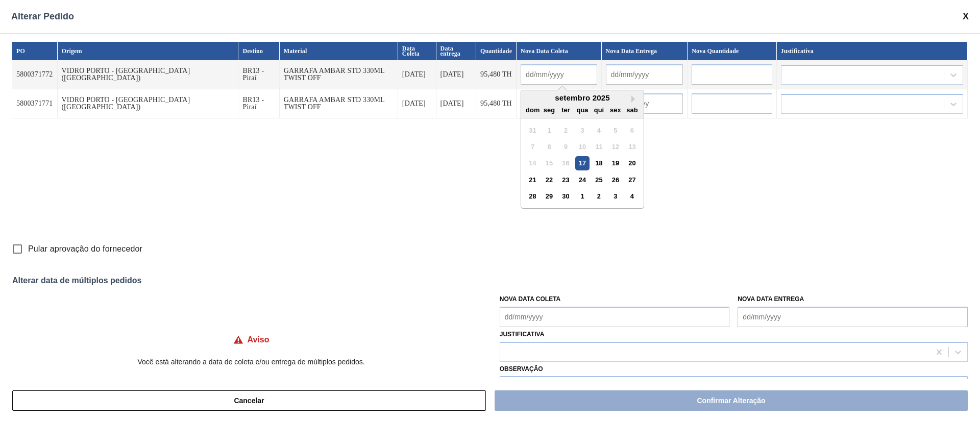
click at [524, 314] on Coleta "Nova Data Coleta" at bounding box center [615, 317] width 230 height 20
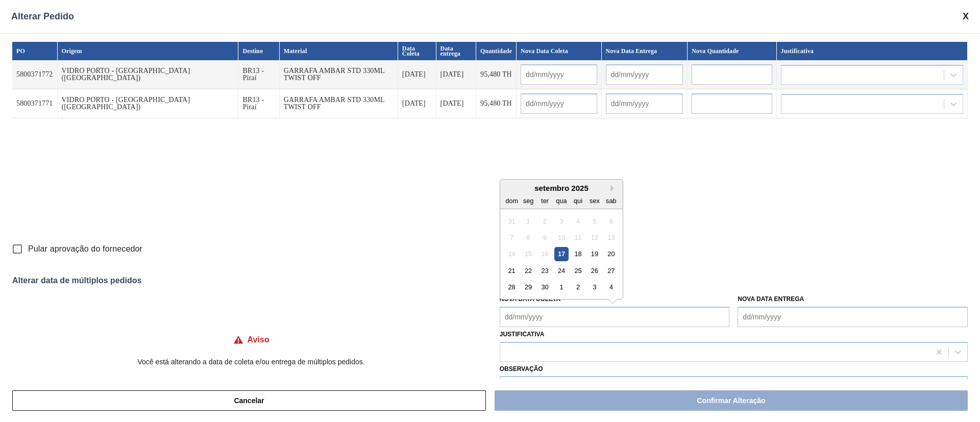
click at [561, 247] on div "17" at bounding box center [562, 254] width 14 height 14
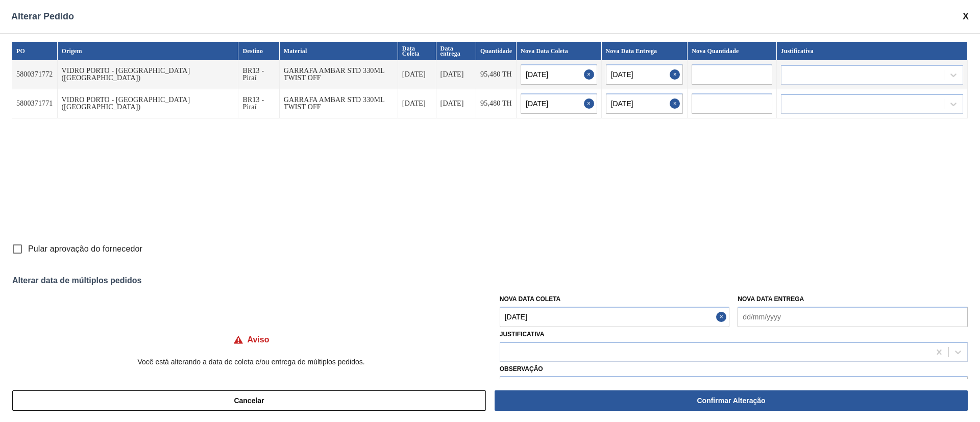
click at [534, 314] on Coleta "[DATE]" at bounding box center [615, 317] width 230 height 20
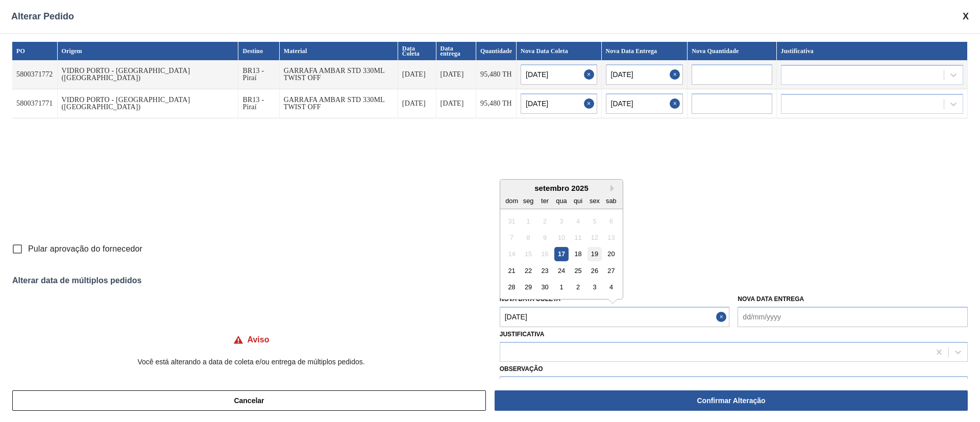
click at [592, 252] on div "19" at bounding box center [595, 254] width 14 height 14
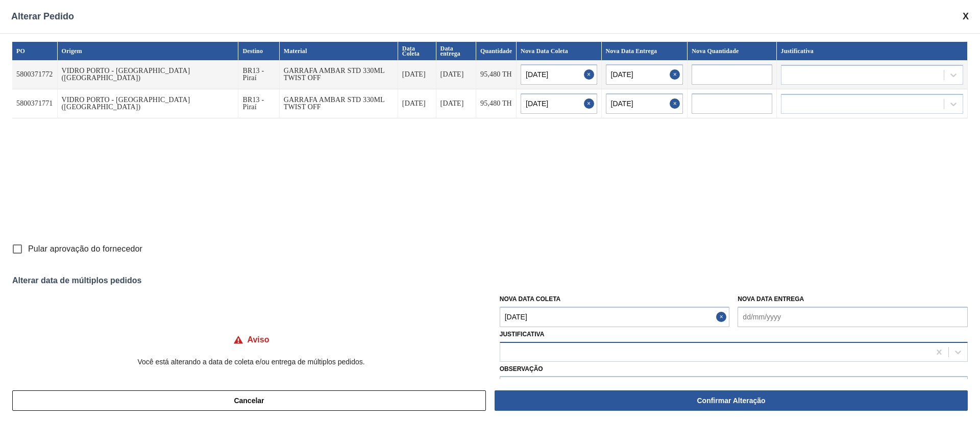
click at [525, 354] on div at bounding box center [715, 352] width 430 height 15
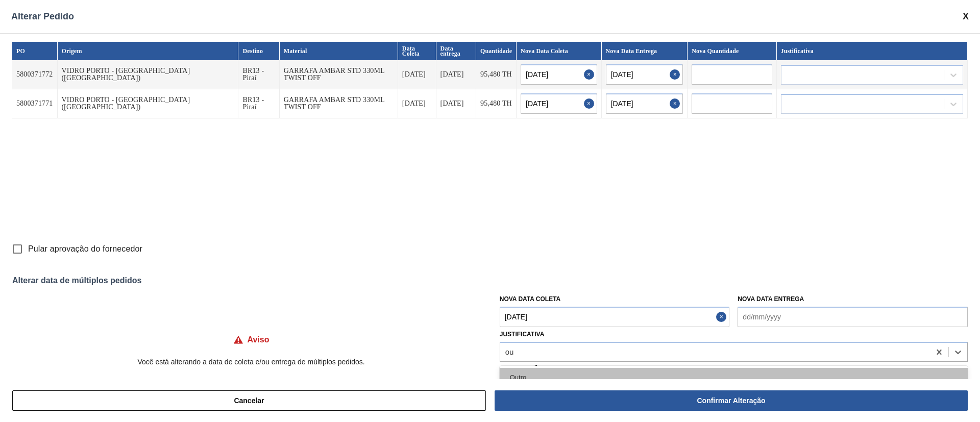
click at [550, 369] on div "Outro" at bounding box center [734, 377] width 468 height 19
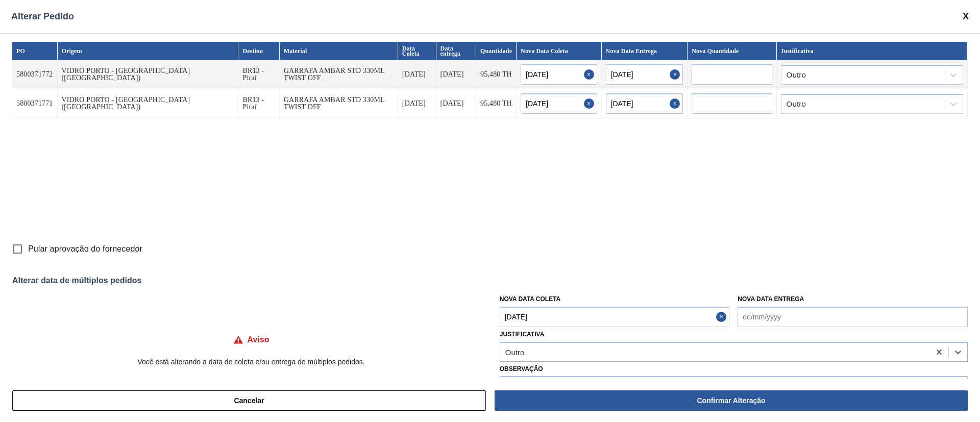
click at [17, 253] on input "Pular aprovação do fornecedor" at bounding box center [17, 248] width 21 height 21
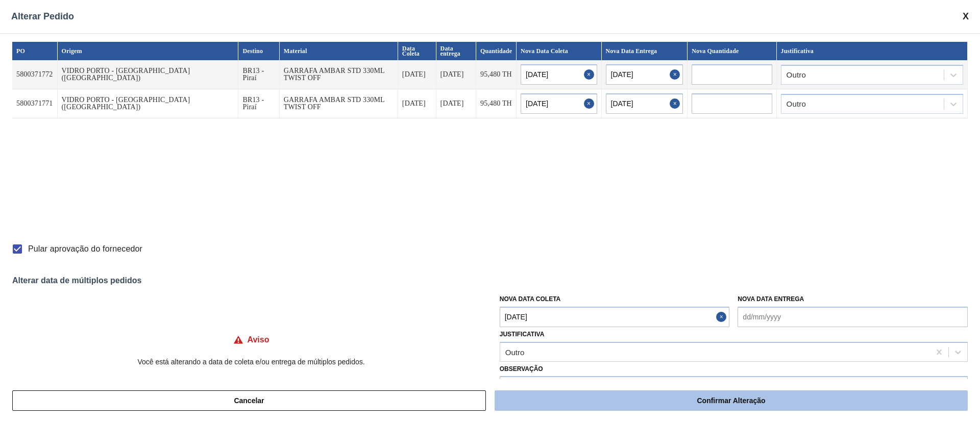
click at [656, 406] on button "Confirmar Alteração" at bounding box center [731, 401] width 473 height 20
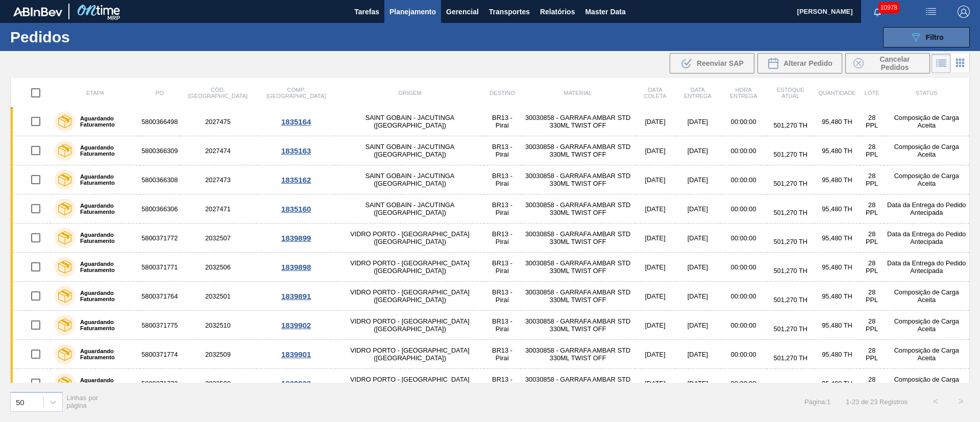
click at [949, 30] on button "089F7B8B-B2A5-4AFE-B5C0-19BA573D28AC Filtro" at bounding box center [926, 37] width 87 height 20
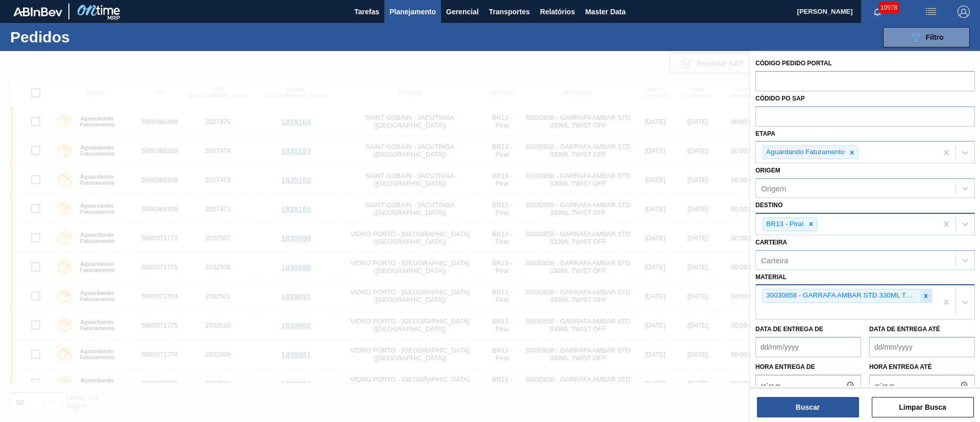
click at [926, 294] on icon at bounding box center [927, 296] width 4 height 4
